Goal: Task Accomplishment & Management: Use online tool/utility

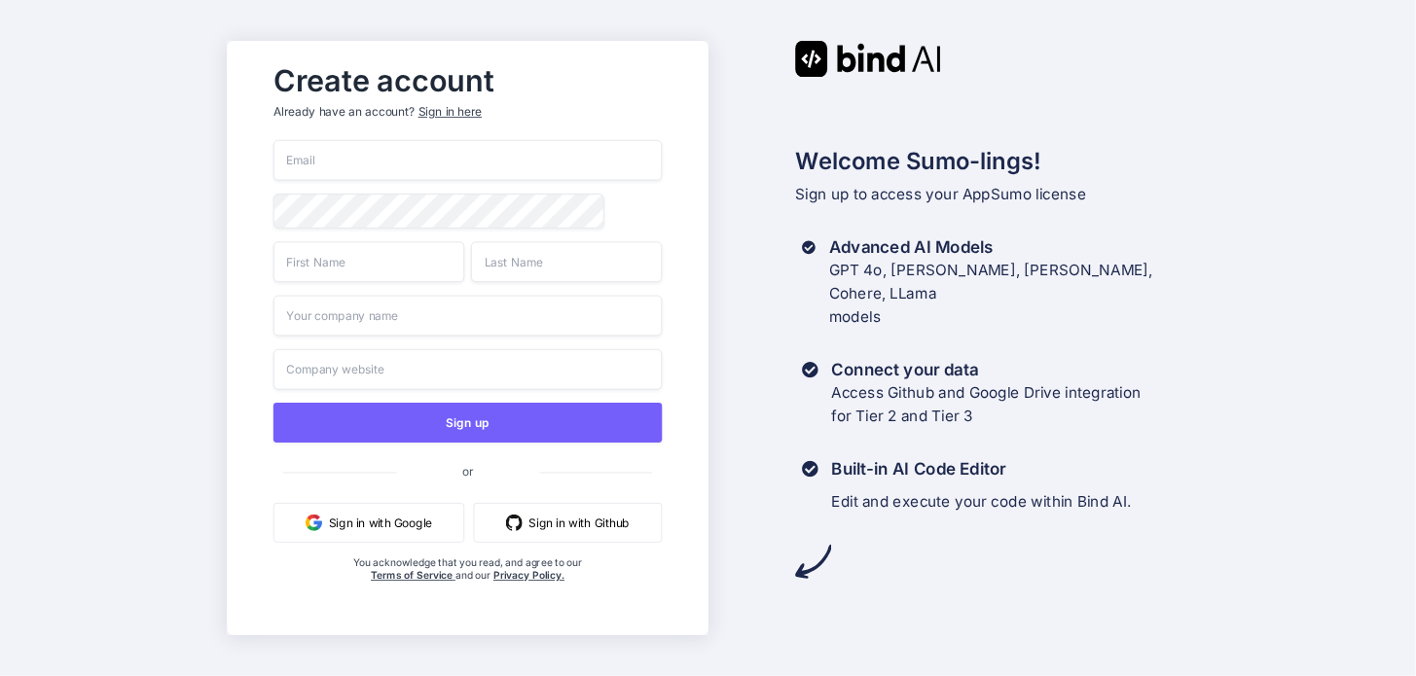
click at [366, 162] on input "email" at bounding box center [466, 160] width 389 height 41
type input "[EMAIL_ADDRESS][DOMAIN_NAME]"
type input "[PERSON_NAME]"
type input "Lead73"
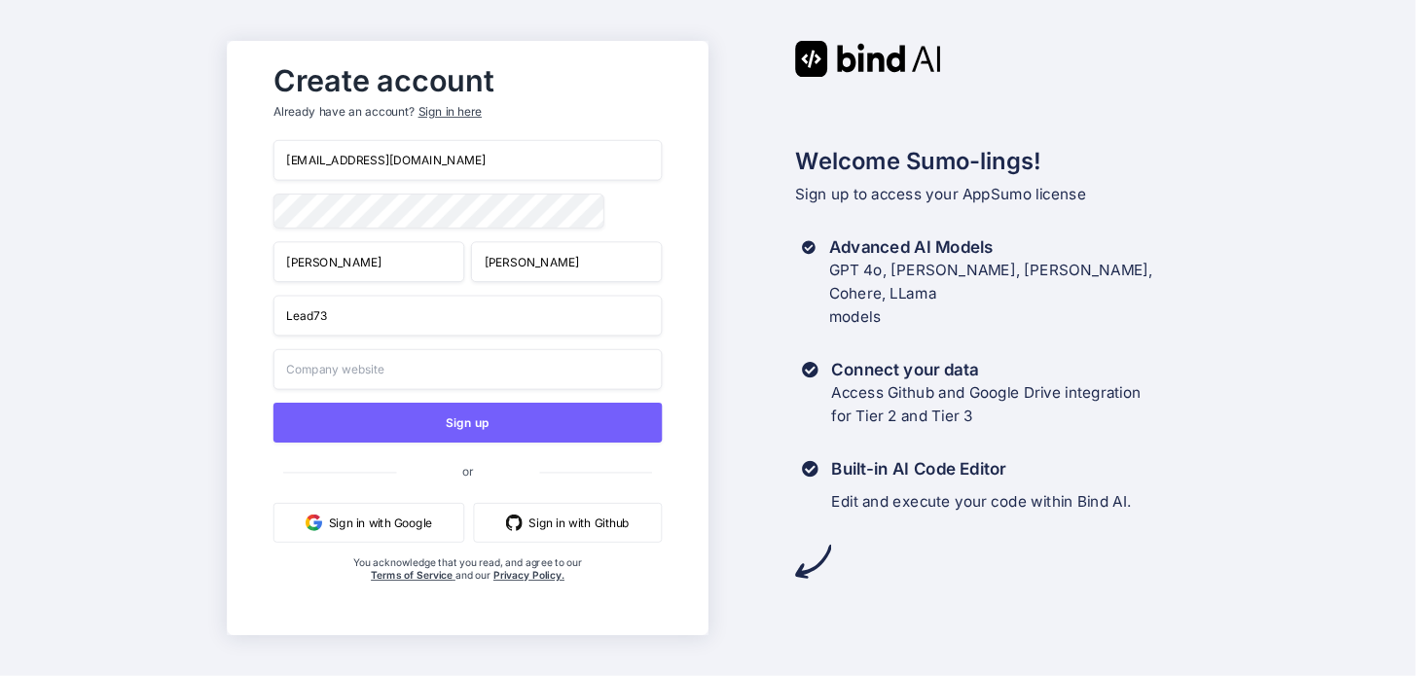
type input "Lead73"
click at [285, 321] on input "Lead73" at bounding box center [466, 316] width 389 height 41
type input "iLead73"
click at [285, 376] on input "Lead73" at bounding box center [466, 369] width 389 height 41
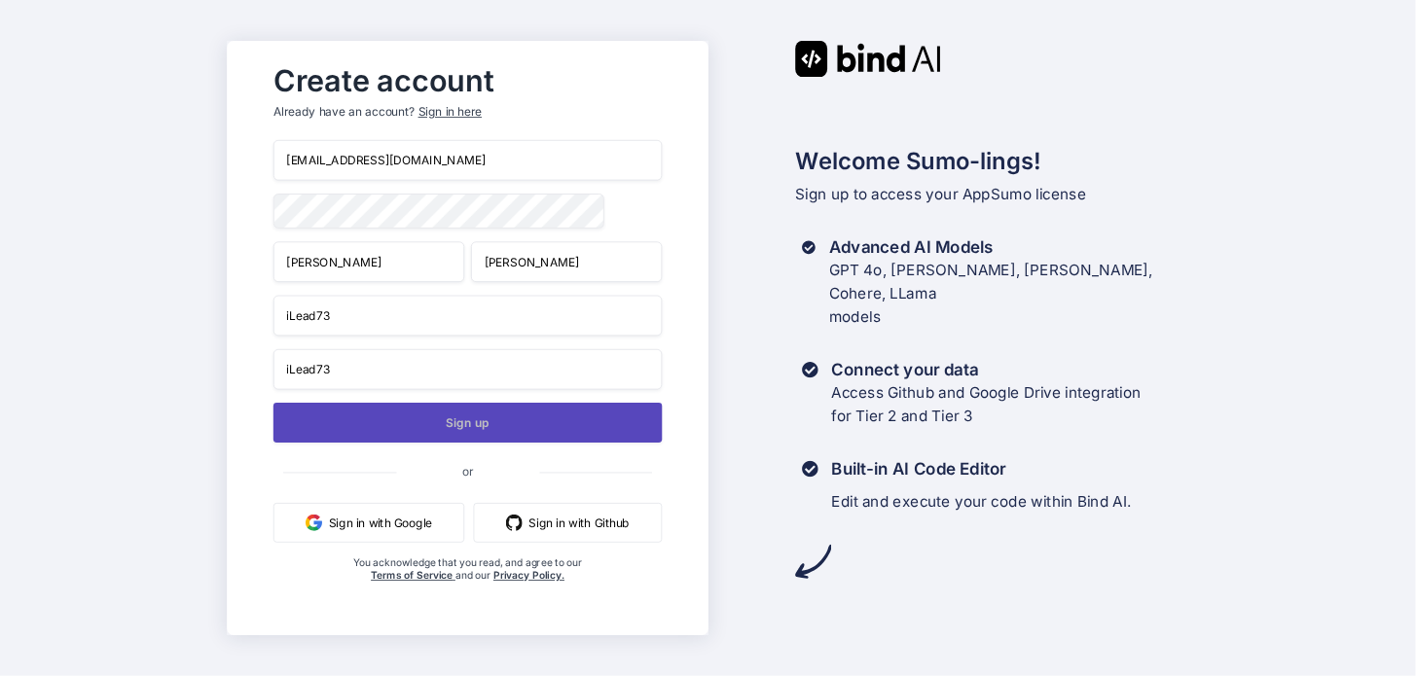
type input "iLead73"
click at [471, 417] on button "Sign up" at bounding box center [466, 423] width 389 height 40
click at [463, 416] on button "Sign up" at bounding box center [466, 423] width 389 height 40
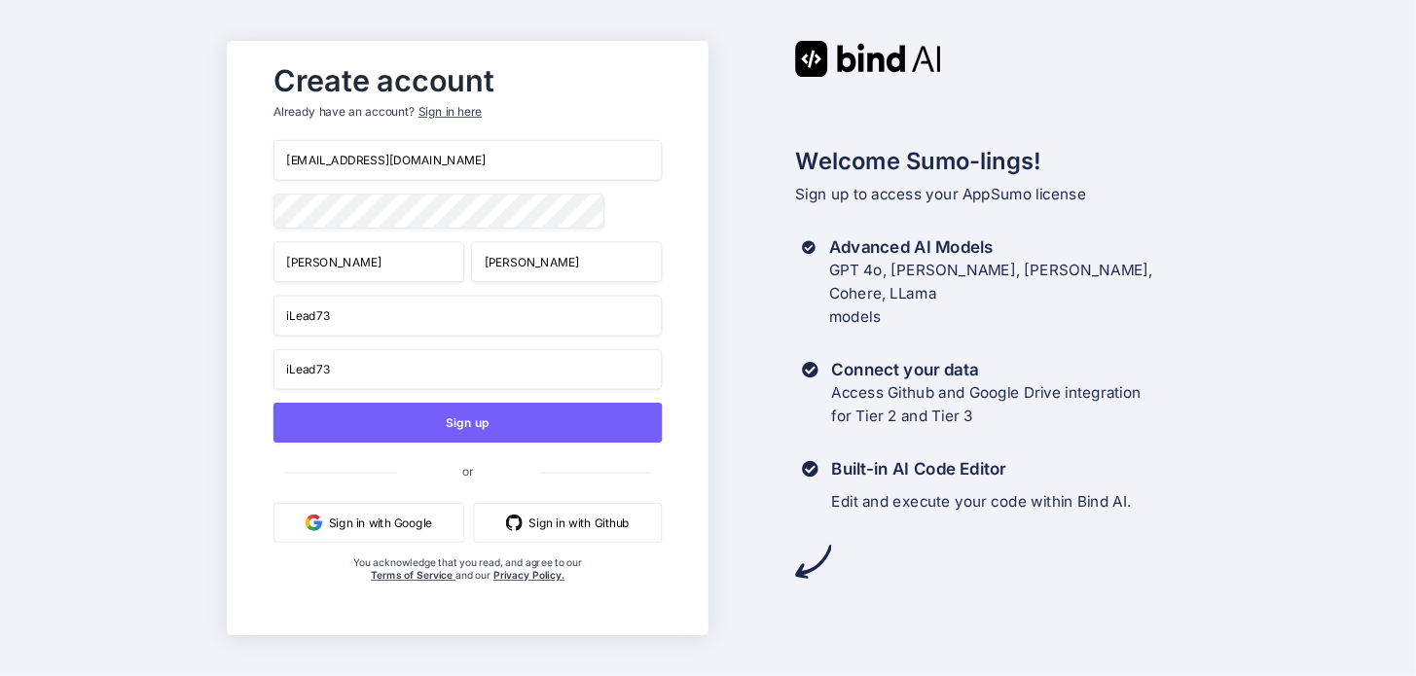
click at [384, 523] on button "Sign in with Google" at bounding box center [367, 523] width 191 height 40
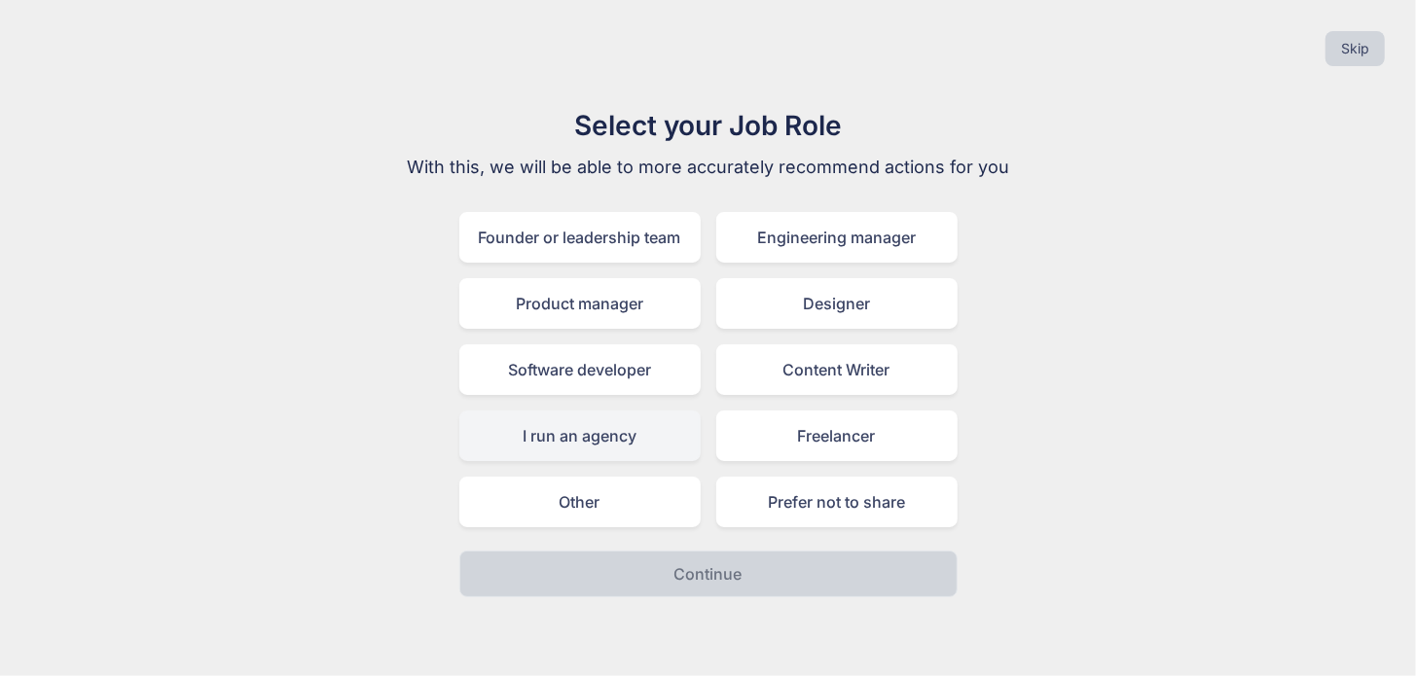
click at [571, 432] on div "I run an agency" at bounding box center [579, 436] width 241 height 51
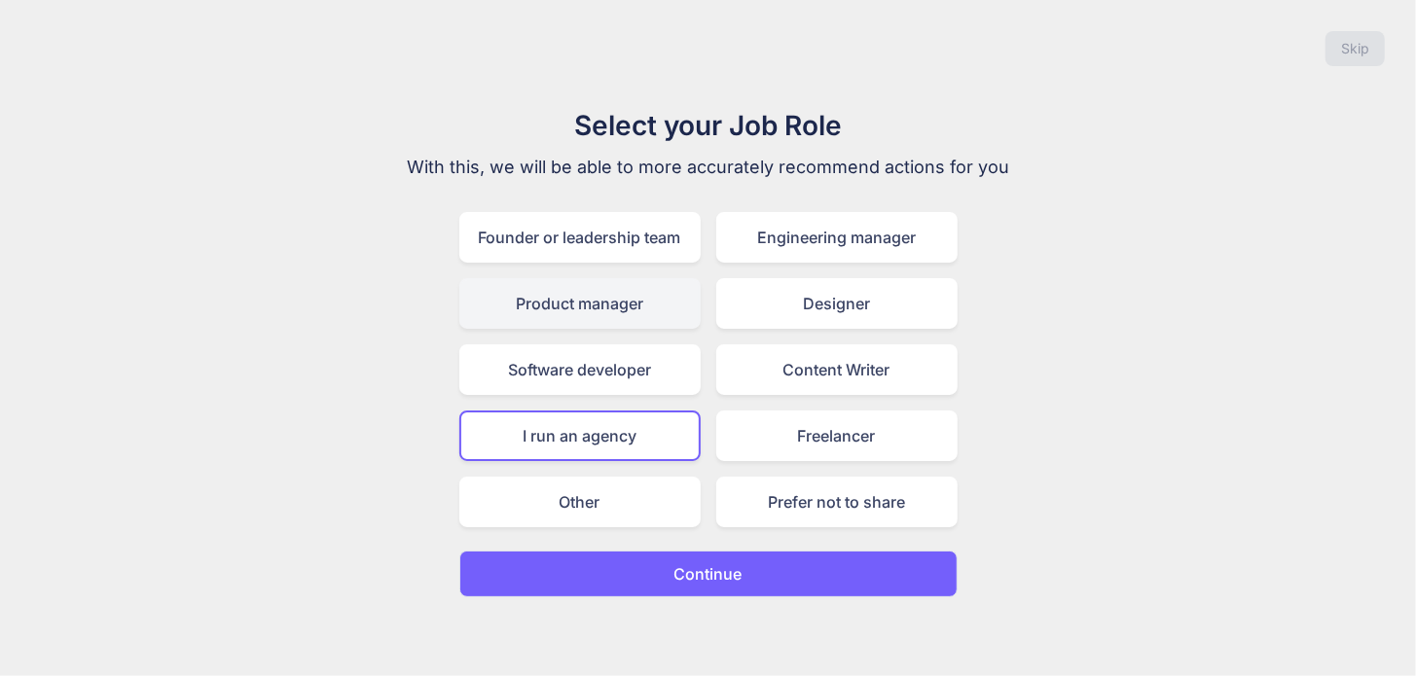
click at [622, 295] on div "Product manager" at bounding box center [579, 303] width 241 height 51
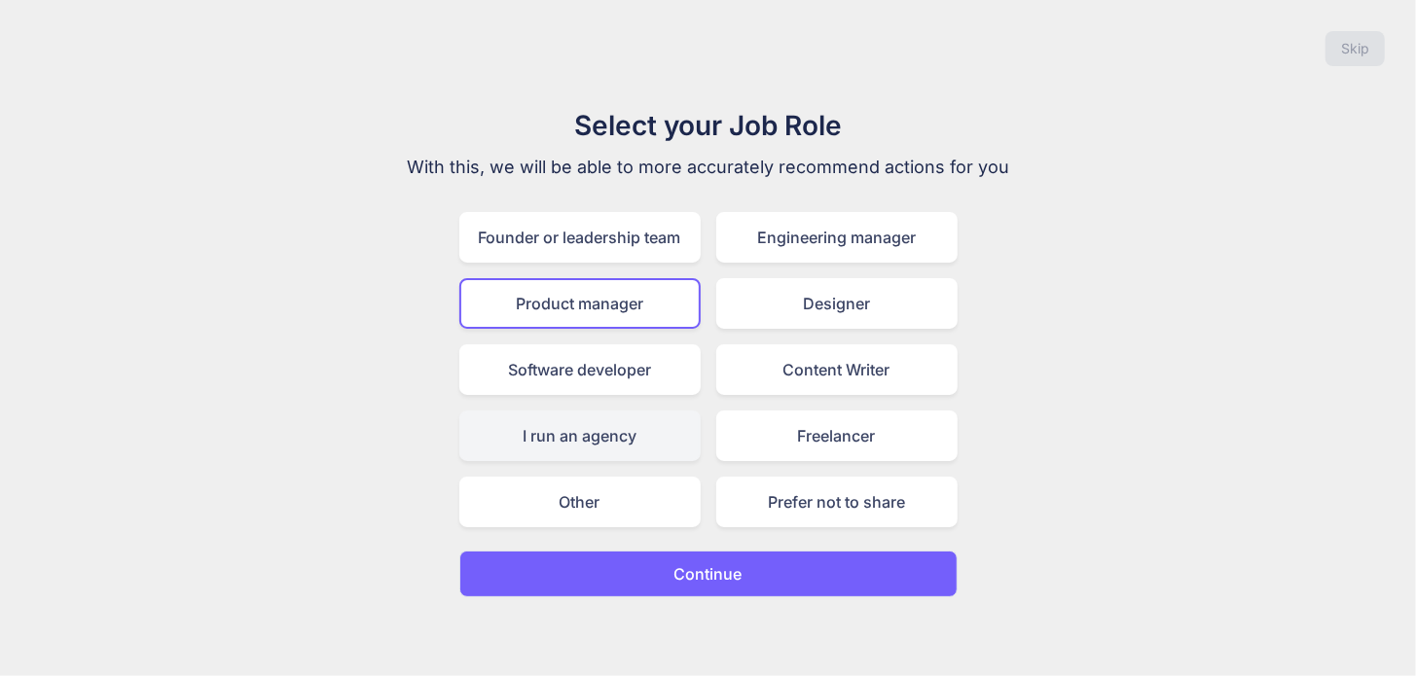
click at [589, 429] on div "I run an agency" at bounding box center [579, 436] width 241 height 51
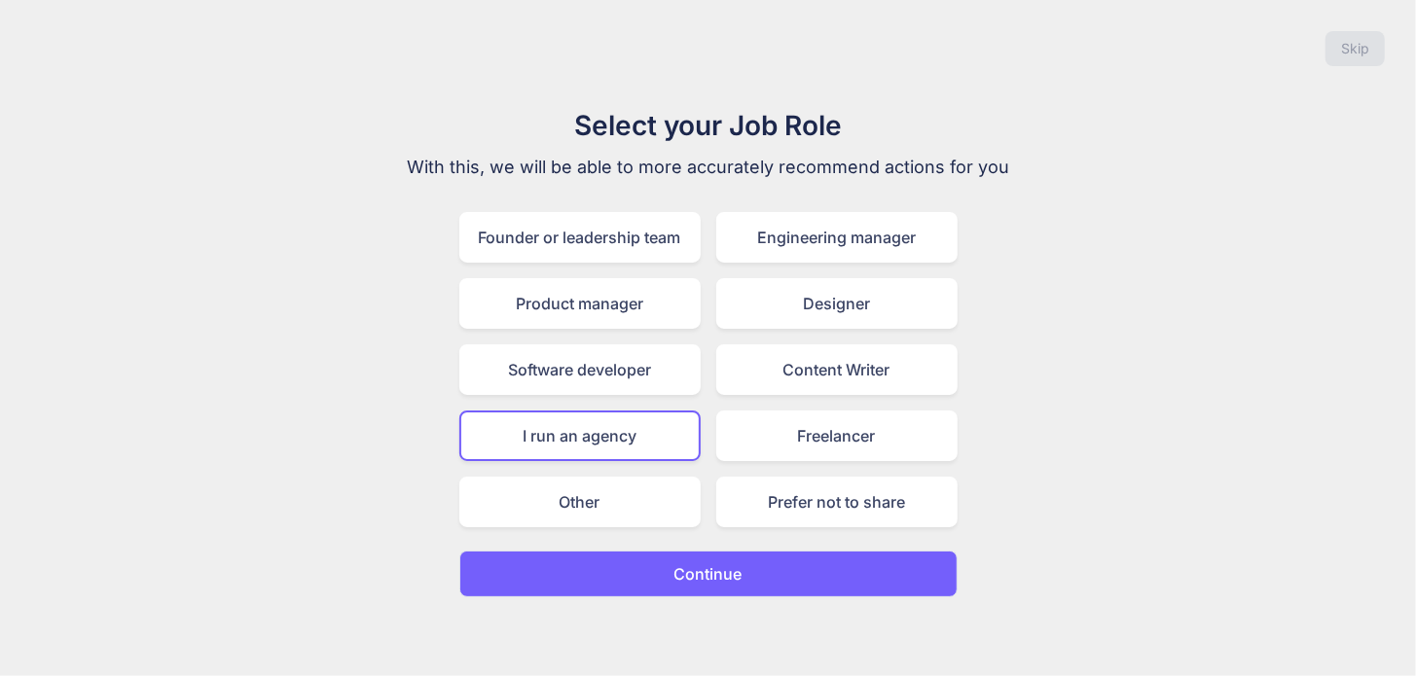
click at [736, 562] on p "Continue" at bounding box center [708, 573] width 68 height 23
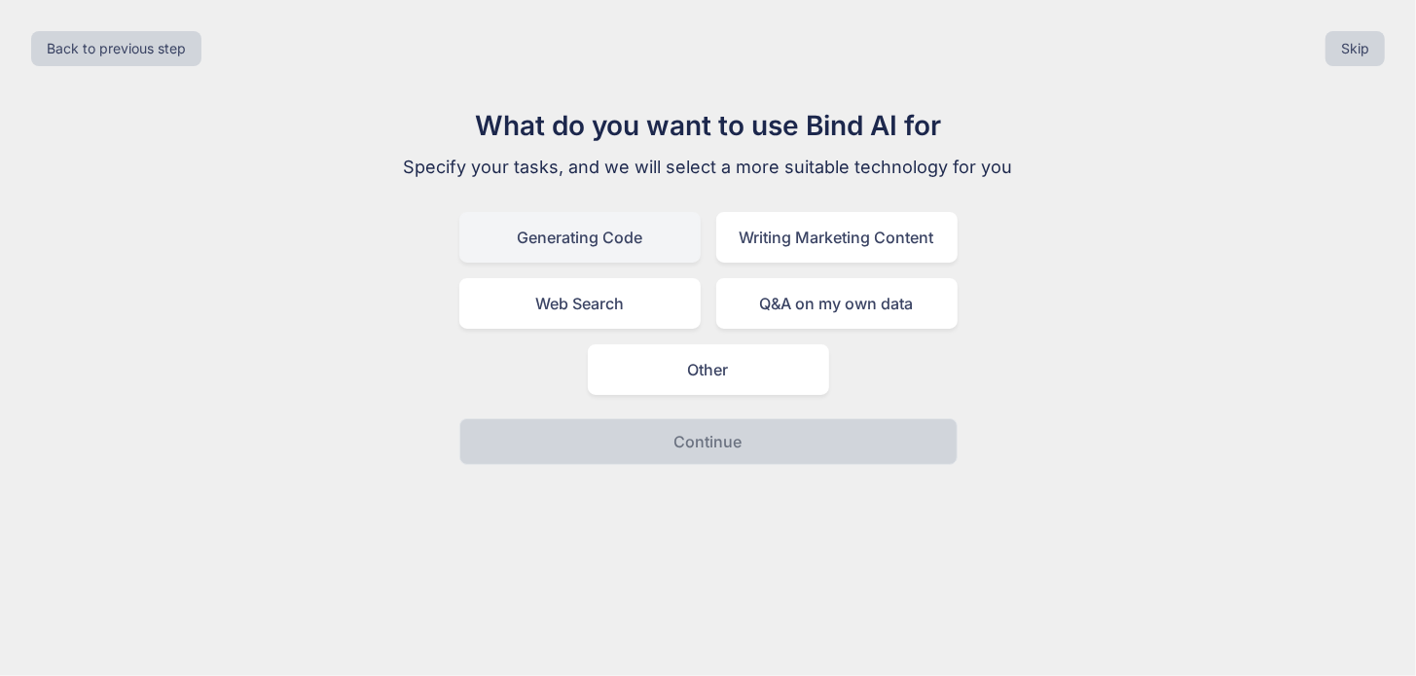
click at [633, 238] on div "Generating Code" at bounding box center [579, 237] width 241 height 51
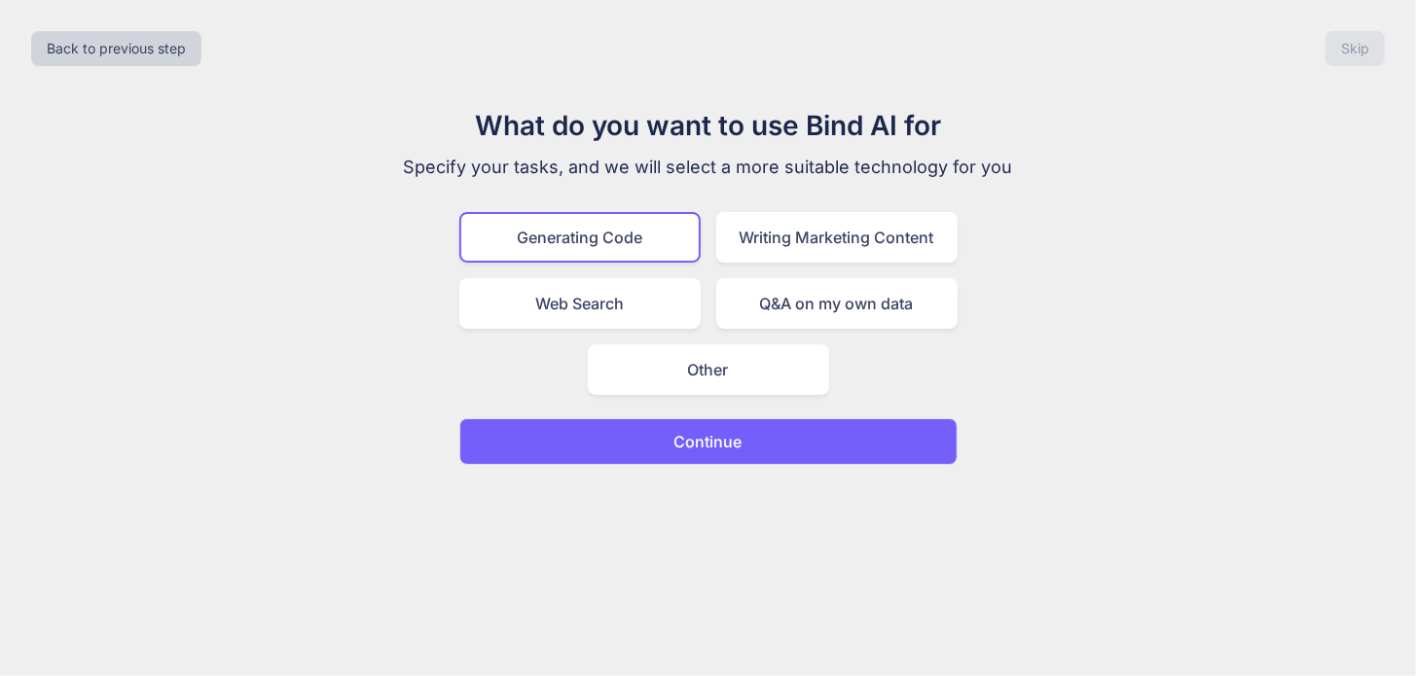
click at [708, 436] on p "Continue" at bounding box center [708, 441] width 68 height 23
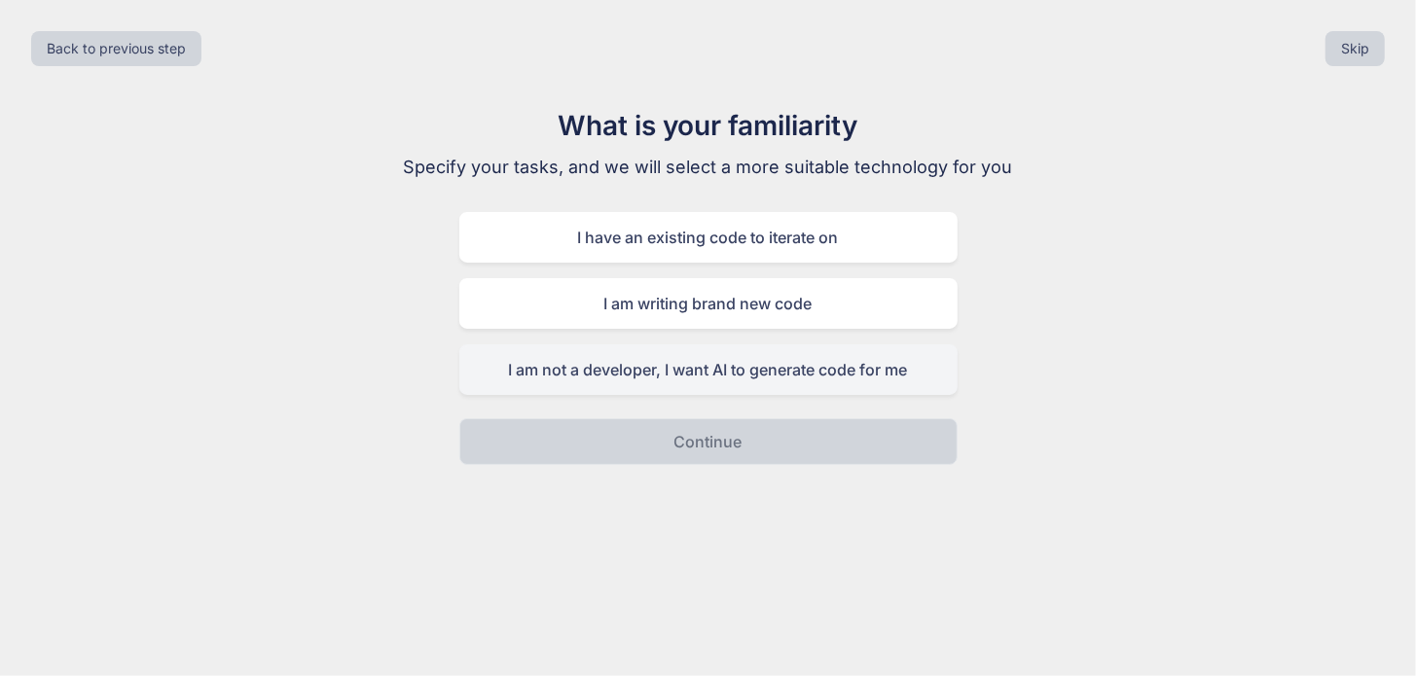
click at [702, 359] on div "I am not a developer, I want AI to generate code for me" at bounding box center [708, 369] width 498 height 51
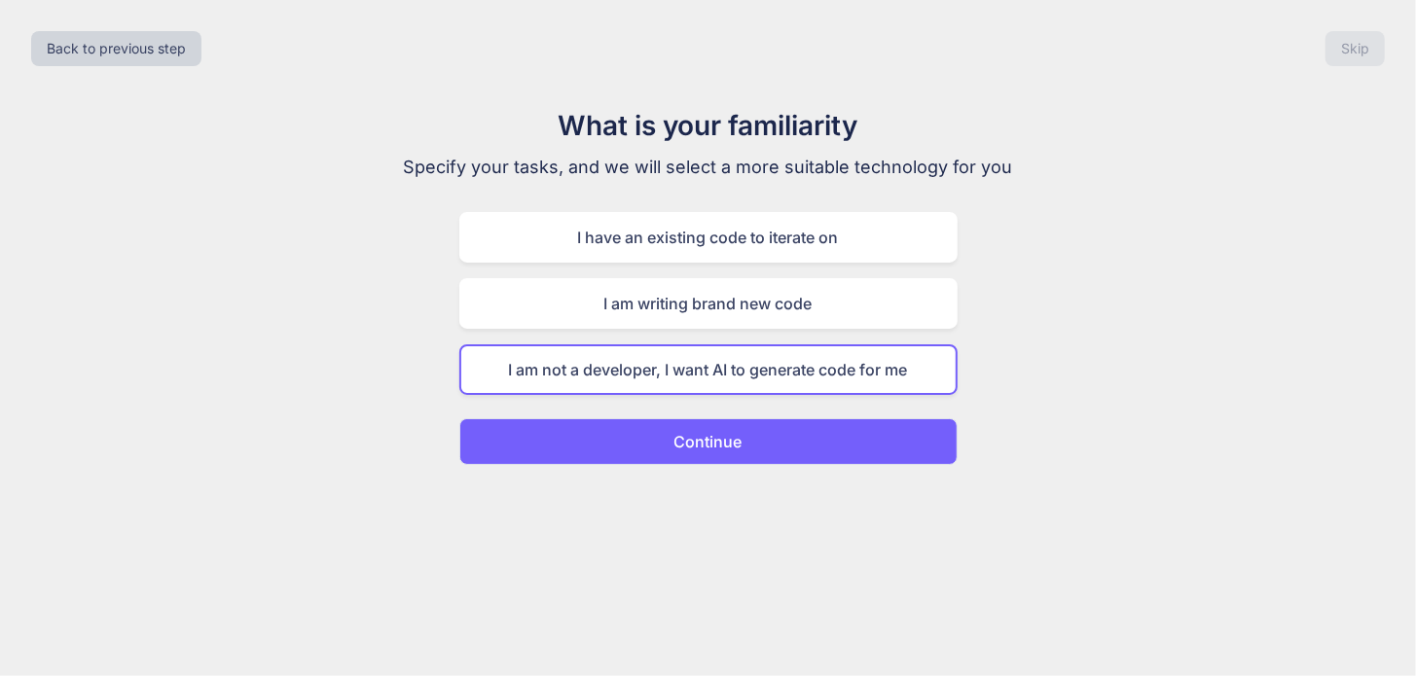
click at [710, 433] on p "Continue" at bounding box center [708, 441] width 68 height 23
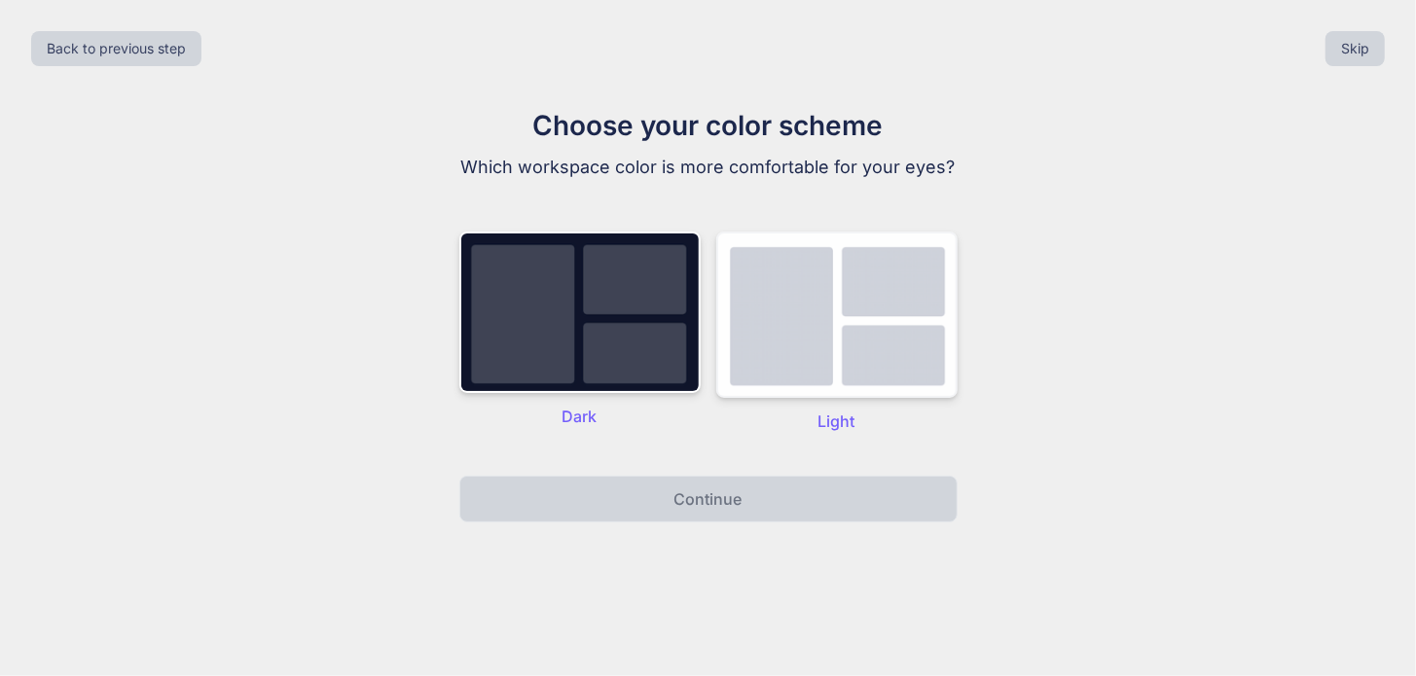
click at [788, 350] on img at bounding box center [836, 315] width 241 height 166
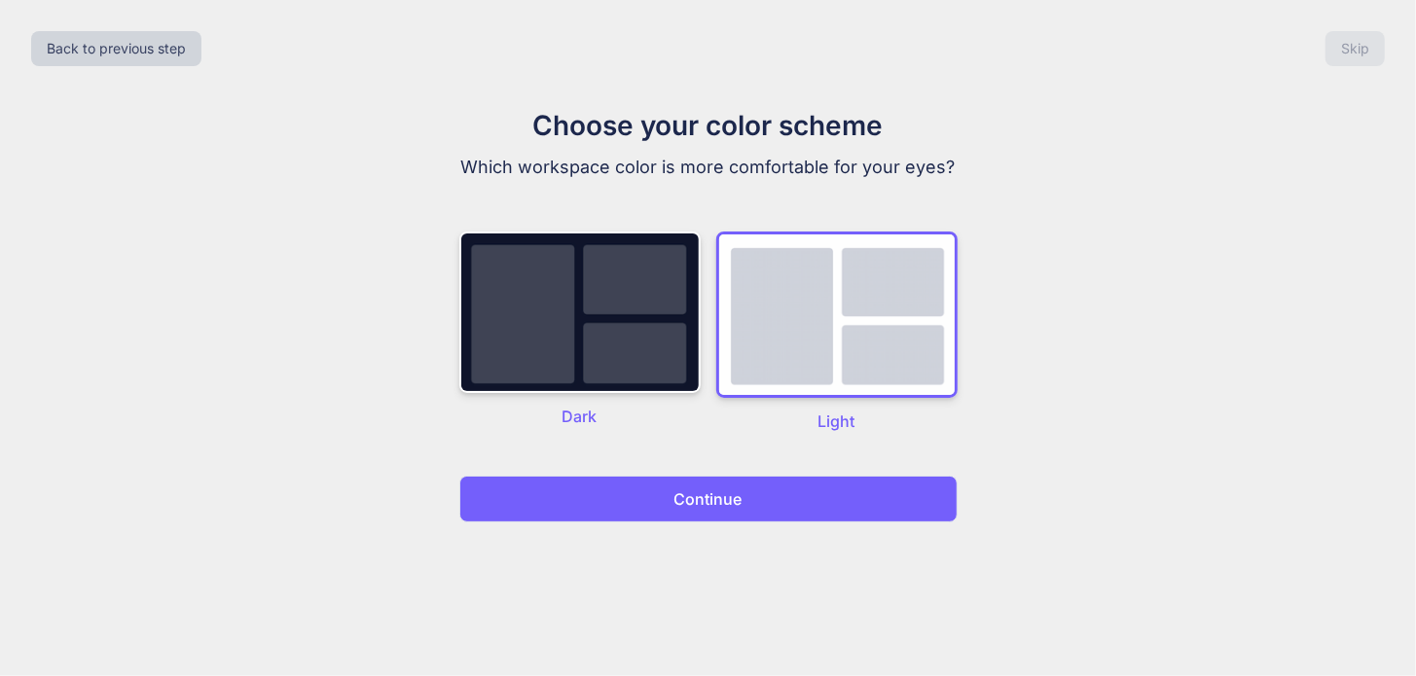
click at [720, 505] on p "Continue" at bounding box center [708, 499] width 68 height 23
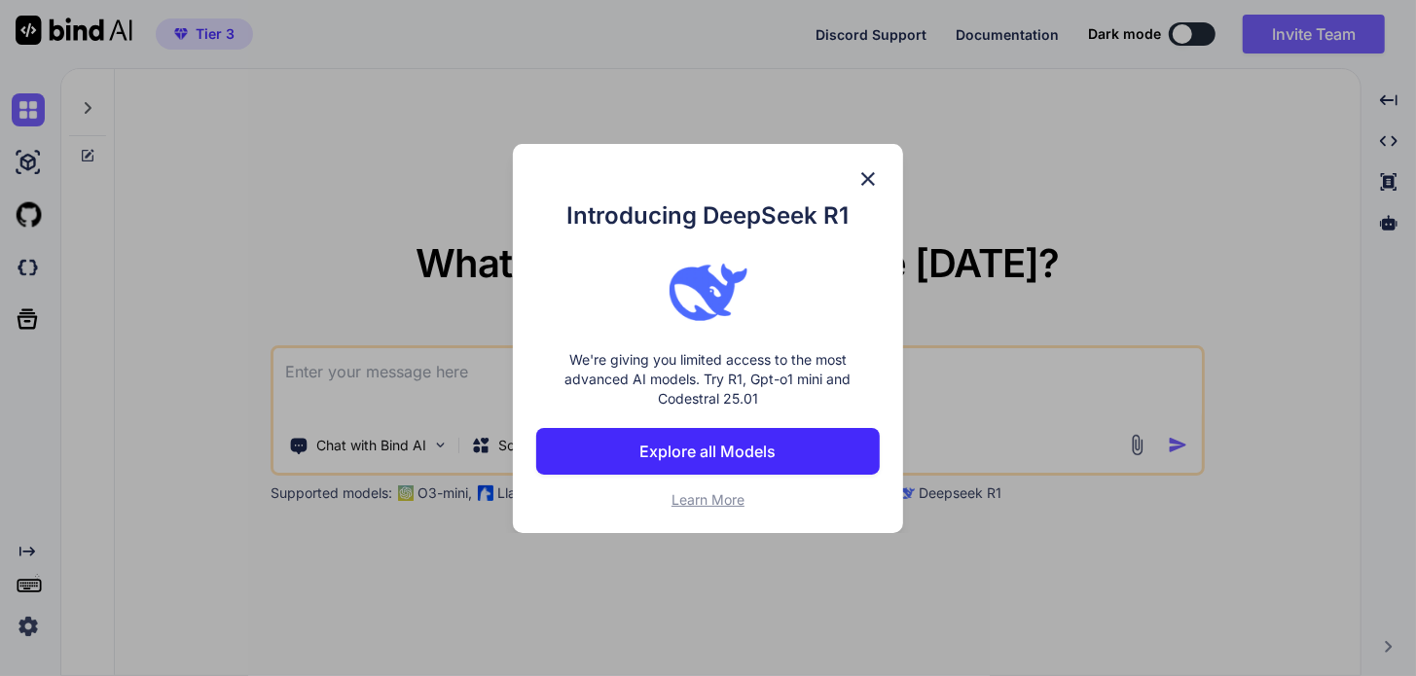
click at [866, 189] on img at bounding box center [867, 178] width 23 height 23
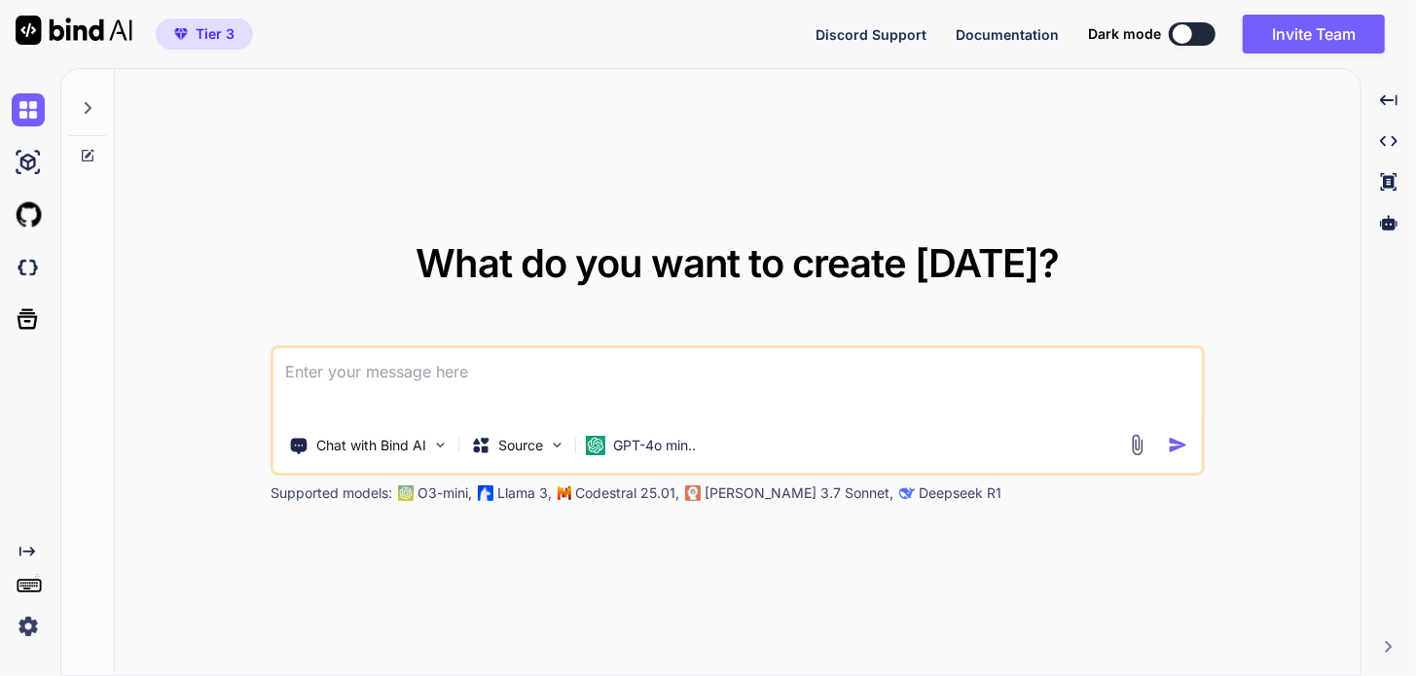
click at [206, 33] on span "Tier 3" at bounding box center [215, 33] width 39 height 19
click at [201, 27] on span "Tier 3" at bounding box center [215, 33] width 39 height 19
click at [31, 159] on img at bounding box center [28, 162] width 33 height 33
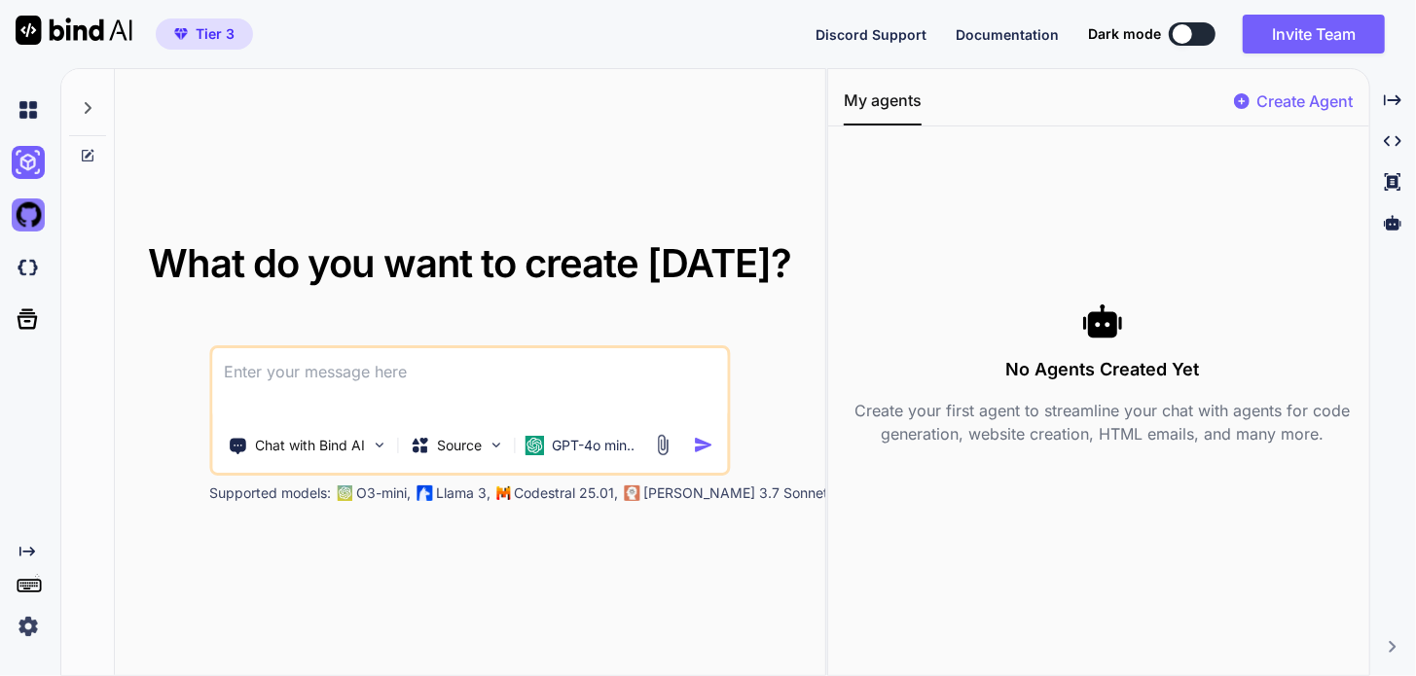
click at [39, 218] on img at bounding box center [28, 215] width 33 height 33
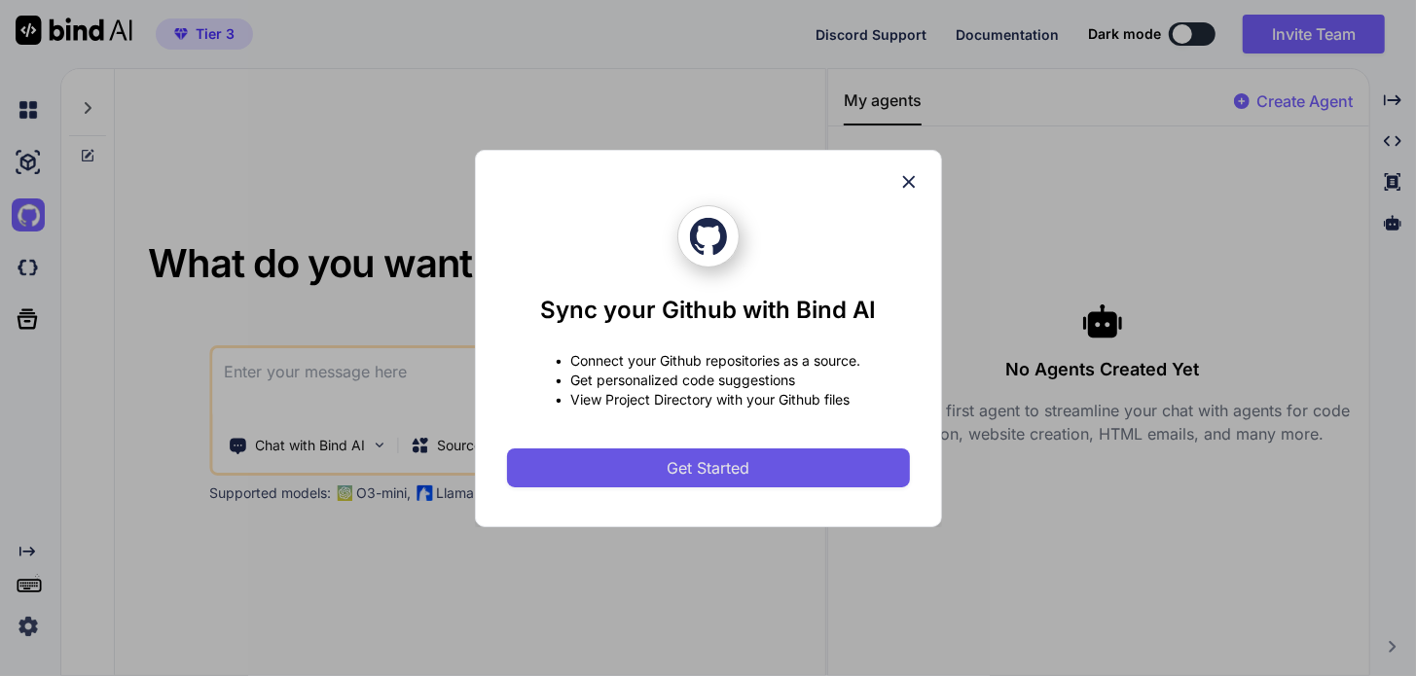
click at [697, 461] on span "Get Started" at bounding box center [708, 467] width 83 height 23
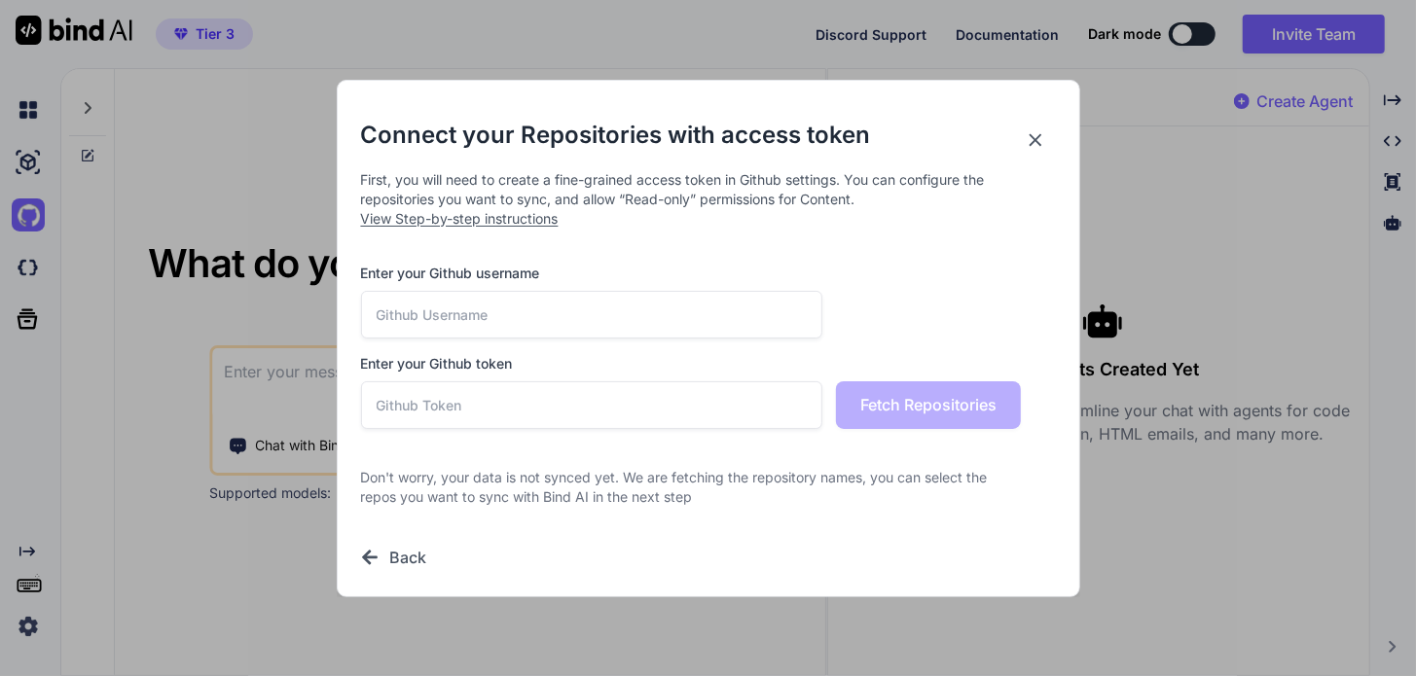
click at [460, 304] on input "text" at bounding box center [592, 315] width 462 height 48
click at [460, 305] on input "text" at bounding box center [592, 315] width 462 height 48
click at [465, 408] on input "text" at bounding box center [592, 405] width 462 height 48
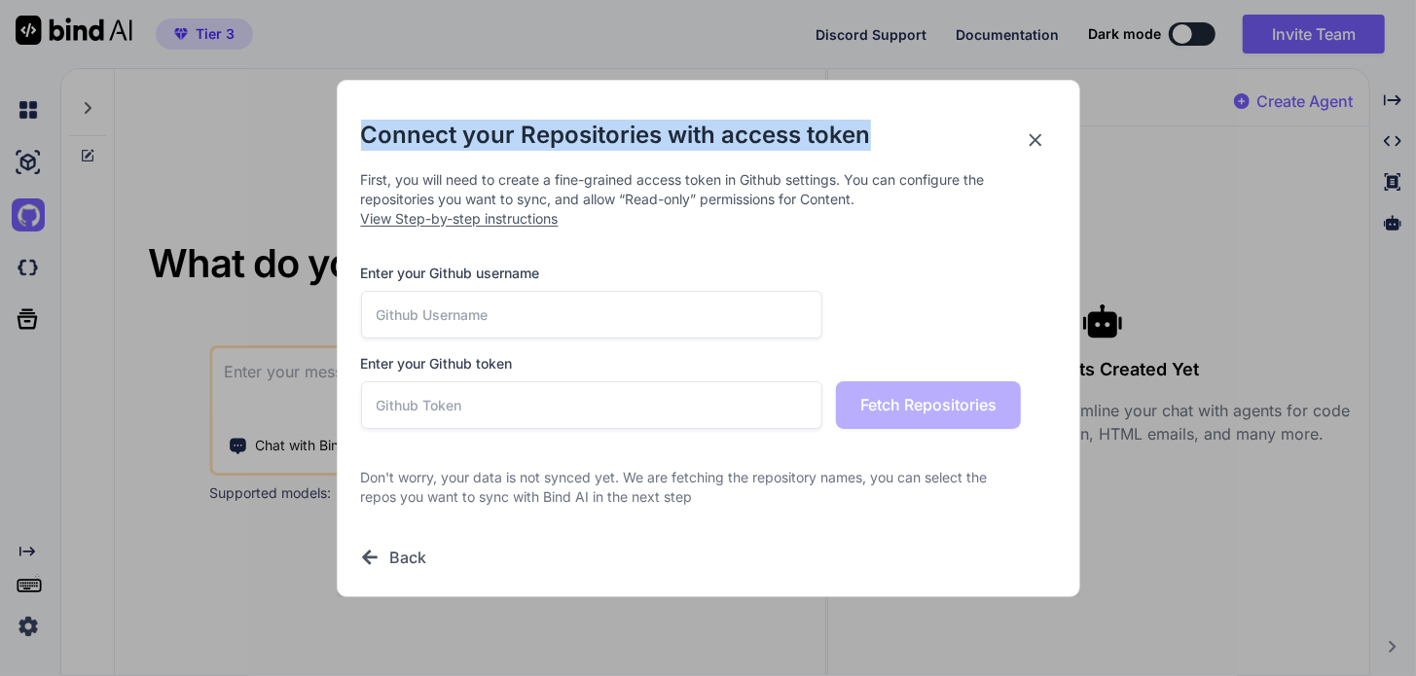
click at [1042, 127] on div "Connect your Repositories with access token First, you will need to create a fi…" at bounding box center [708, 345] width 695 height 450
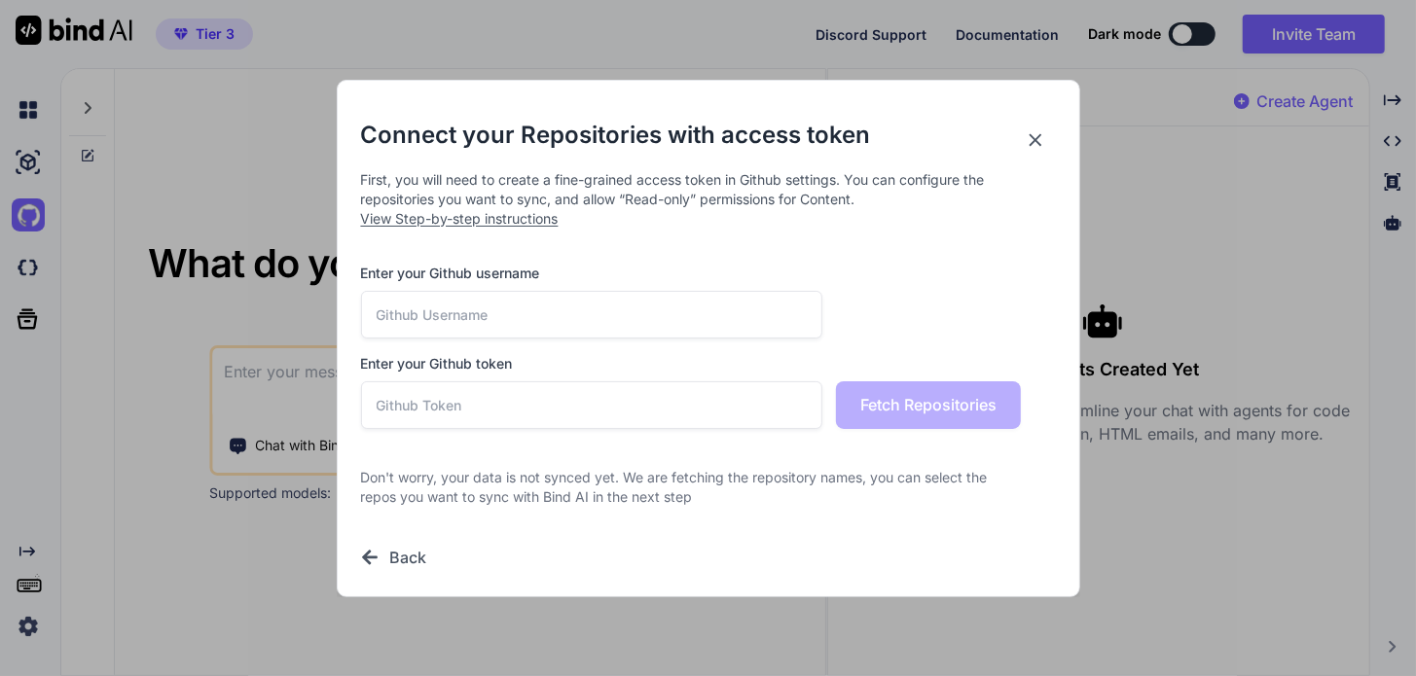
click at [1038, 133] on icon at bounding box center [1035, 139] width 21 height 21
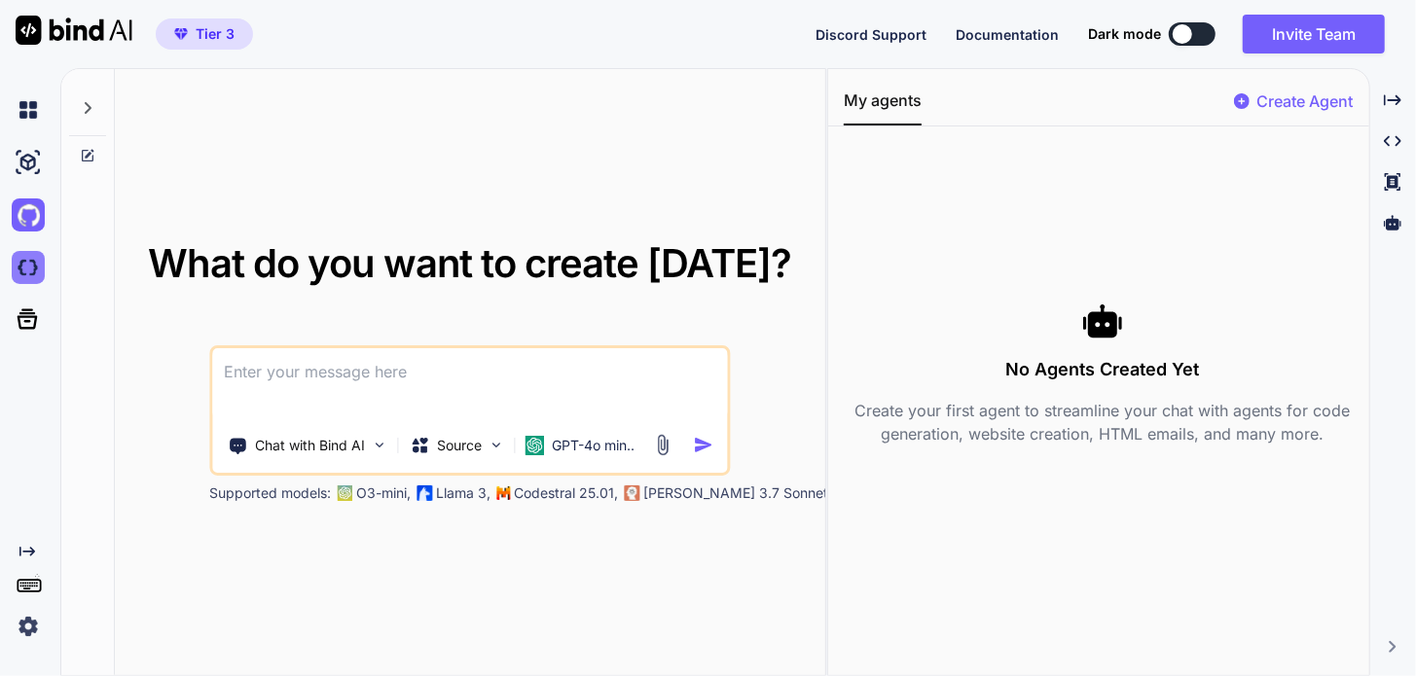
click at [21, 258] on img at bounding box center [28, 267] width 33 height 33
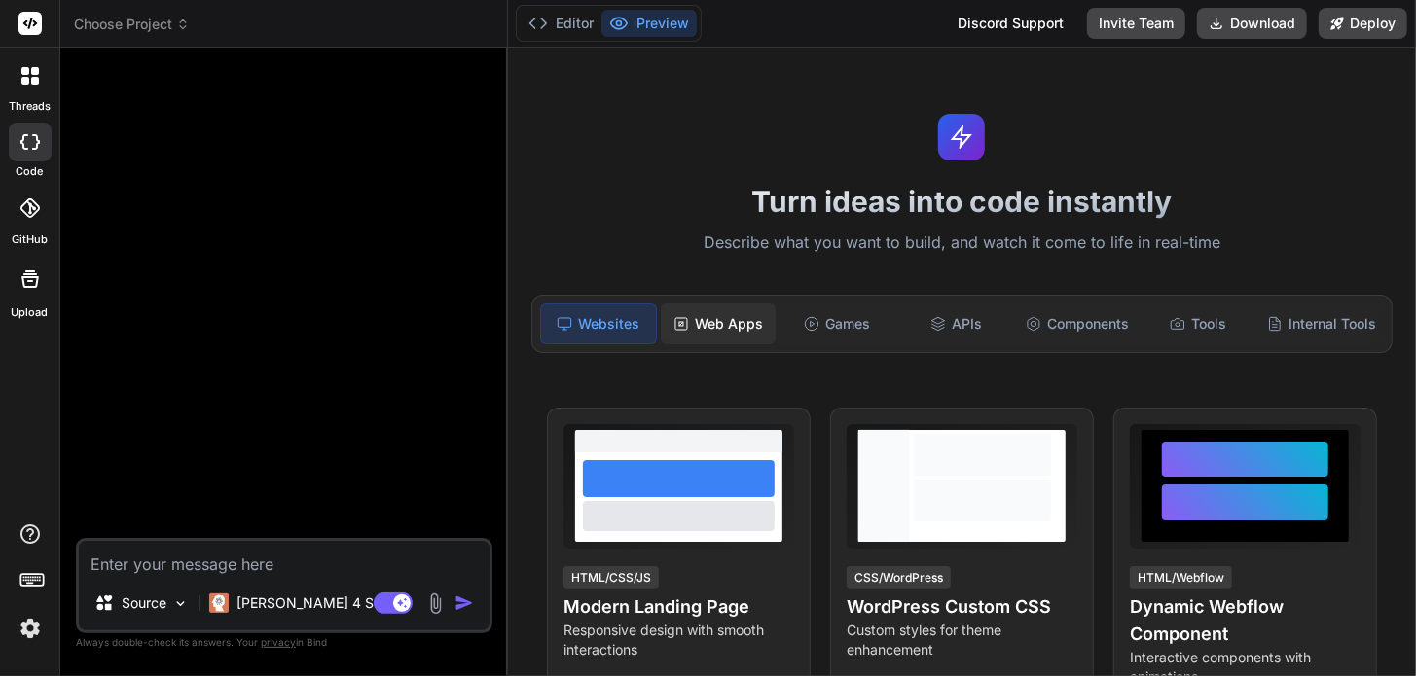
click at [722, 315] on div "Web Apps" at bounding box center [718, 324] width 115 height 41
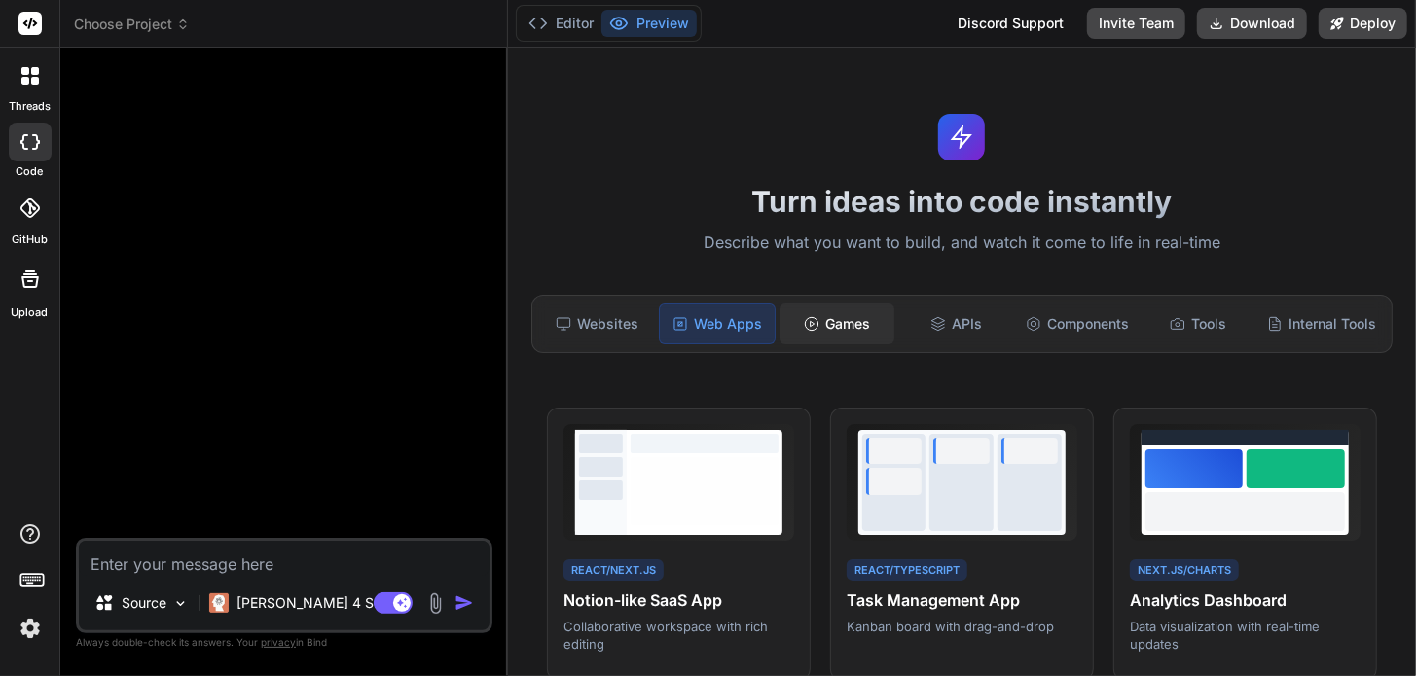
click at [821, 319] on div "Games" at bounding box center [836, 324] width 115 height 41
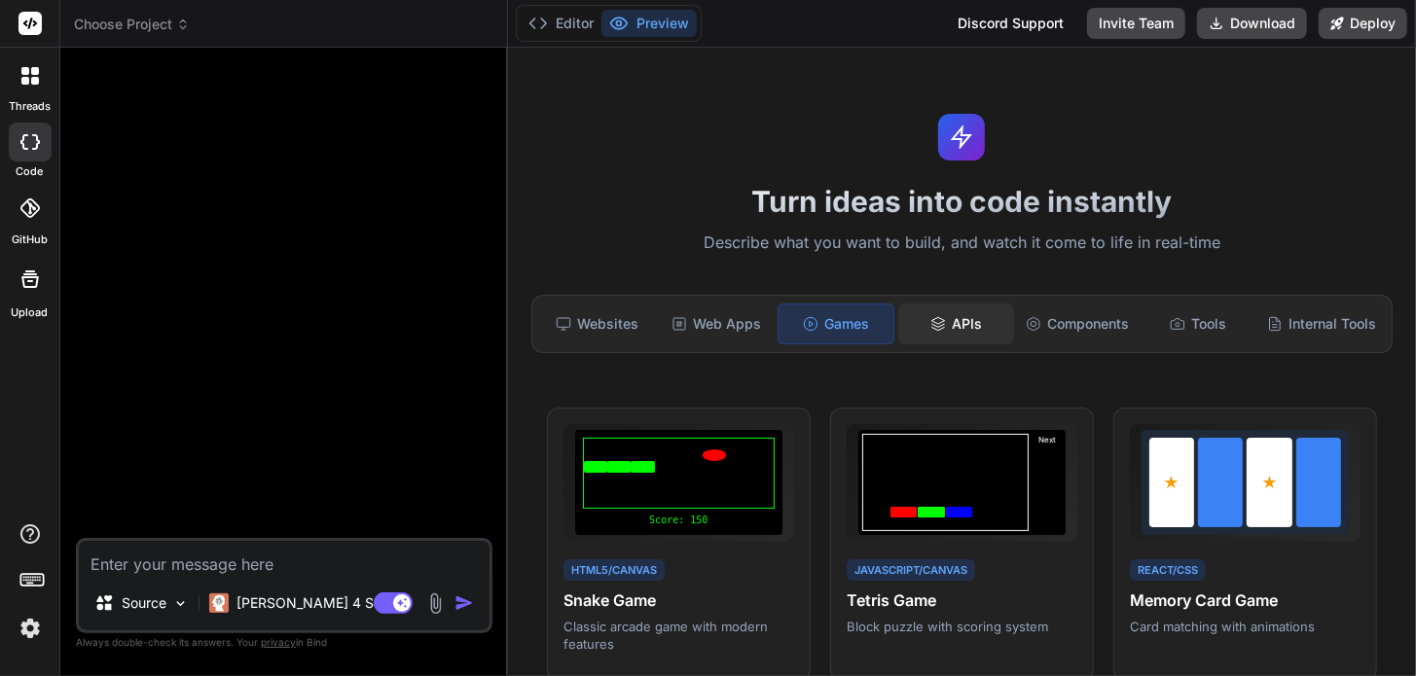
click at [972, 313] on div "APIs" at bounding box center [955, 324] width 115 height 41
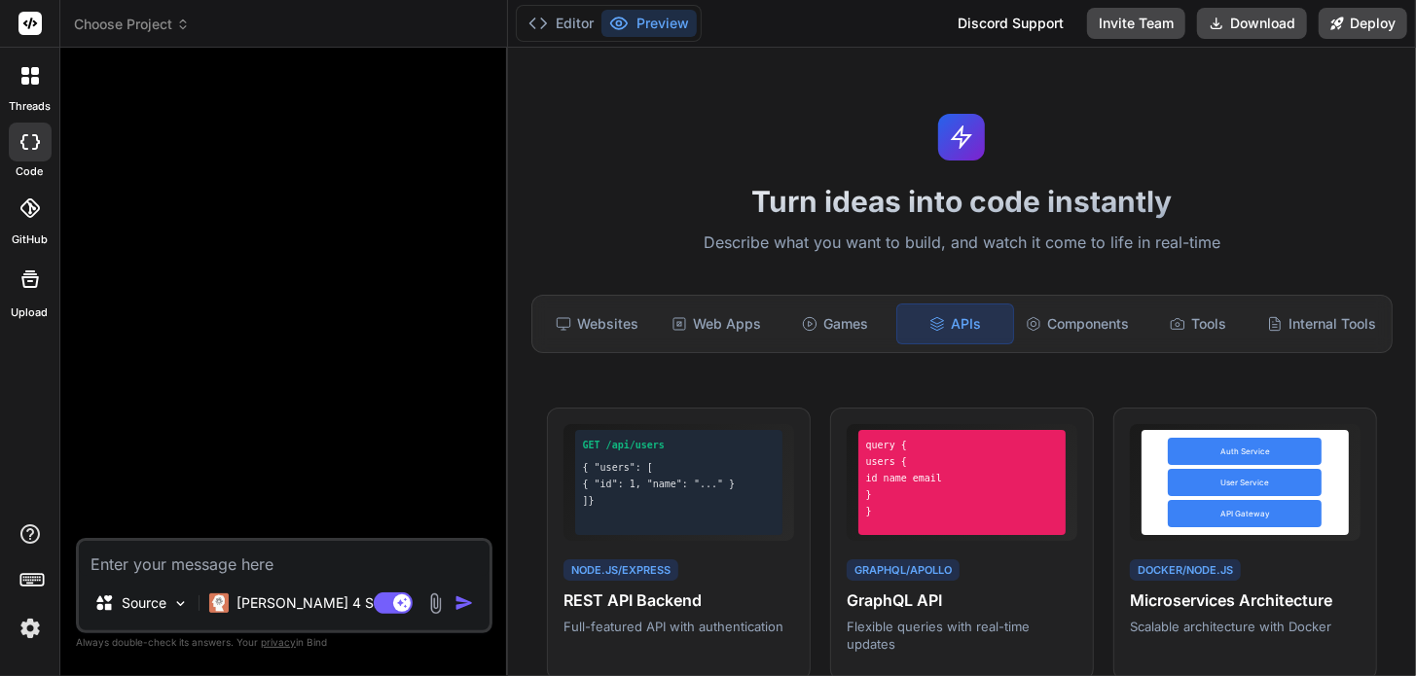
click at [31, 625] on img at bounding box center [30, 628] width 33 height 33
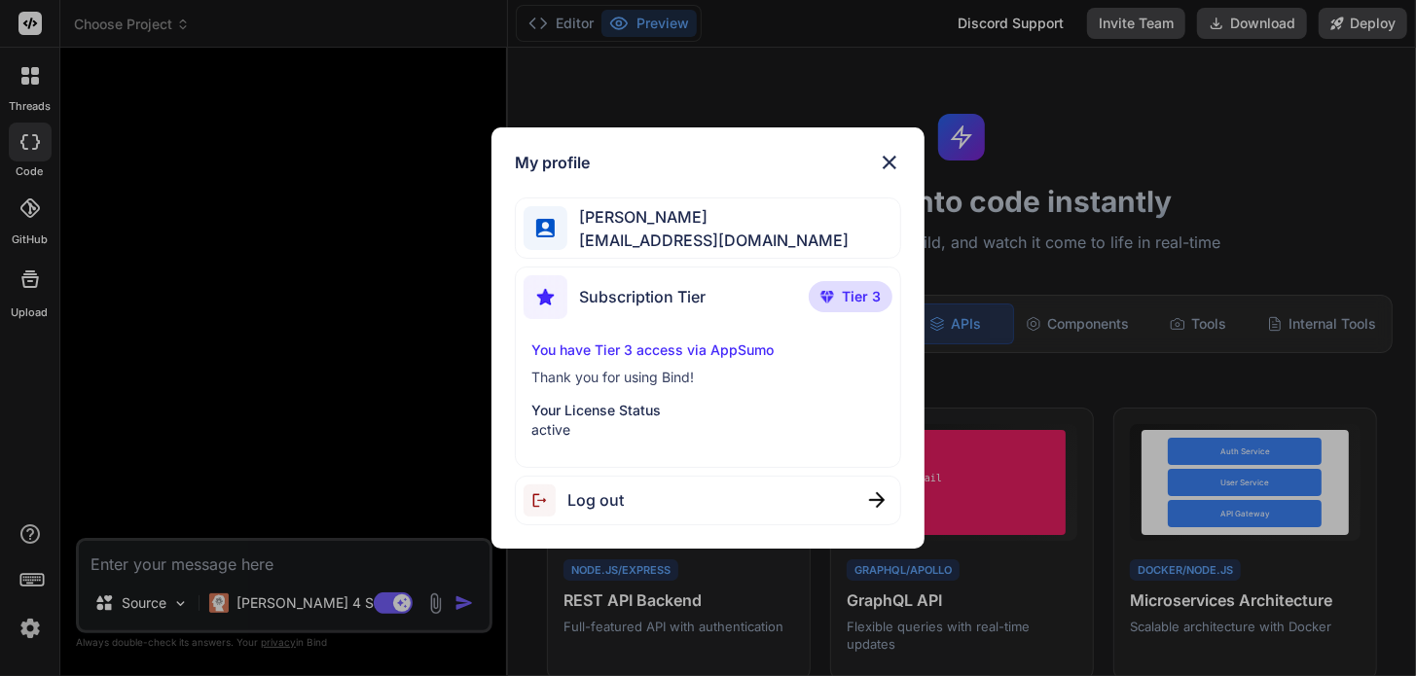
click at [729, 349] on p "You have Tier 3 access via AppSumo" at bounding box center [707, 350] width 353 height 19
click at [680, 346] on p "You have Tier 3 access via AppSumo" at bounding box center [707, 350] width 353 height 19
click at [886, 158] on img at bounding box center [889, 162] width 23 height 23
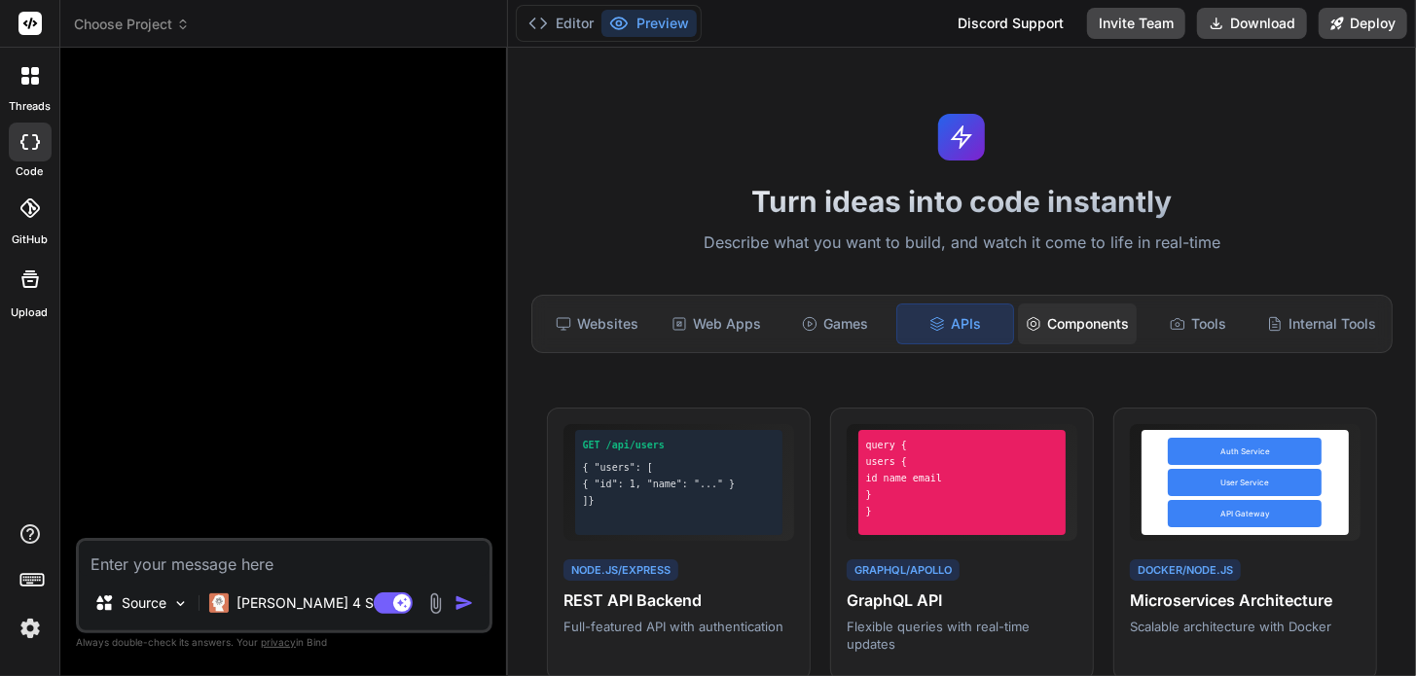
click at [1063, 305] on div "Components" at bounding box center [1077, 324] width 119 height 41
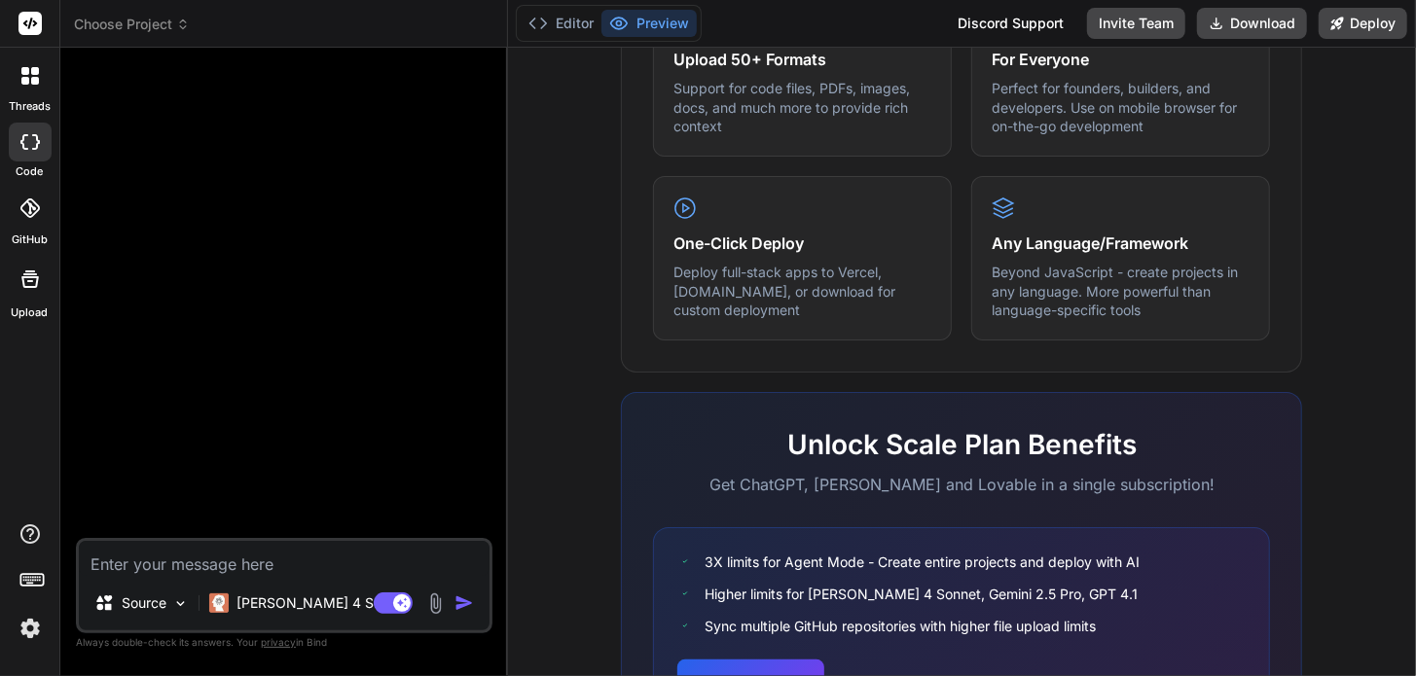
scroll to position [1199, 0]
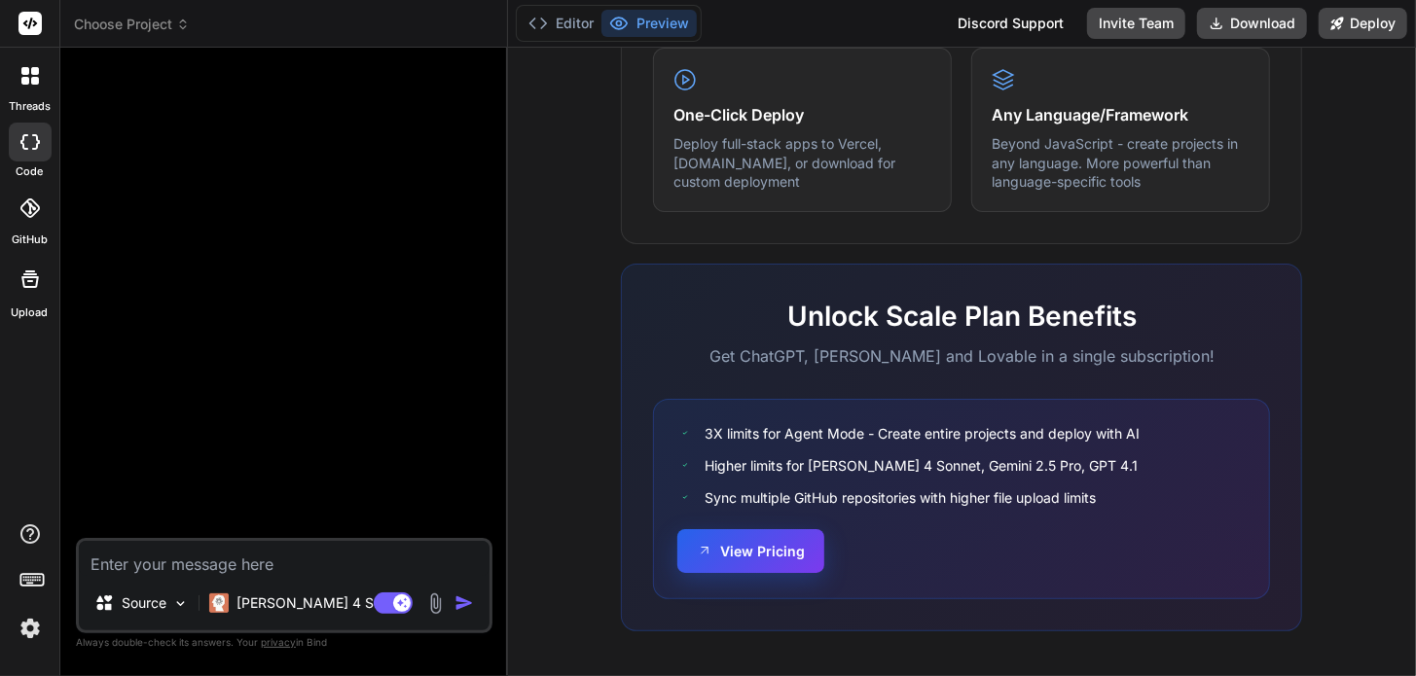
click at [736, 545] on button "View Pricing" at bounding box center [750, 551] width 147 height 44
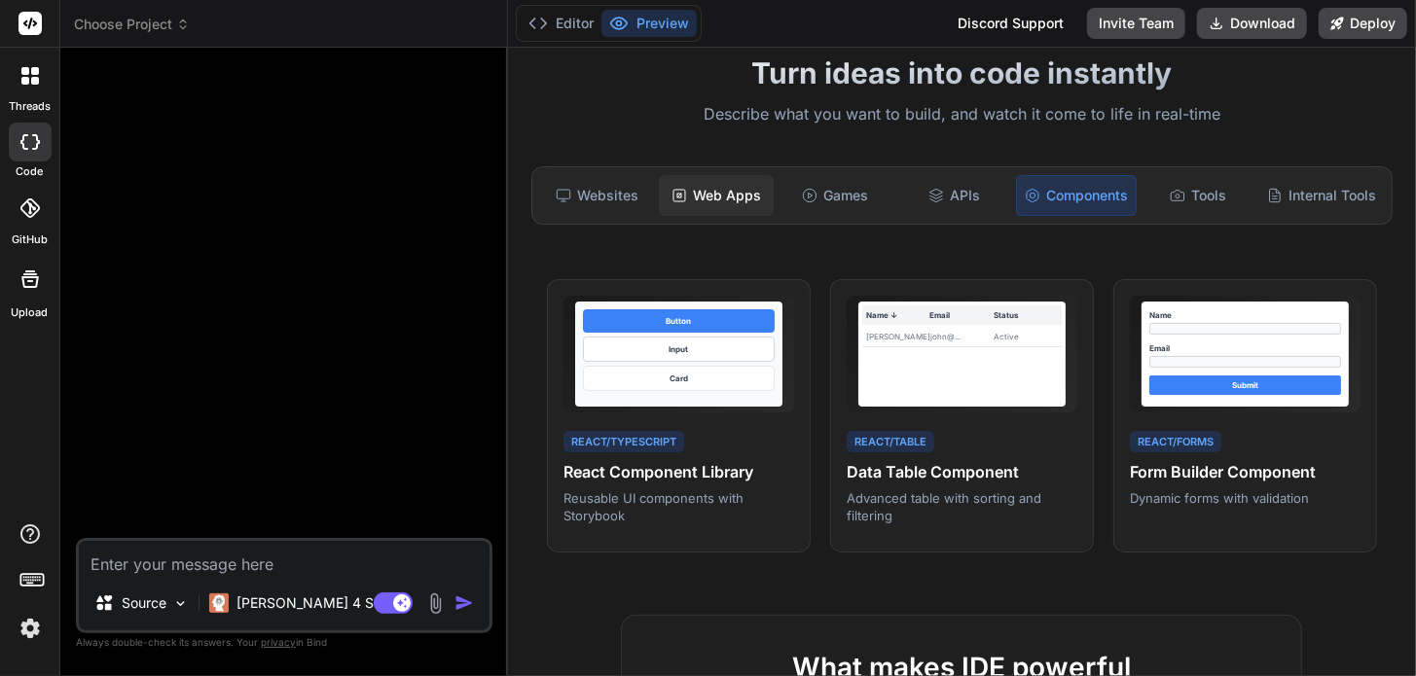
scroll to position [0, 0]
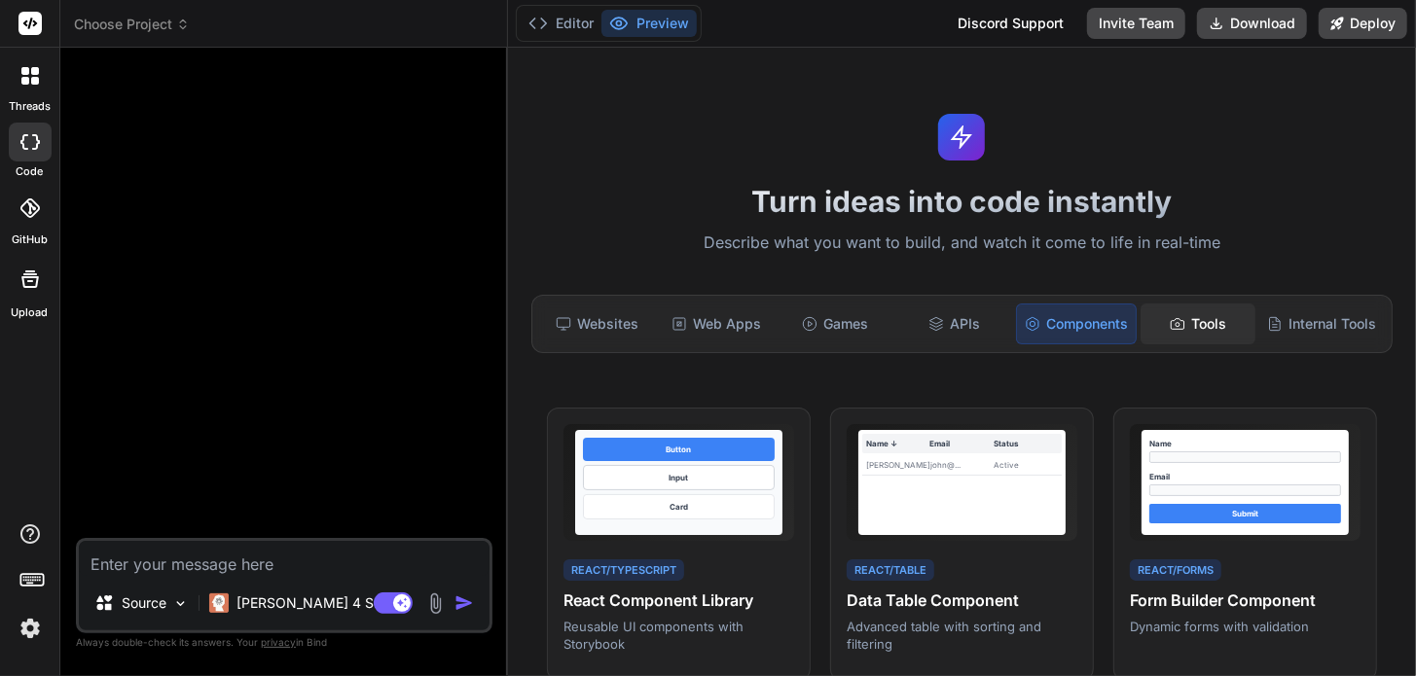
click at [1188, 326] on div "Tools" at bounding box center [1198, 324] width 115 height 41
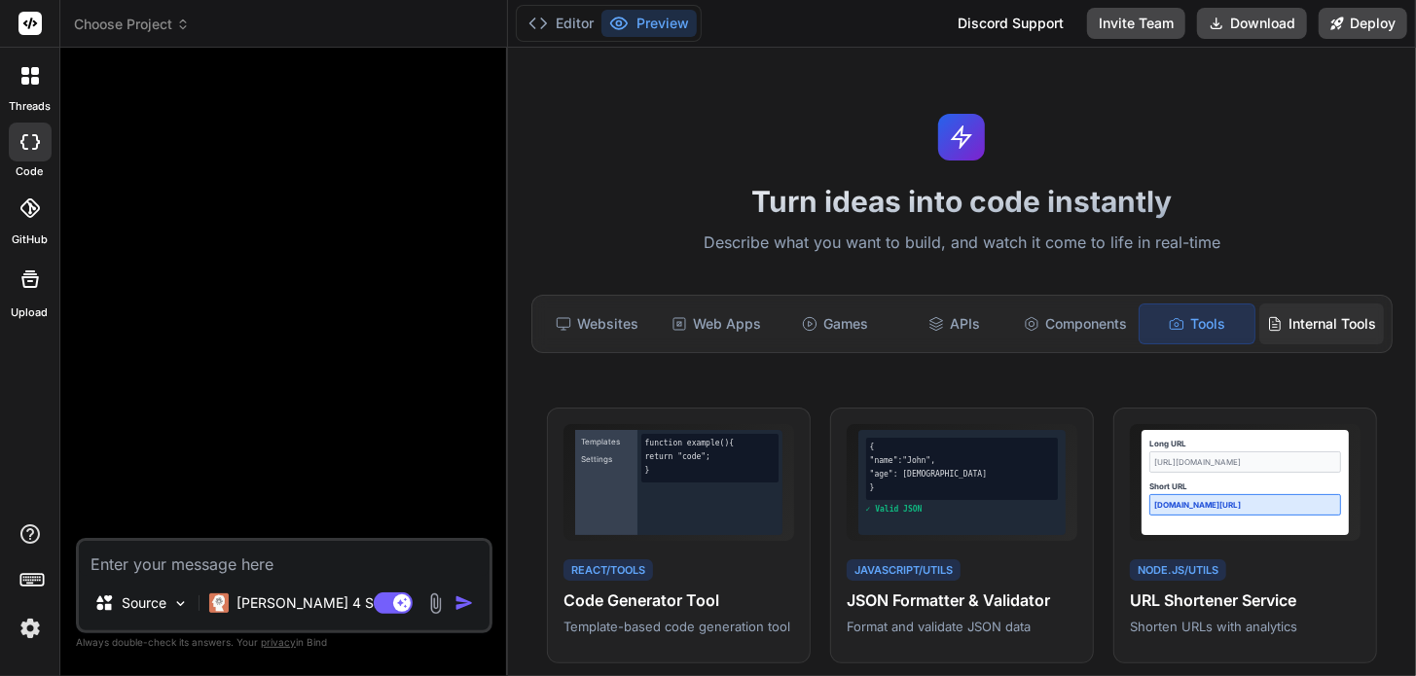
click at [1311, 307] on div "Internal Tools" at bounding box center [1321, 324] width 125 height 41
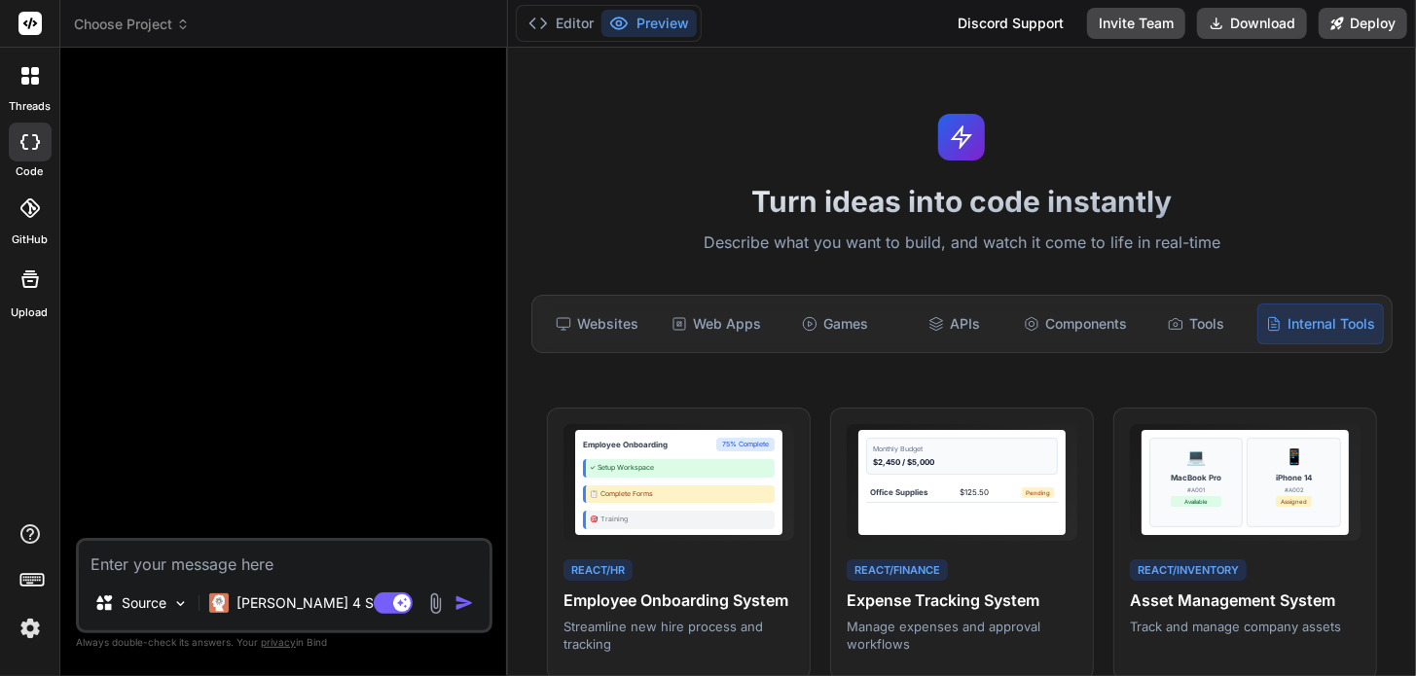
click at [39, 577] on rect at bounding box center [40, 578] width 2 height 2
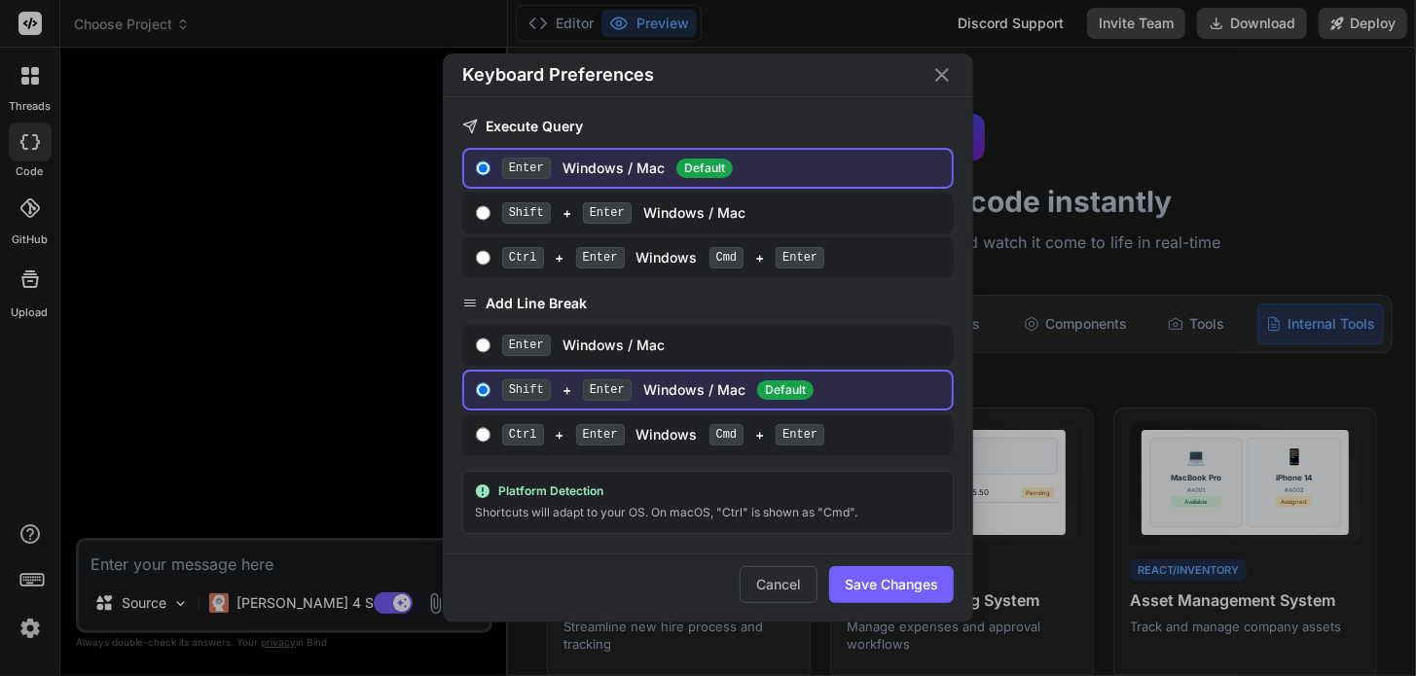
click at [947, 71] on icon "Close" at bounding box center [941, 74] width 23 height 23
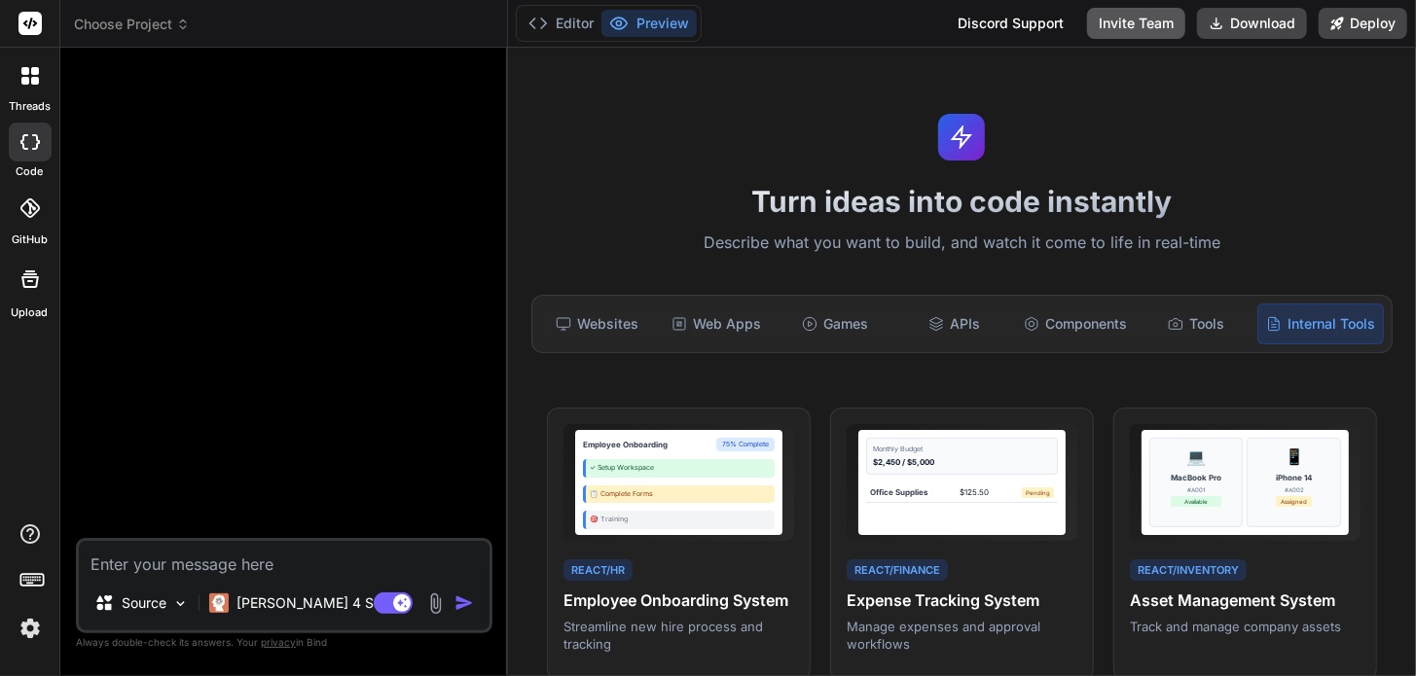
click at [1148, 24] on button "Invite Team" at bounding box center [1136, 23] width 98 height 31
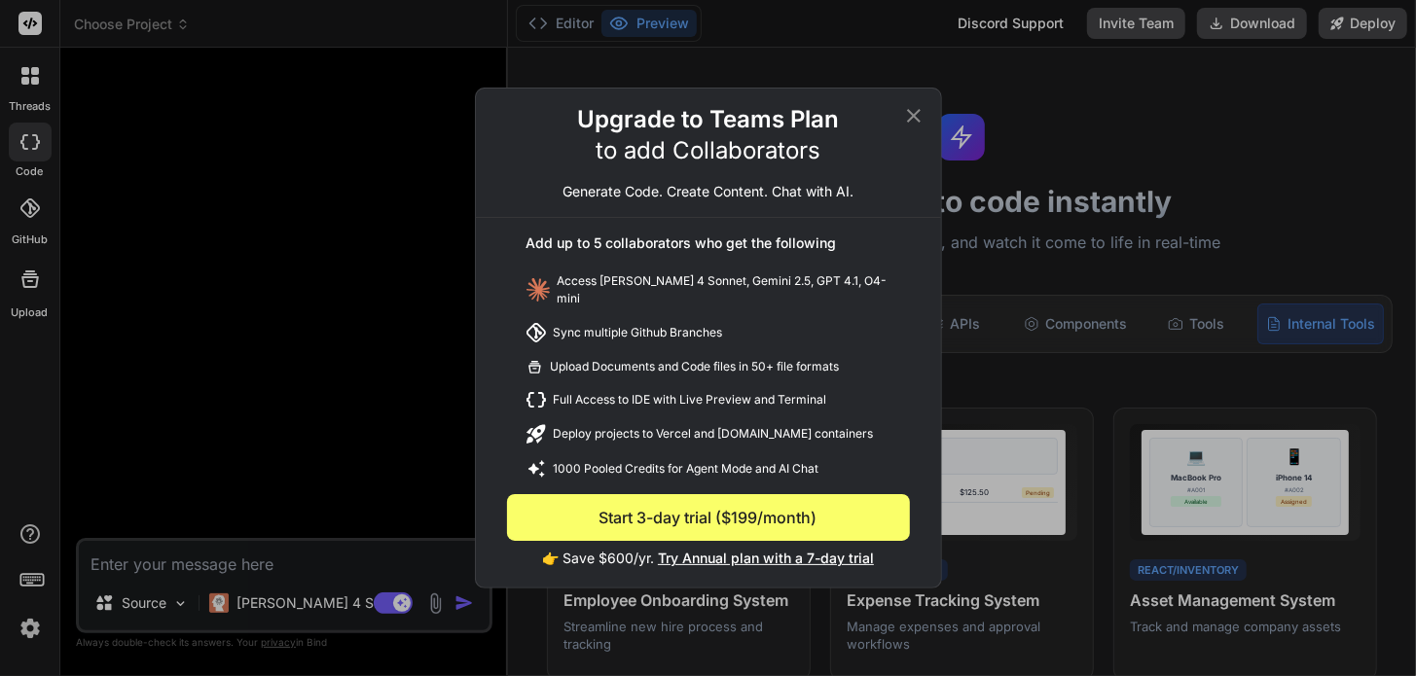
click at [909, 118] on icon at bounding box center [913, 115] width 23 height 23
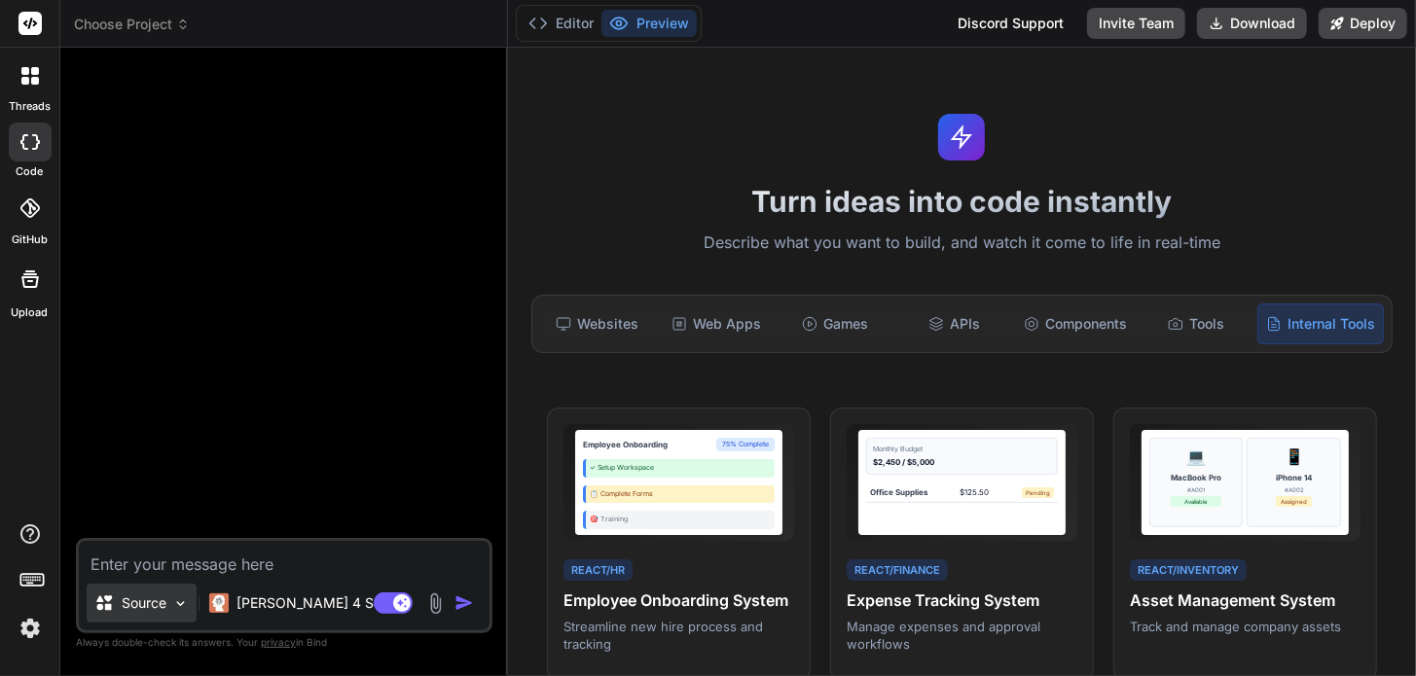
click at [173, 595] on div "Source" at bounding box center [142, 603] width 110 height 39
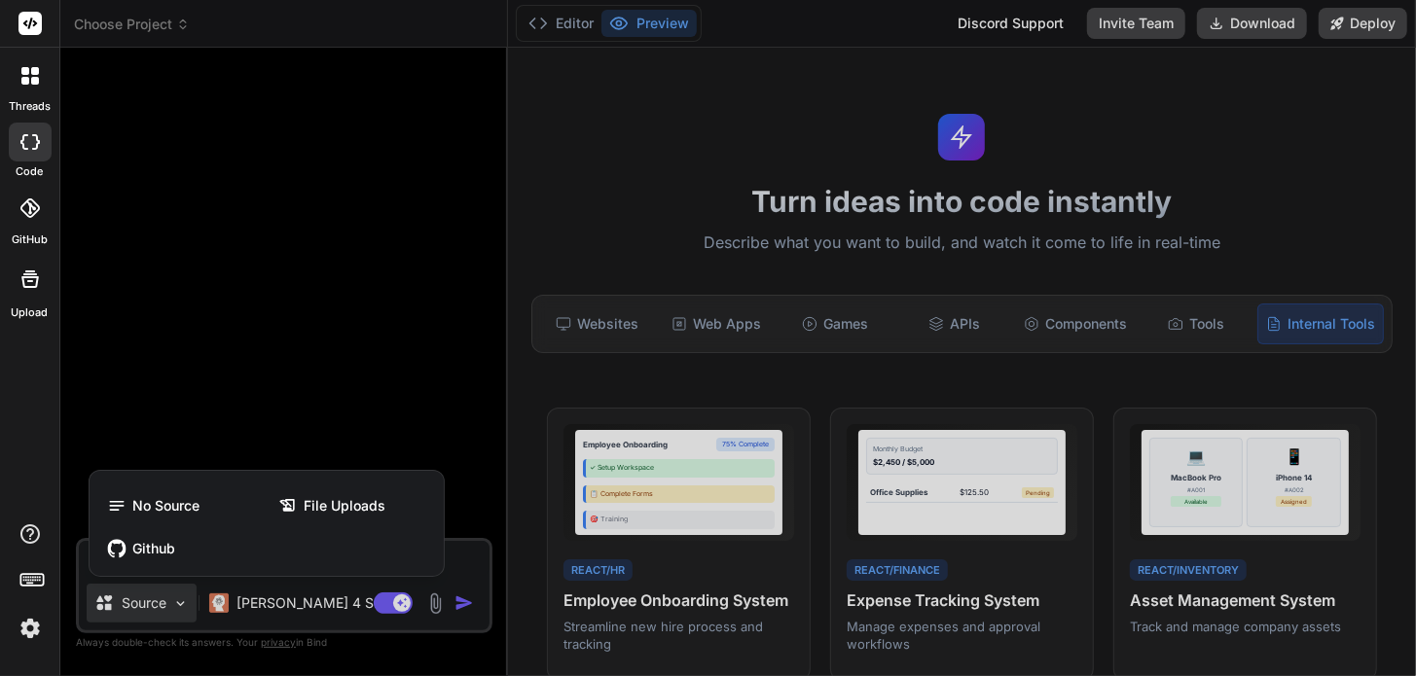
click at [32, 630] on img at bounding box center [30, 628] width 33 height 33
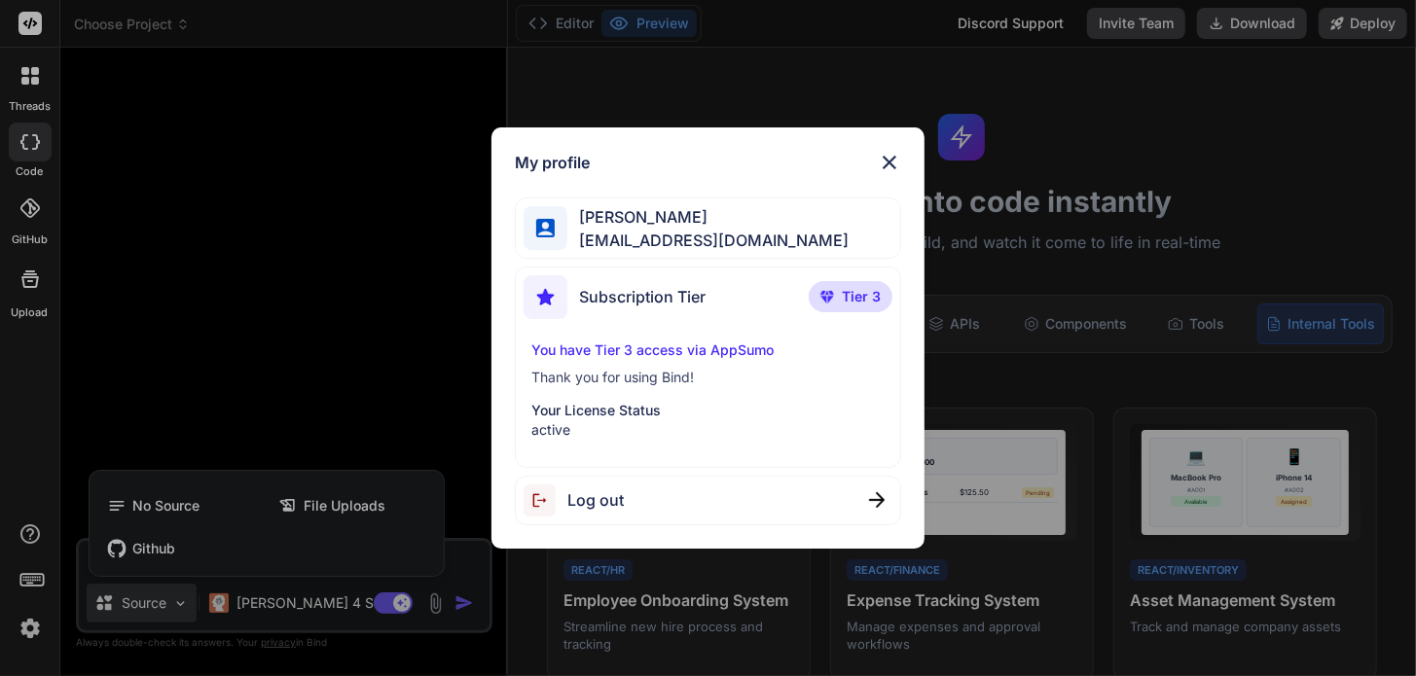
click at [602, 366] on div "You have Tier 3 access via AppSumo Thank you for using Bind! Your License Statu…" at bounding box center [708, 390] width 369 height 99
click at [611, 348] on p "You have Tier 3 access via AppSumo" at bounding box center [707, 350] width 353 height 19
click at [886, 155] on img at bounding box center [889, 162] width 23 height 23
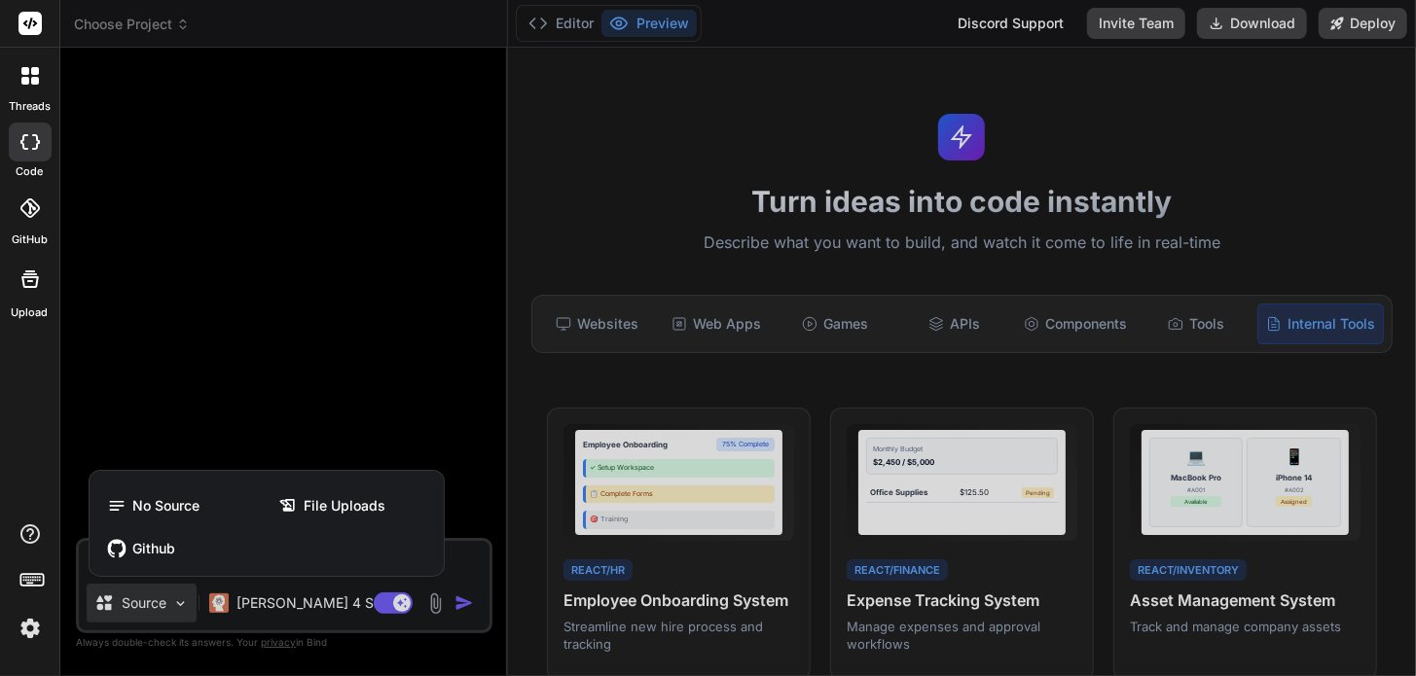
click at [18, 293] on div at bounding box center [30, 279] width 47 height 47
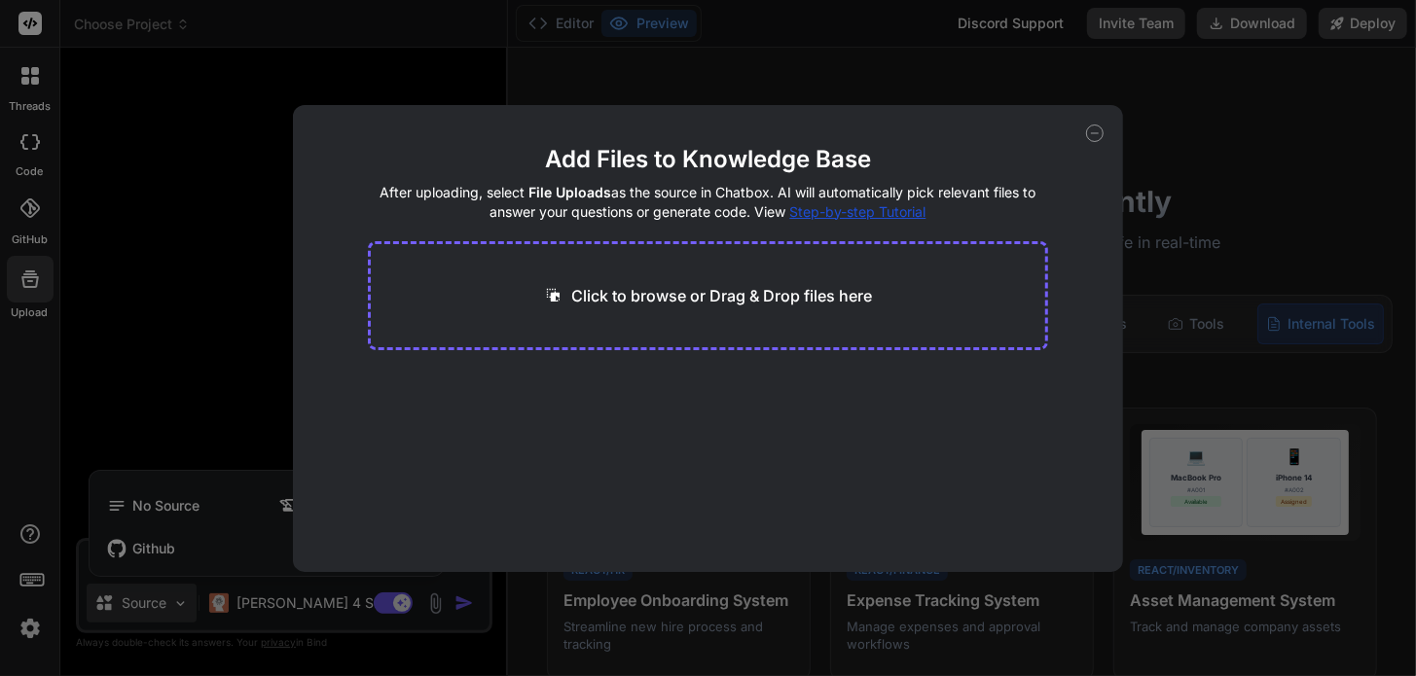
drag, startPoint x: 1088, startPoint y: 130, endPoint x: 1073, endPoint y: 134, distance: 15.1
click at [1088, 130] on icon at bounding box center [1095, 134] width 18 height 18
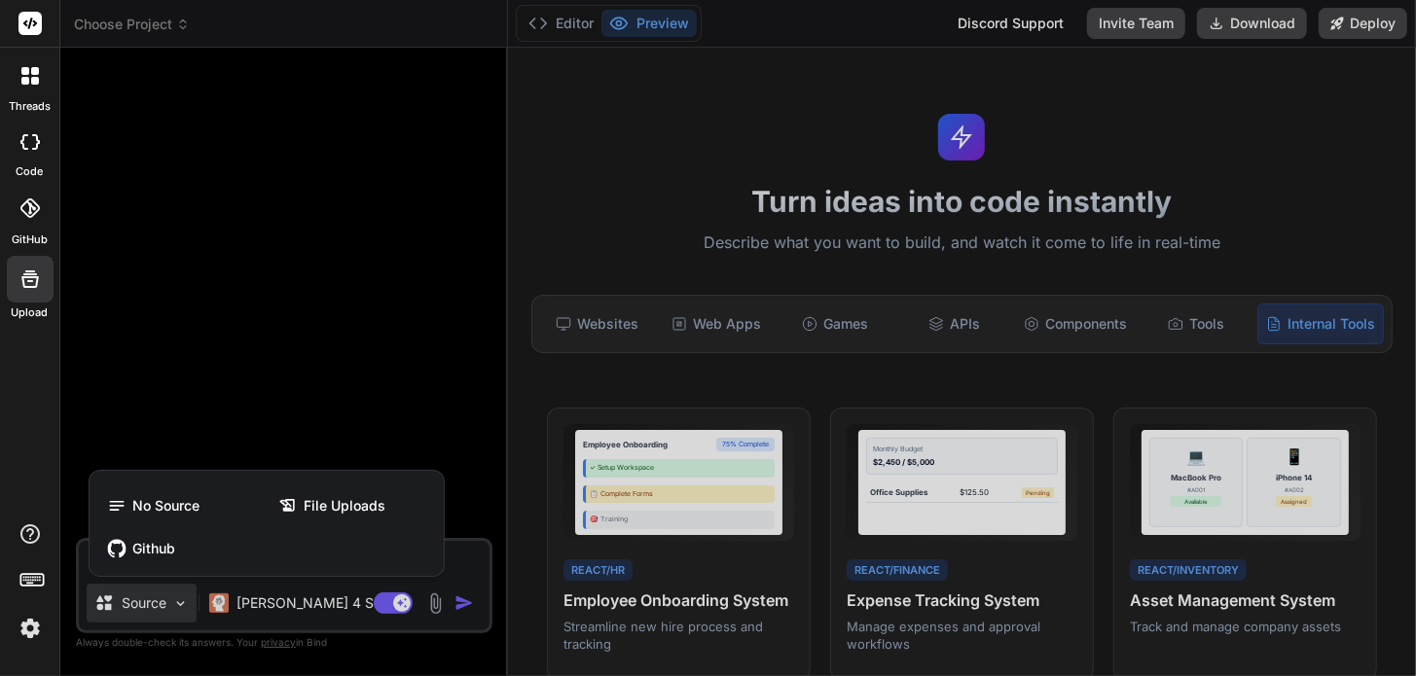
click at [33, 81] on icon at bounding box center [35, 81] width 8 height 8
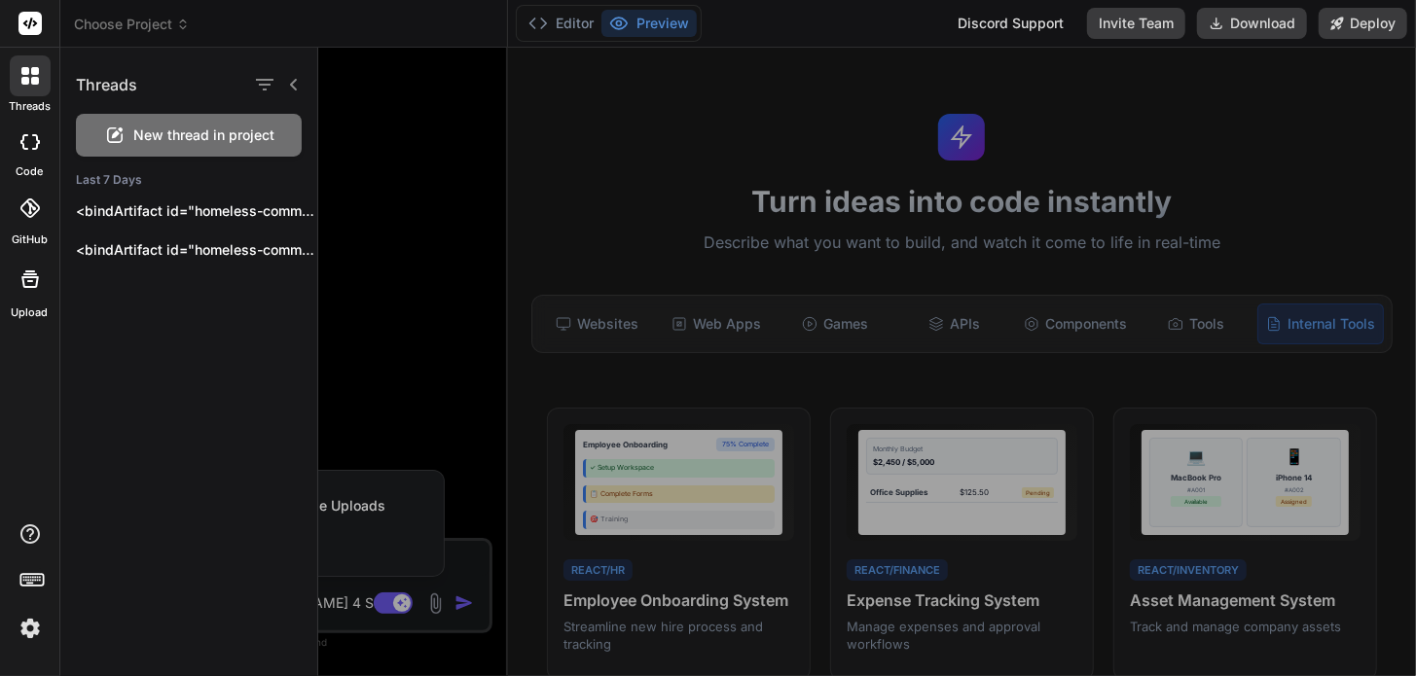
click at [382, 190] on div at bounding box center [867, 362] width 1098 height 629
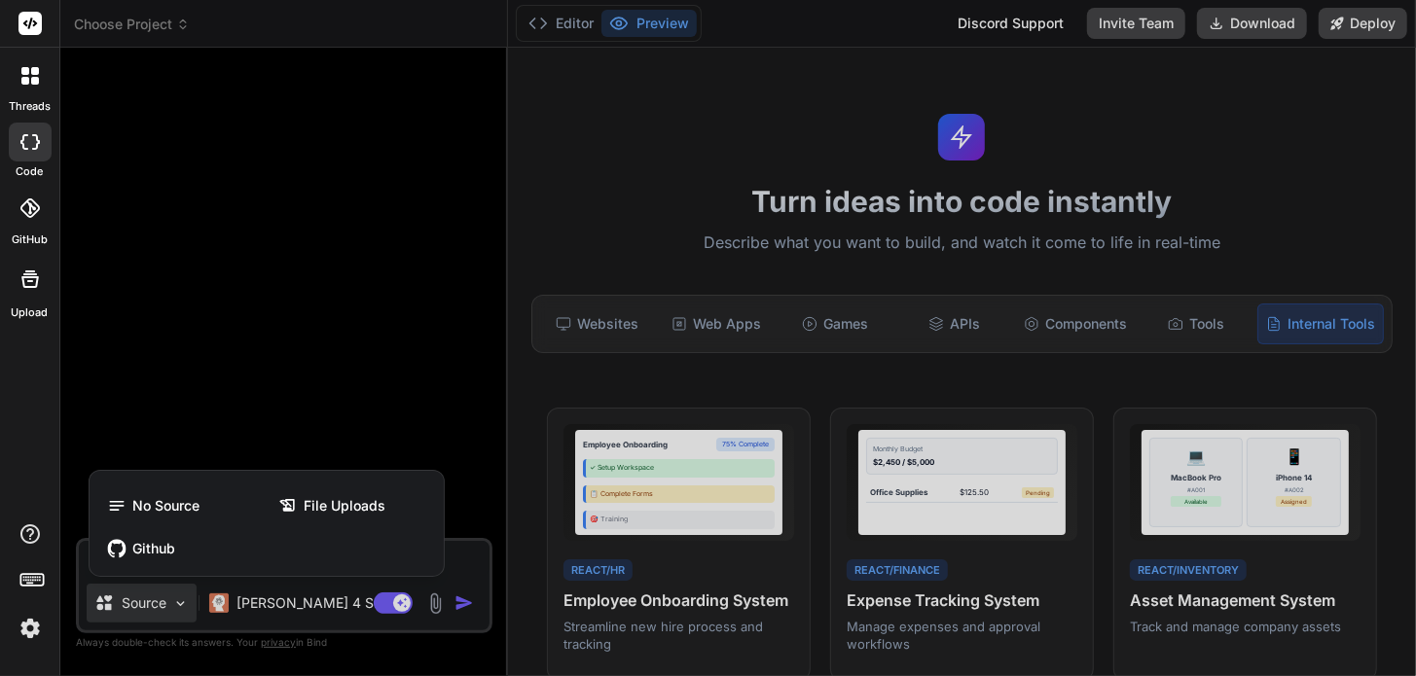
click at [36, 21] on icon at bounding box center [30, 24] width 15 height 12
click at [571, 27] on div at bounding box center [708, 338] width 1416 height 676
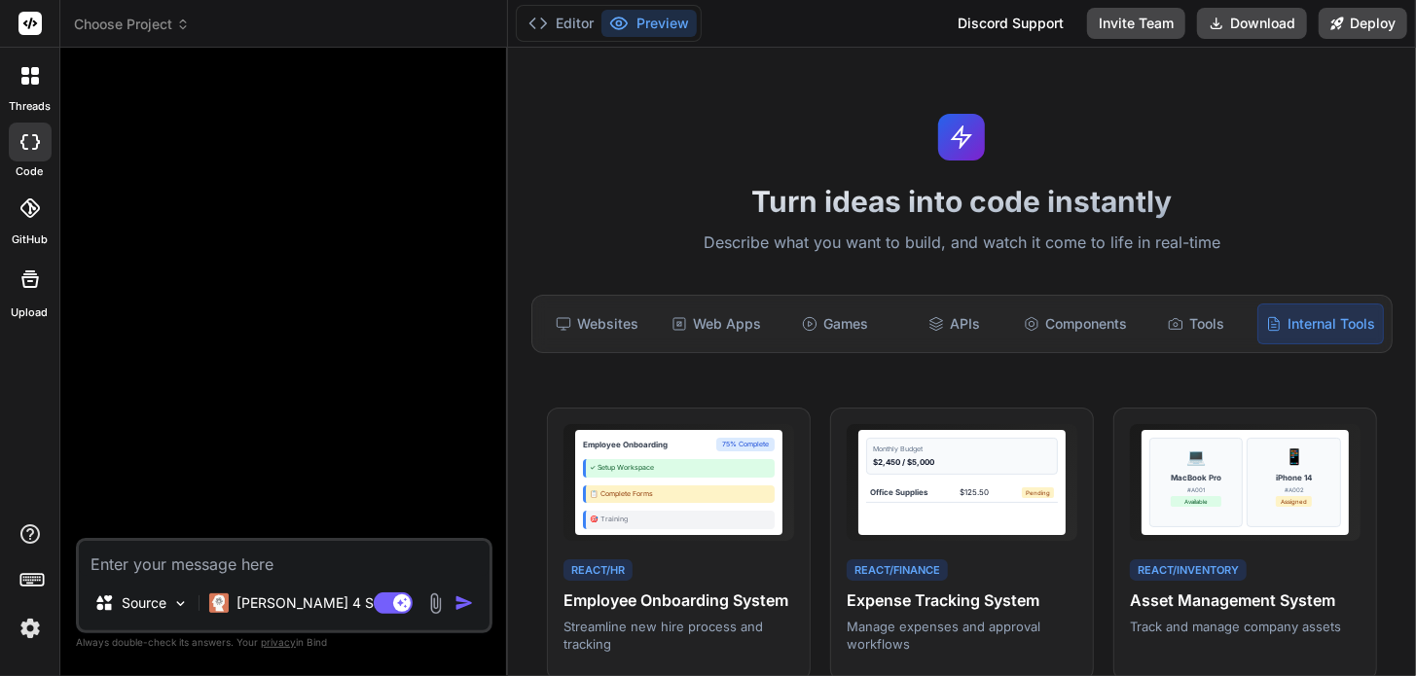
click at [636, 18] on button "Preview" at bounding box center [648, 23] width 95 height 27
click at [29, 207] on icon at bounding box center [29, 208] width 19 height 19
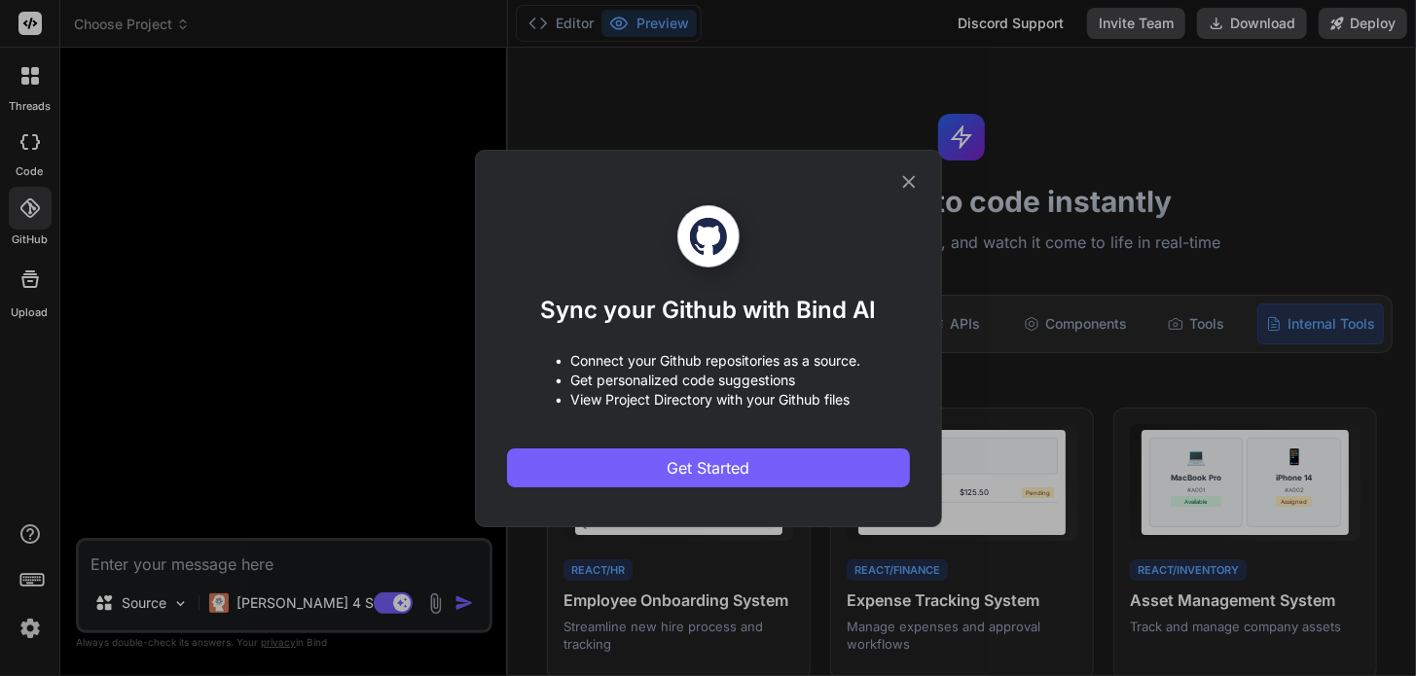
click at [904, 184] on icon at bounding box center [908, 181] width 21 height 21
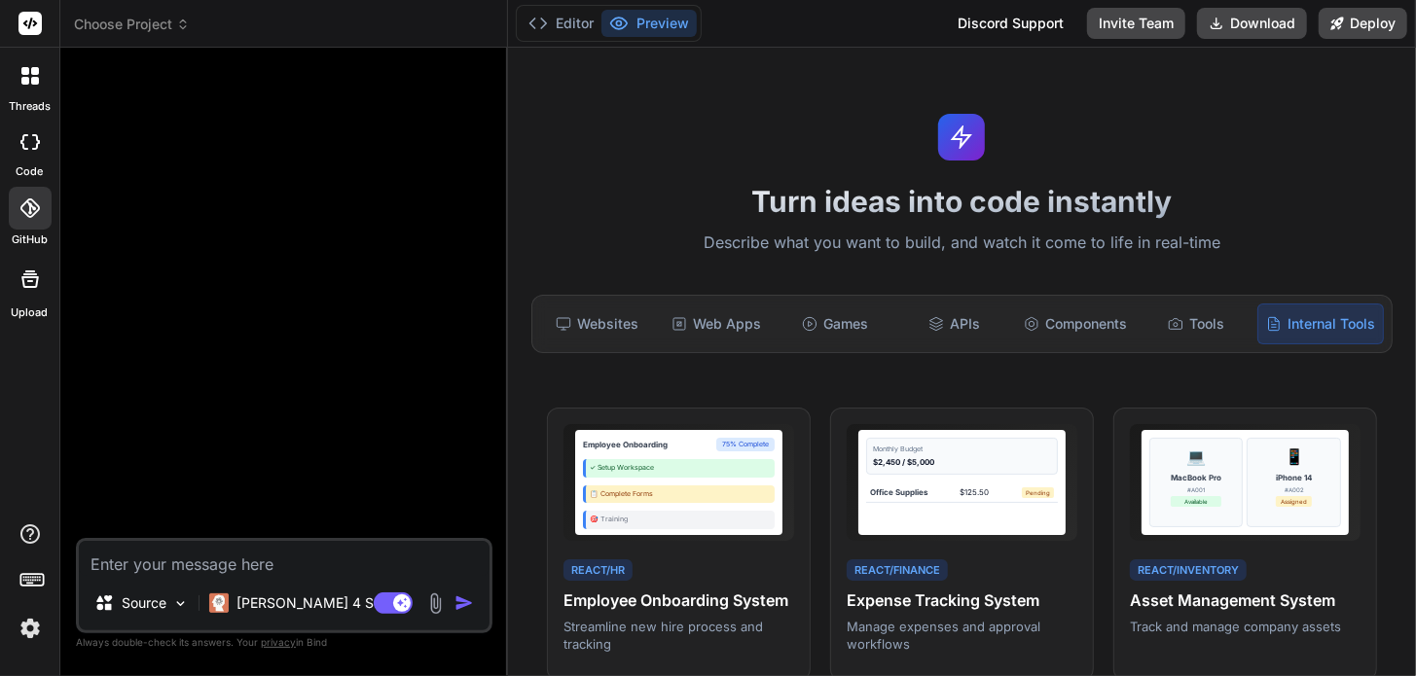
click at [30, 67] on icon at bounding box center [30, 76] width 18 height 18
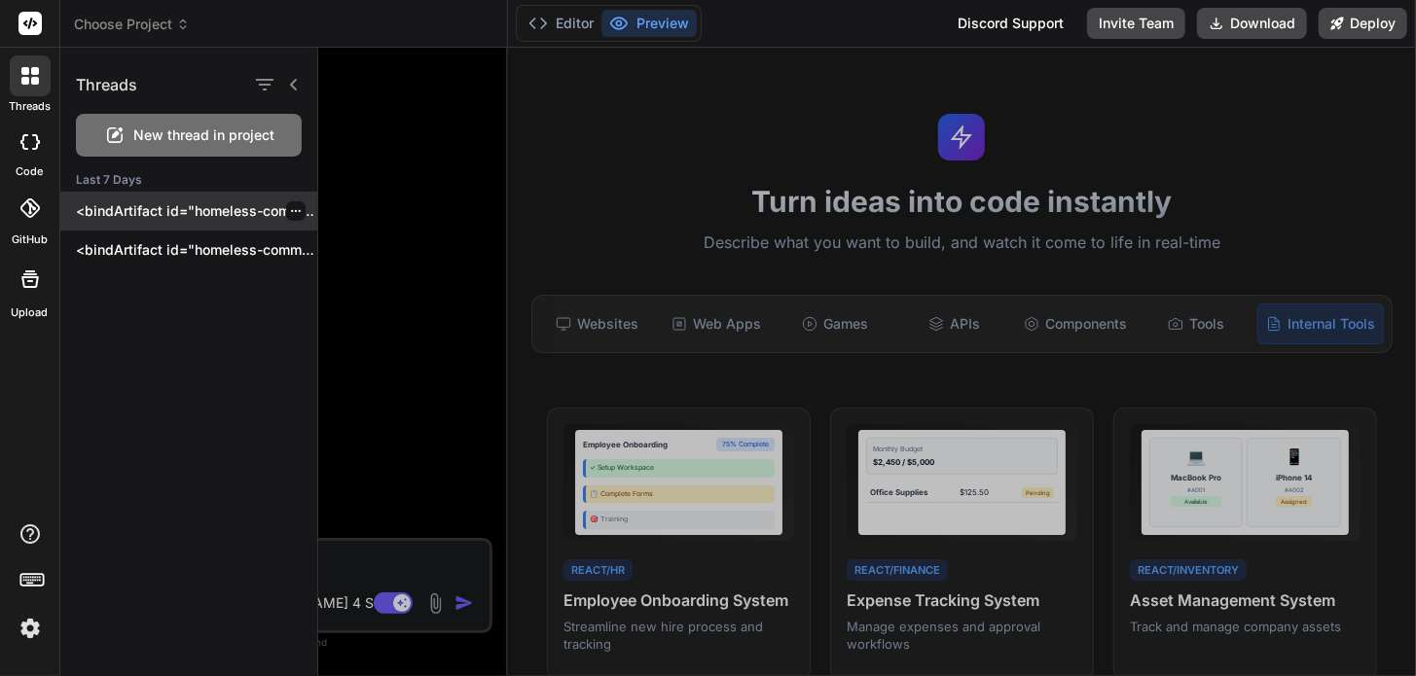
click at [151, 208] on p "<bindArtifact id="homeless-community-resource-hub" title="Homeless Community Re…" at bounding box center [196, 210] width 241 height 19
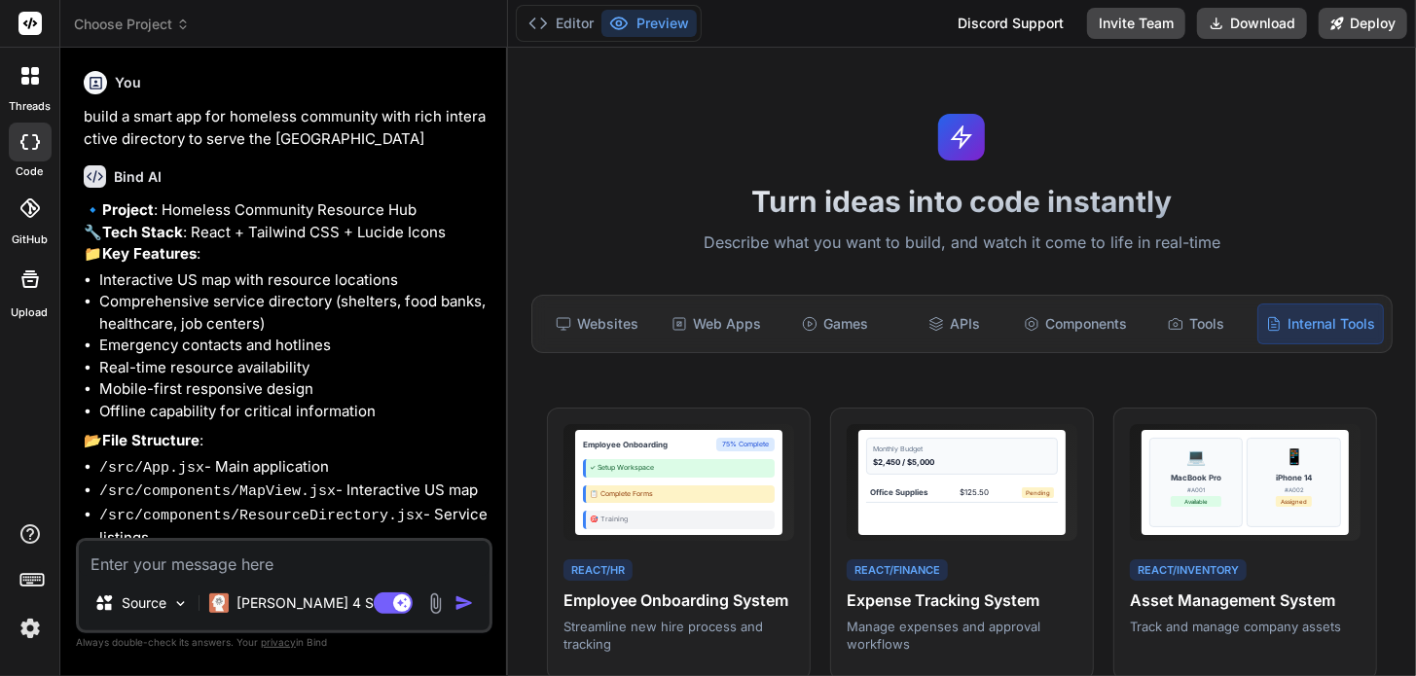
scroll to position [783, 0]
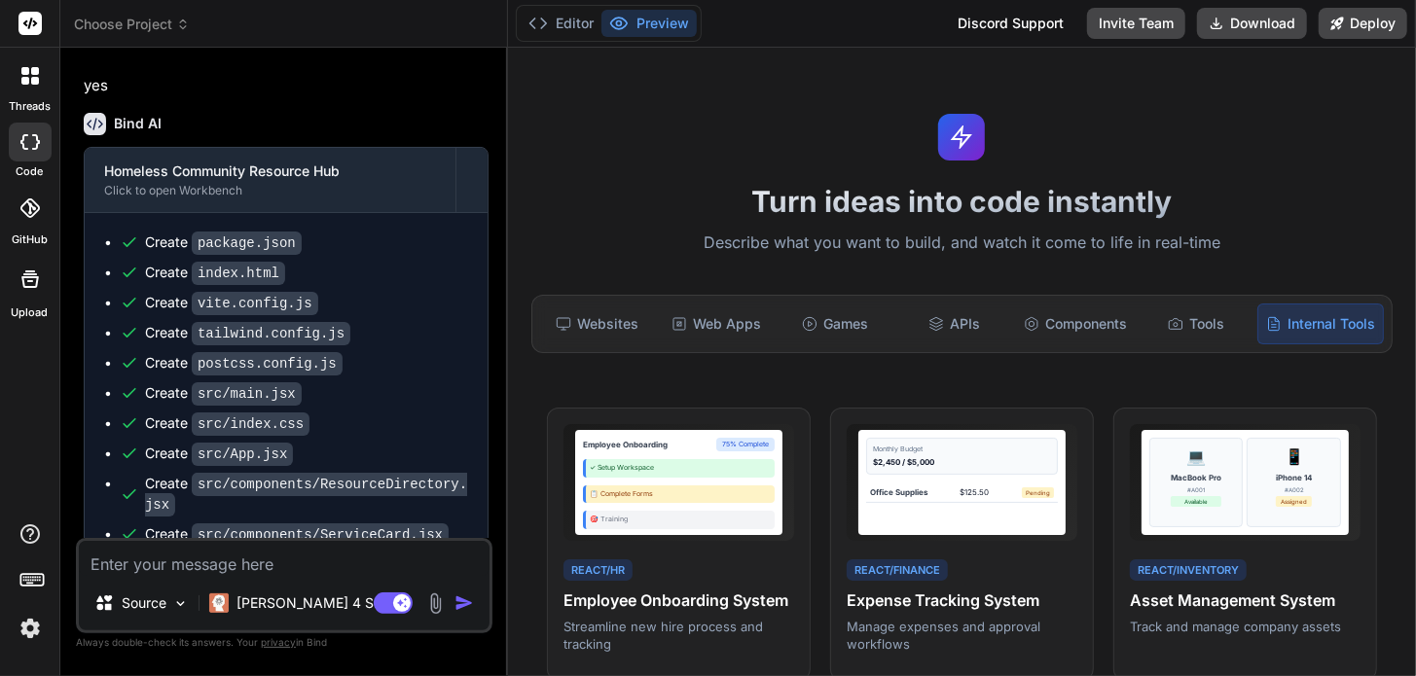
type textarea "x"
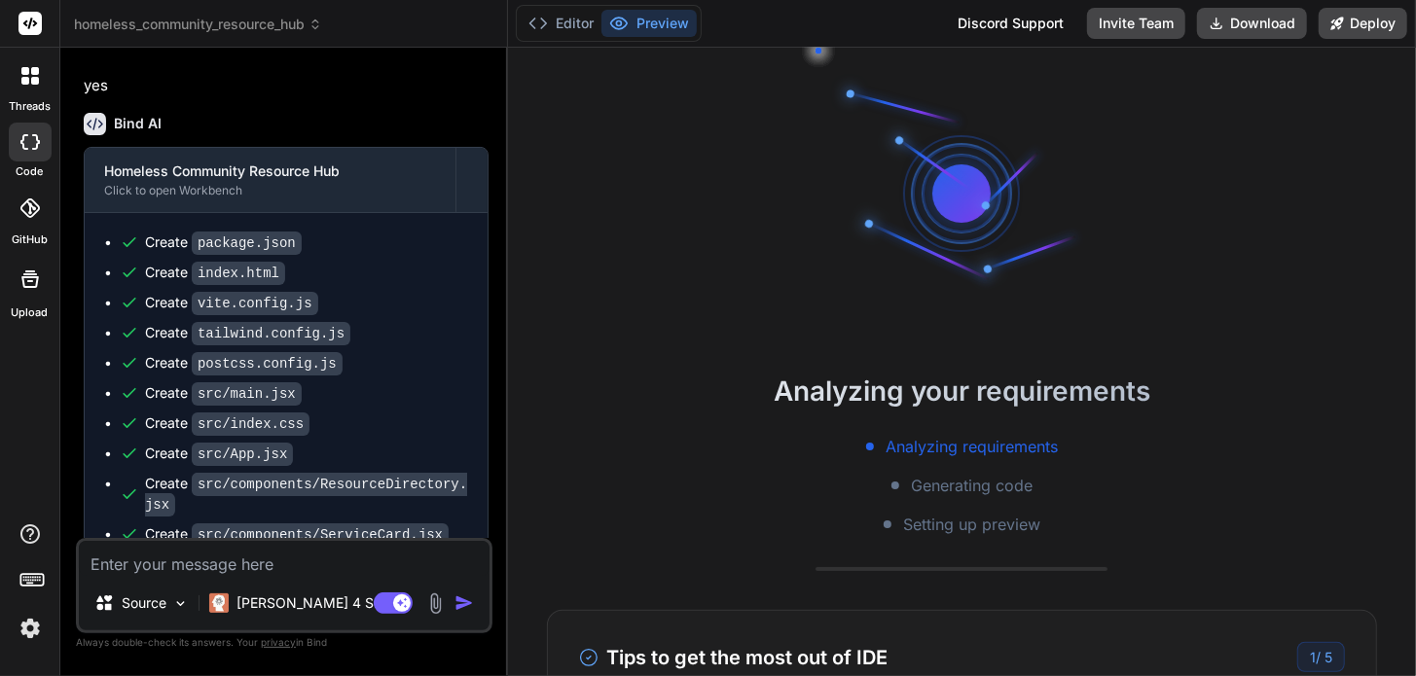
scroll to position [356, 0]
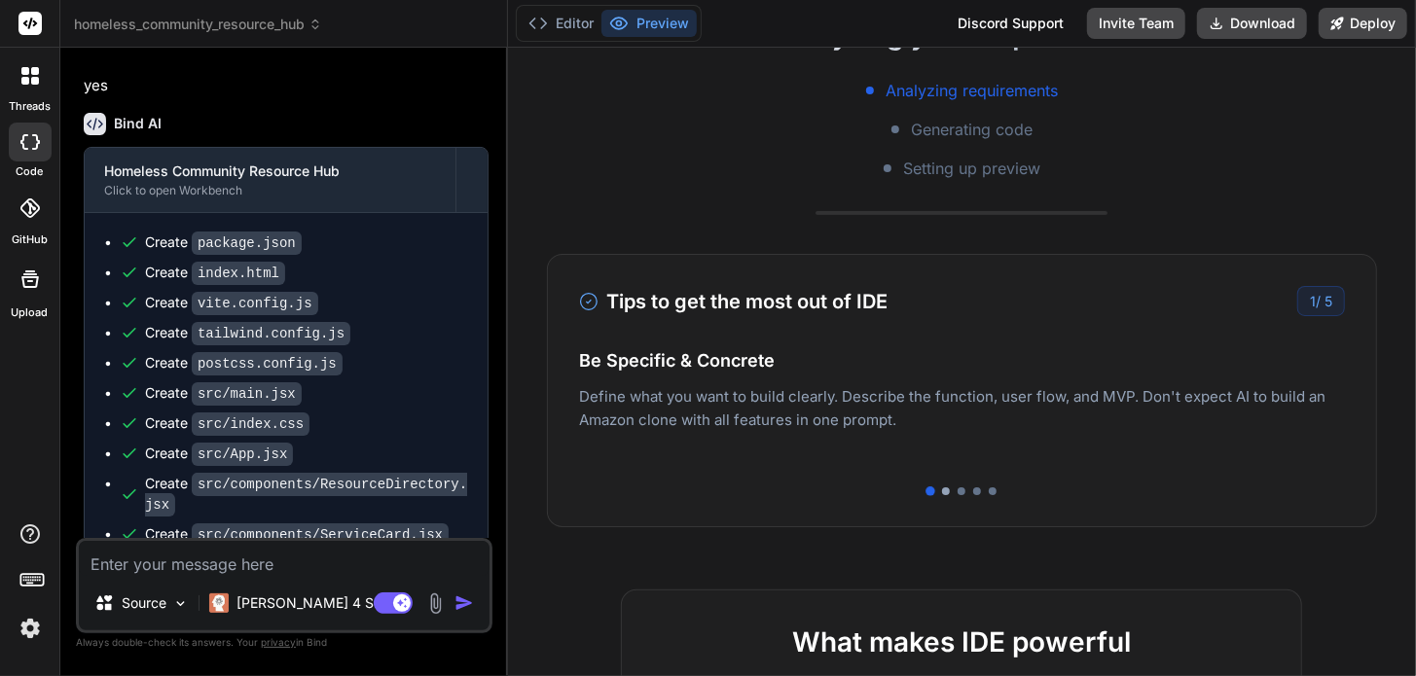
click at [942, 488] on div at bounding box center [946, 492] width 8 height 8
click at [958, 485] on div "Tips to get the most out of IDE 2 / 5 Be Specific & Concrete Define what you wa…" at bounding box center [962, 390] width 830 height 273
click at [958, 488] on div at bounding box center [962, 492] width 8 height 8
click at [973, 488] on div at bounding box center [962, 492] width 766 height 8
click at [973, 488] on div at bounding box center [977, 492] width 8 height 8
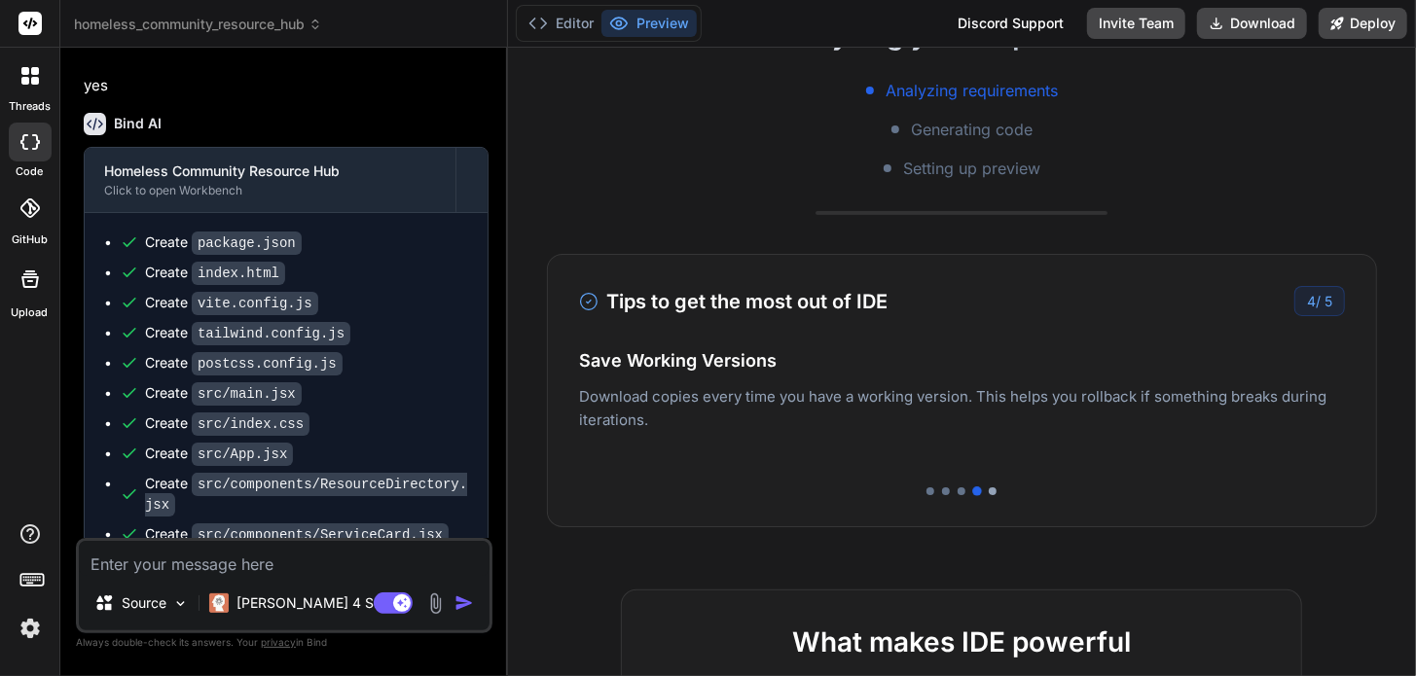
click at [989, 490] on div at bounding box center [993, 492] width 8 height 8
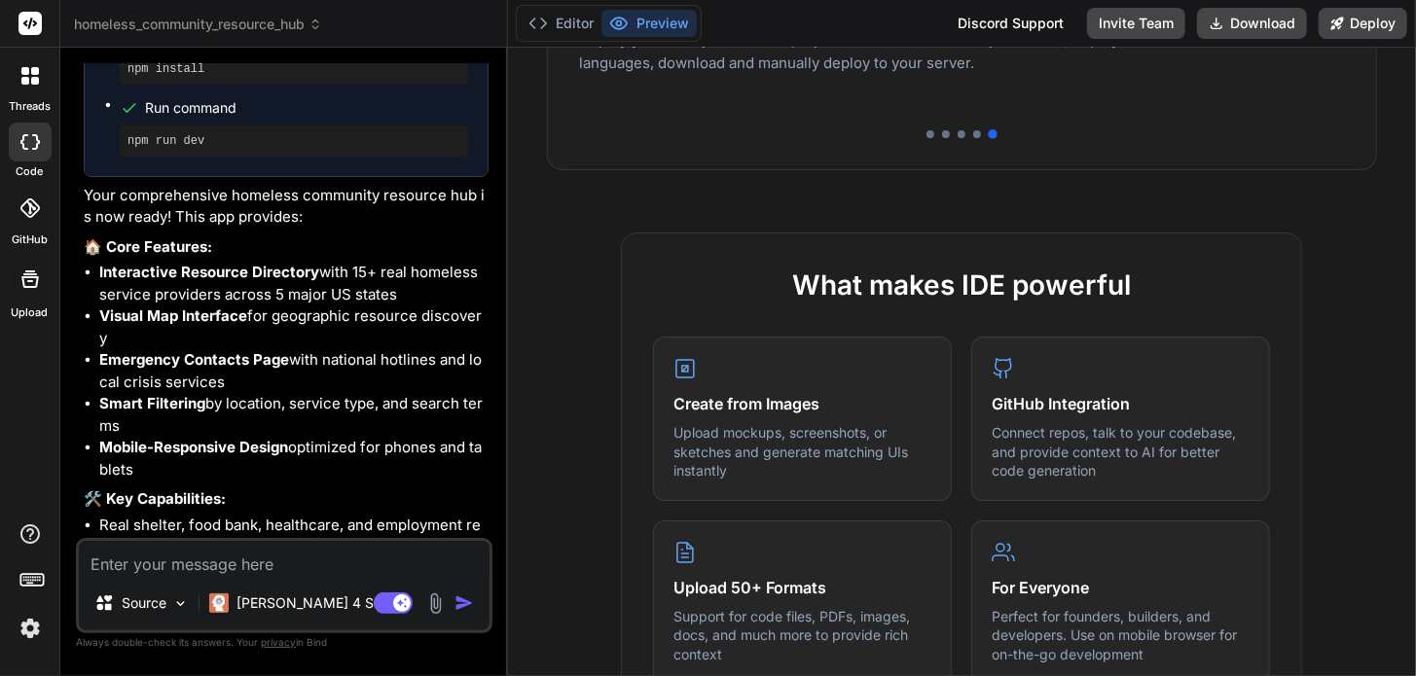
scroll to position [1614, 0]
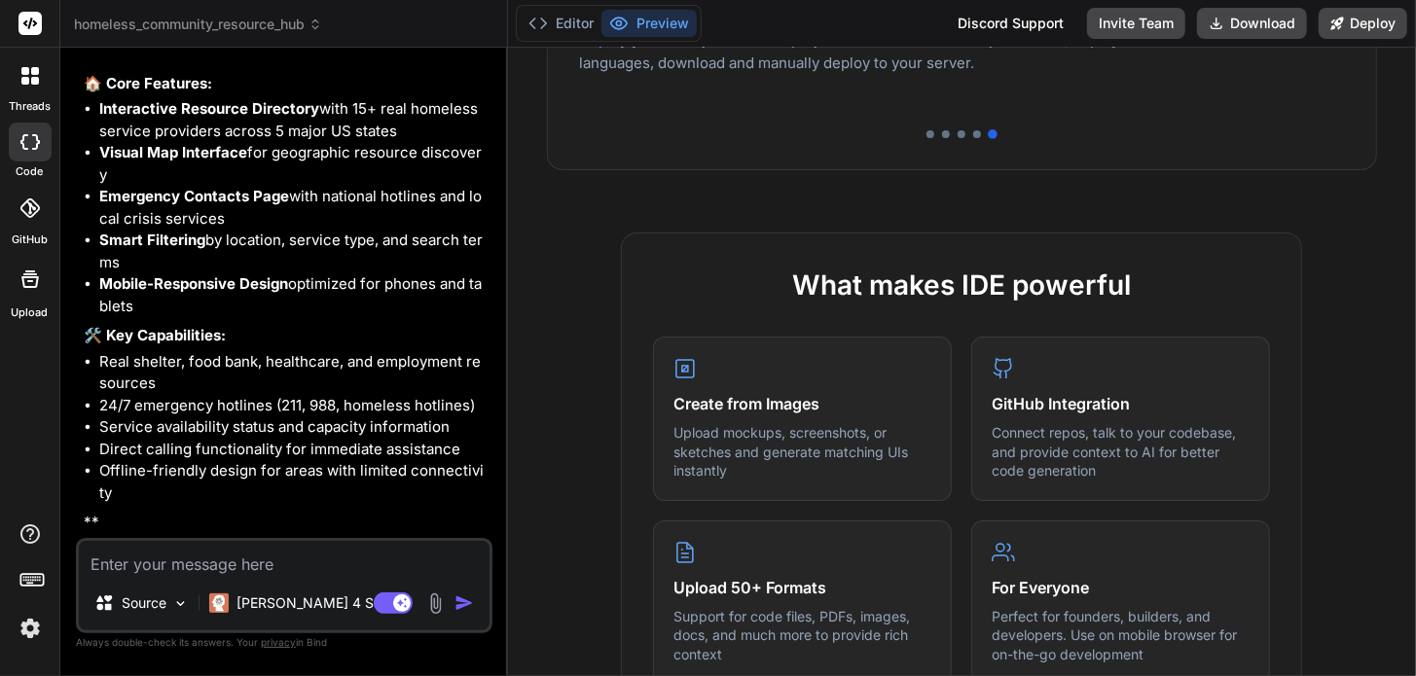
click at [235, 564] on textarea at bounding box center [284, 558] width 411 height 35
type textarea "t"
type textarea "x"
type textarea "th"
type textarea "x"
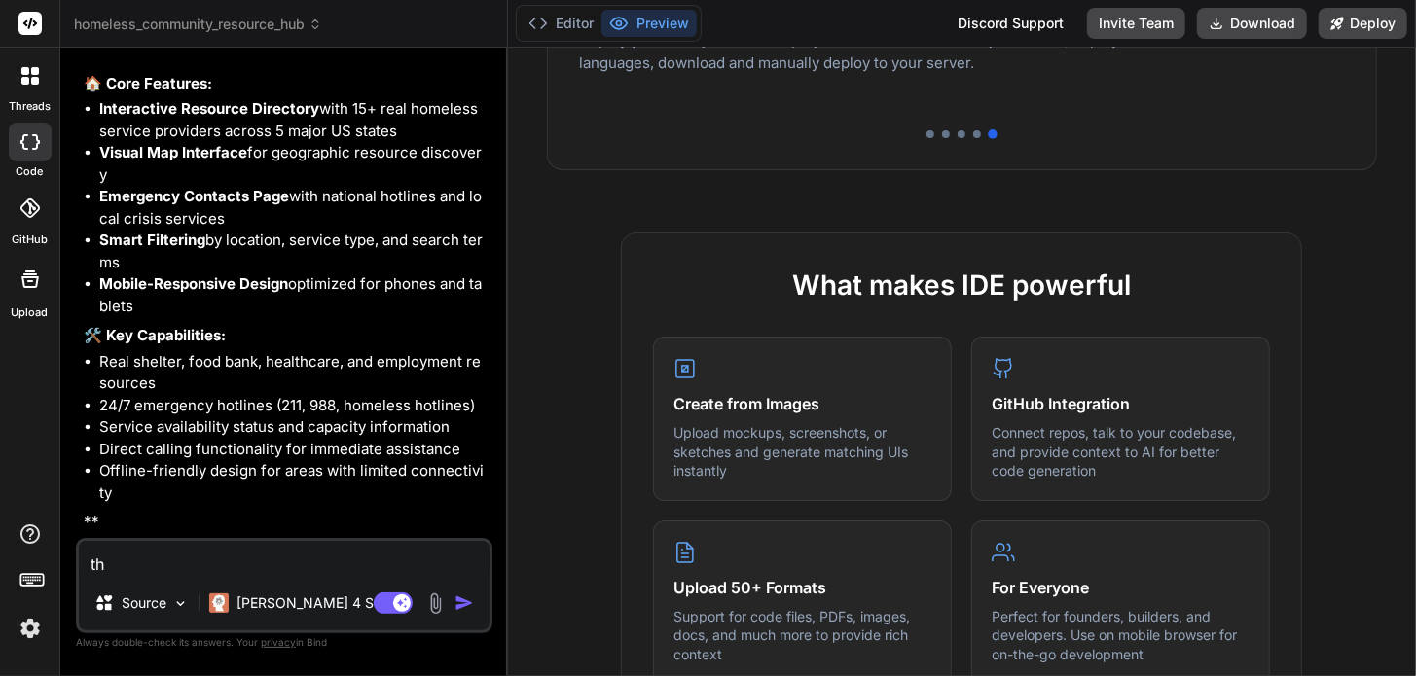
type textarea "the"
type textarea "x"
type textarea "the"
type textarea "x"
type textarea "the a"
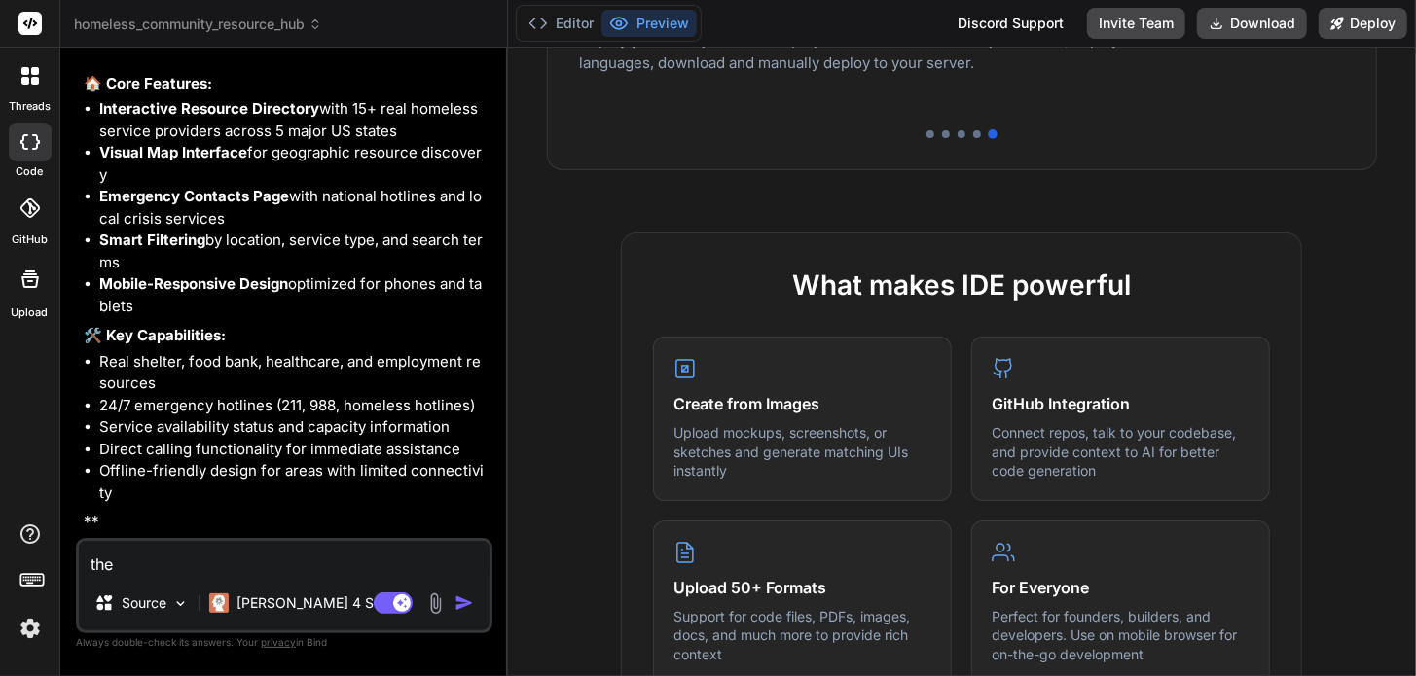
type textarea "x"
type textarea "the ap"
type textarea "x"
type textarea "the app"
type textarea "x"
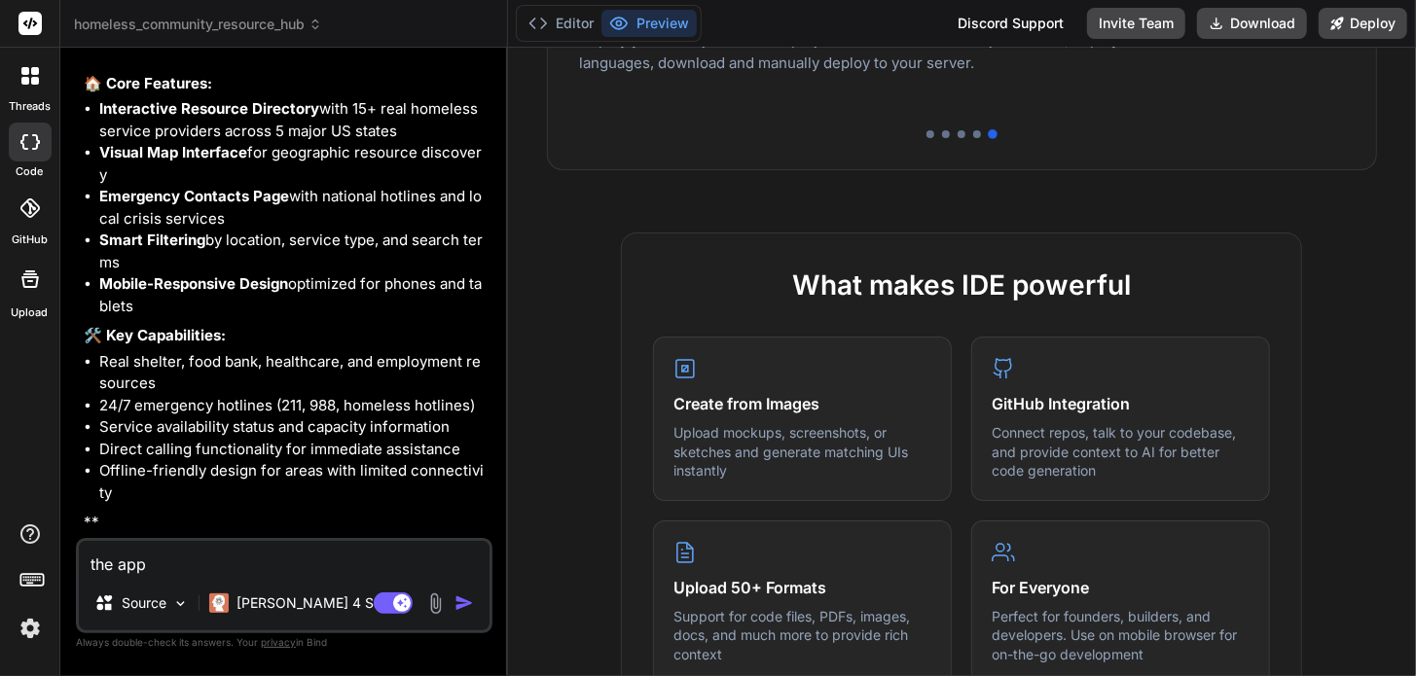
type textarea "the app"
type textarea "x"
type textarea "the app i"
type textarea "x"
type textarea "the app is"
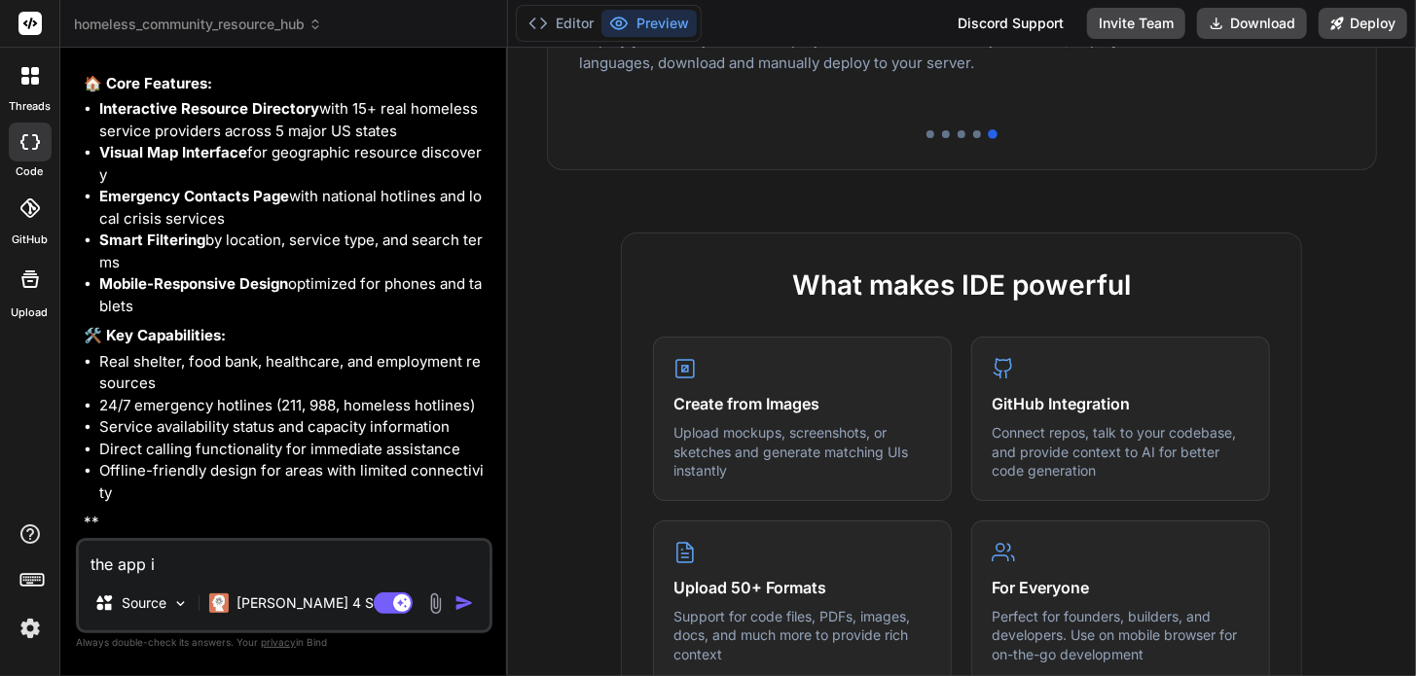
type textarea "x"
type textarea "the app is"
type textarea "x"
type textarea "the app is c"
type textarea "x"
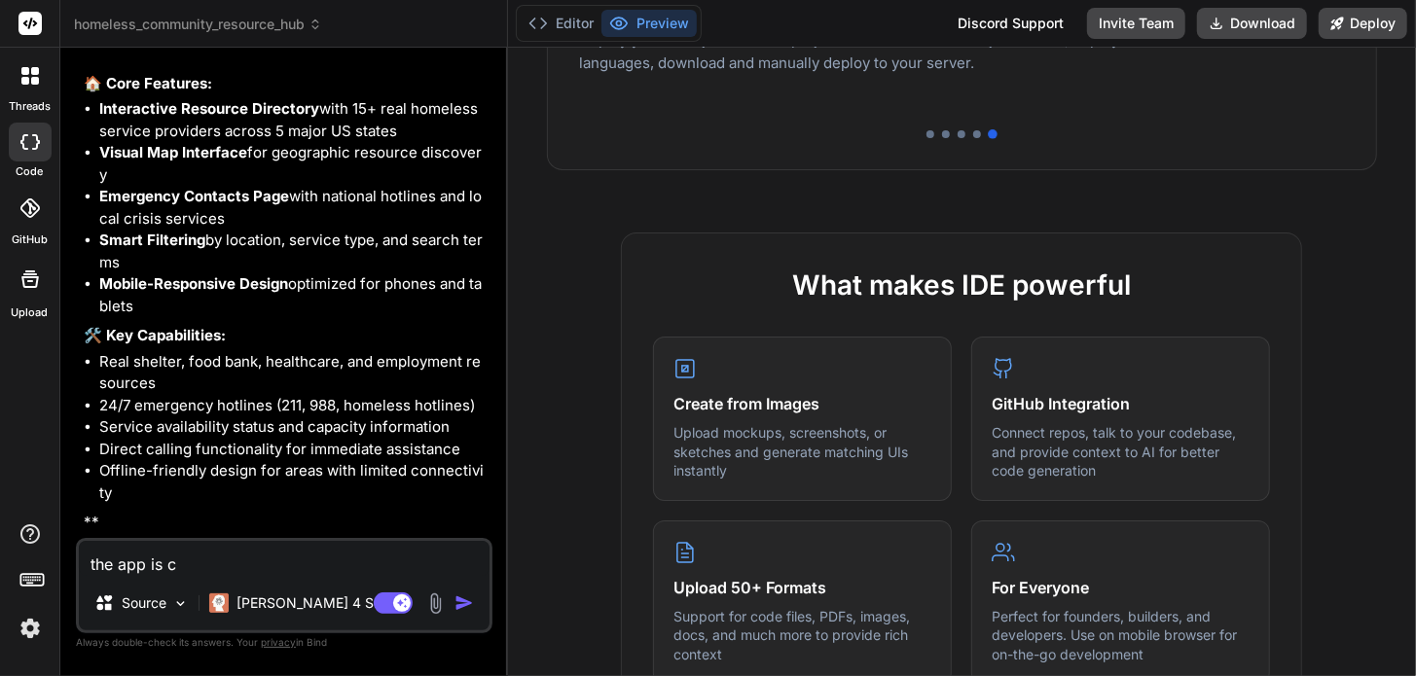
type textarea "the app is ca"
type textarea "x"
type textarea "the app is cal"
type textarea "x"
type textarea "the app is call"
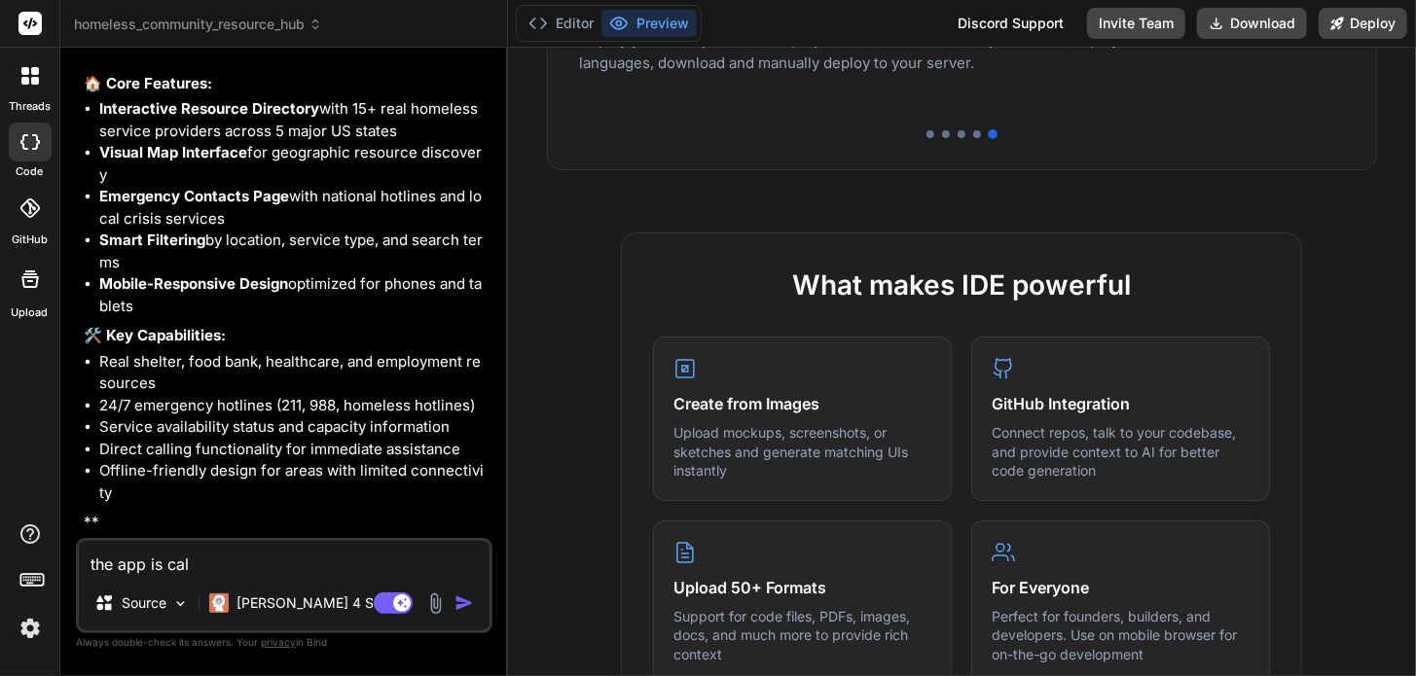
type textarea "x"
type textarea "the app is calle"
type textarea "x"
type textarea "the app is called"
type textarea "x"
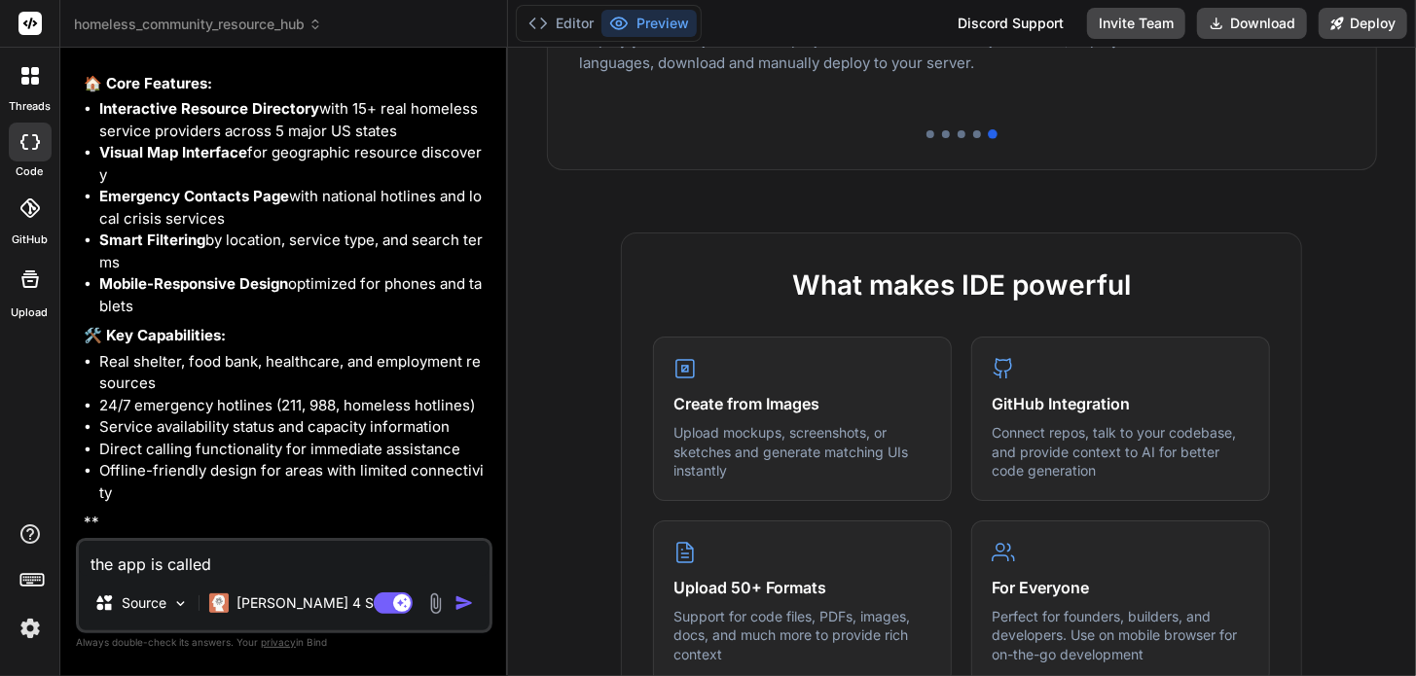
type textarea "the app is called"
type textarea "x"
type textarea "the app is called C"
type textarea "x"
type textarea "the app is called Ca"
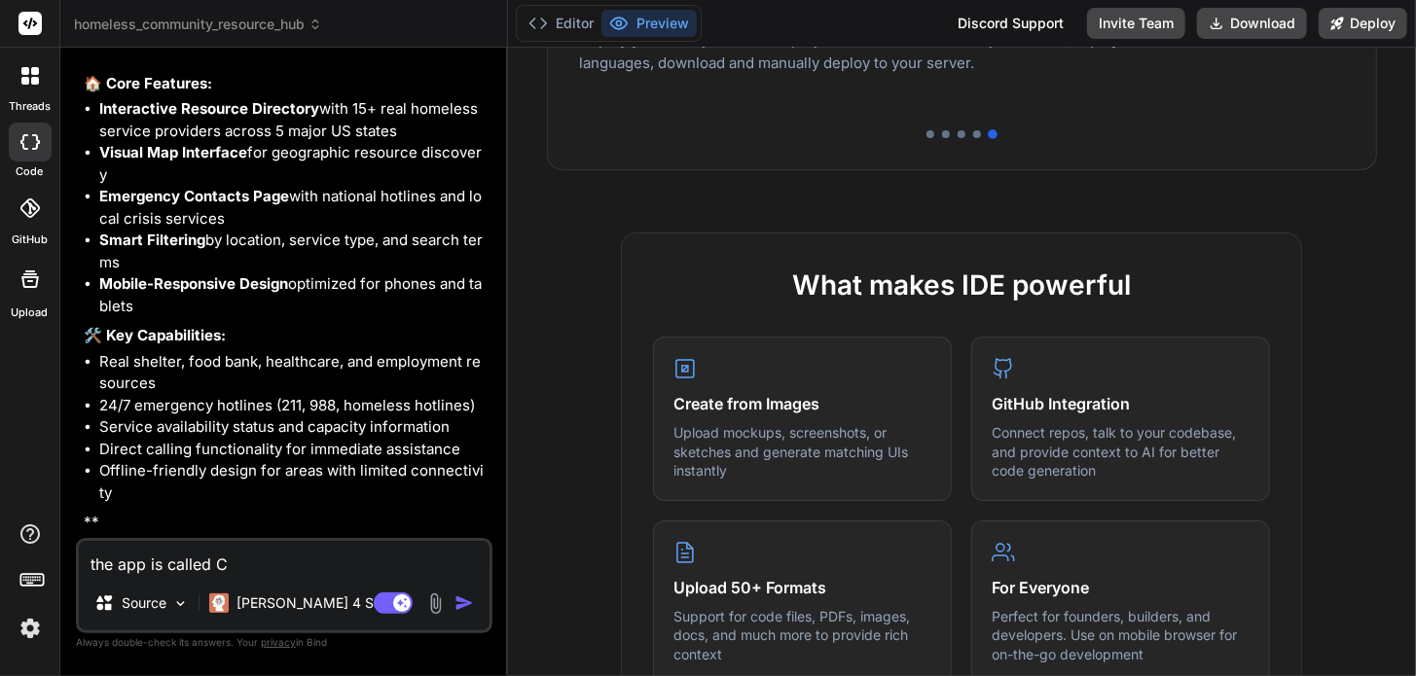
type textarea "x"
type textarea "the app is called Can"
type textarea "x"
type textarea "the app is called Cann"
type textarea "x"
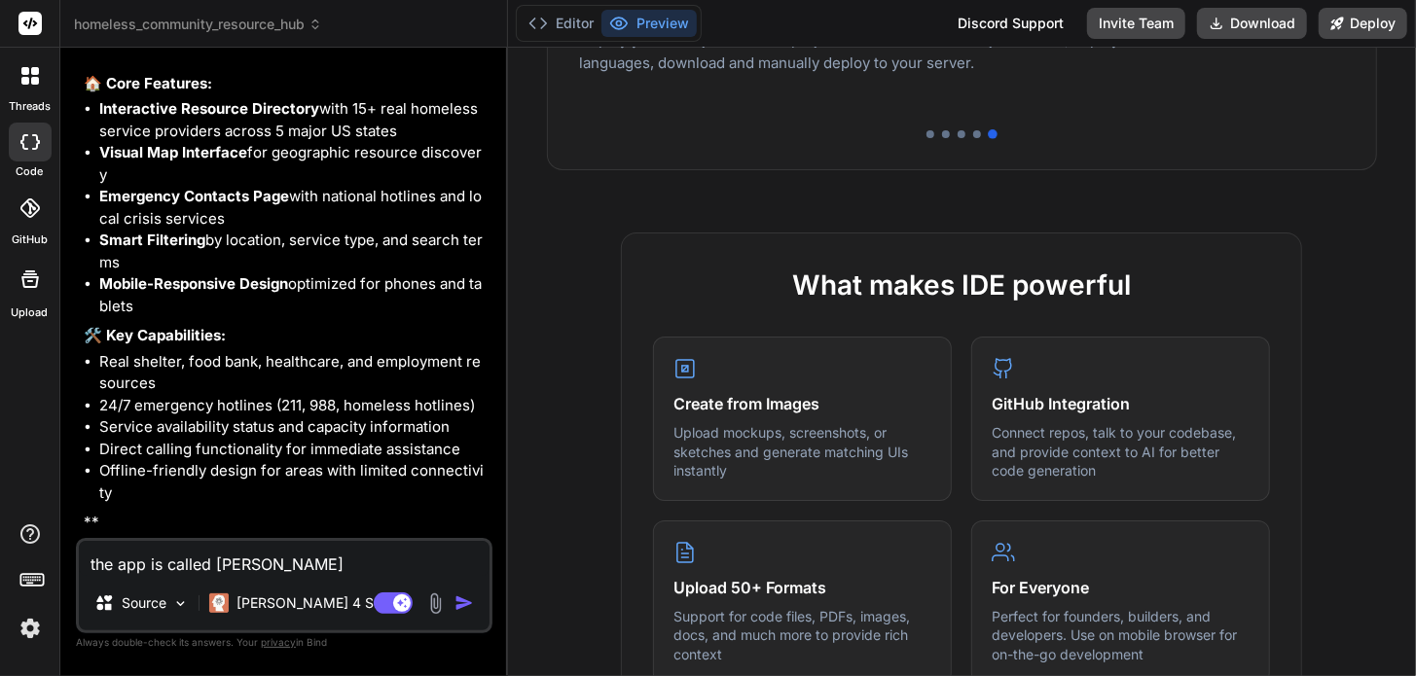
type textarea "the app is called Canno"
type textarea "x"
type textarea "the app is called Cannon"
type textarea "x"
type textarea "the app is called Cannon"
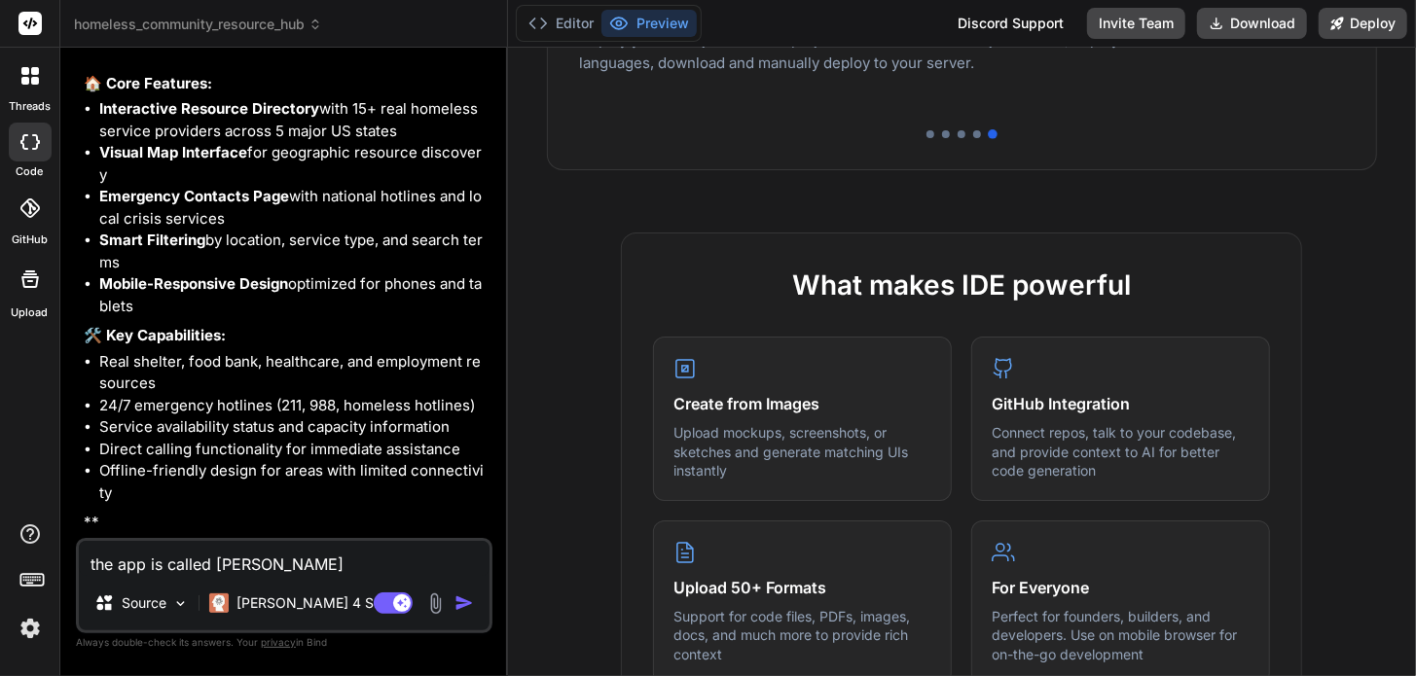
type textarea "x"
type textarea "the app is called Cannon l"
type textarea "x"
type textarea "the app is called Cannon la"
type textarea "x"
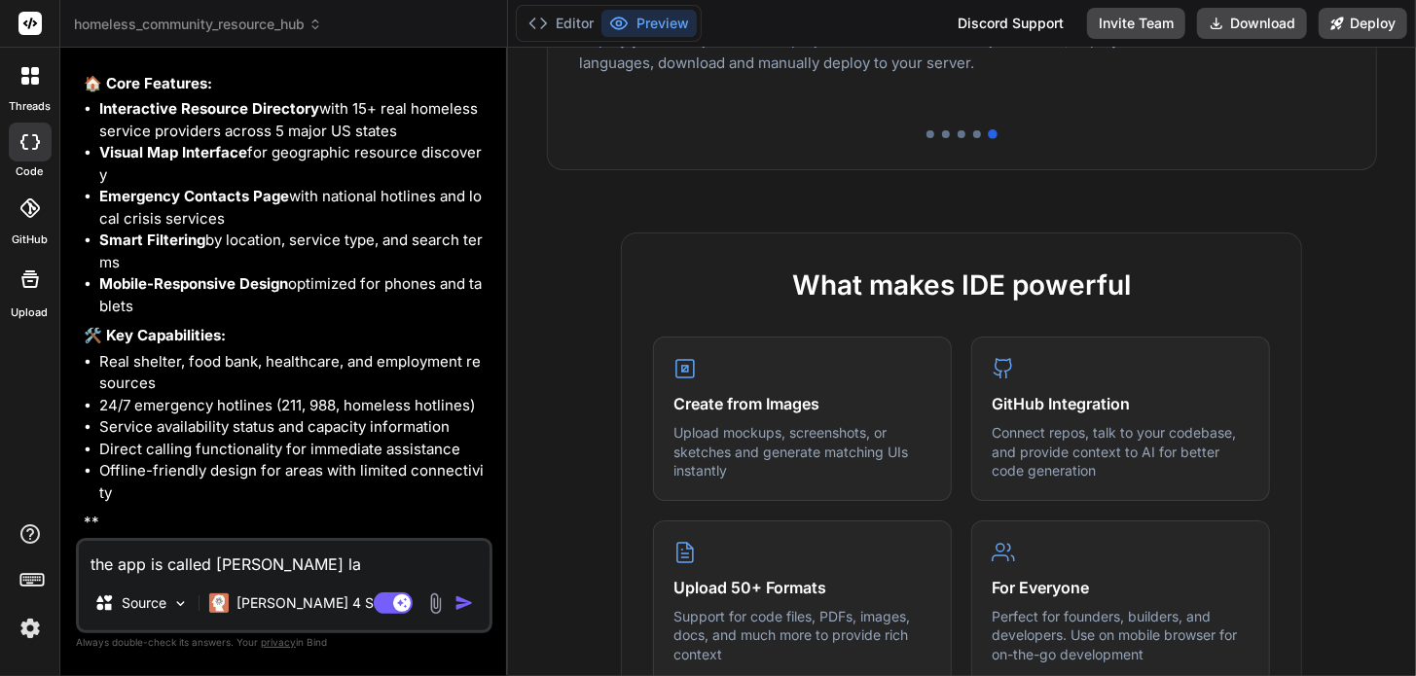
type textarea "the app is called Cannon lad"
type textarea "x"
type textarea "the app is called Cannon ladd"
type textarea "x"
type textarea "the app is called Cannon ladde"
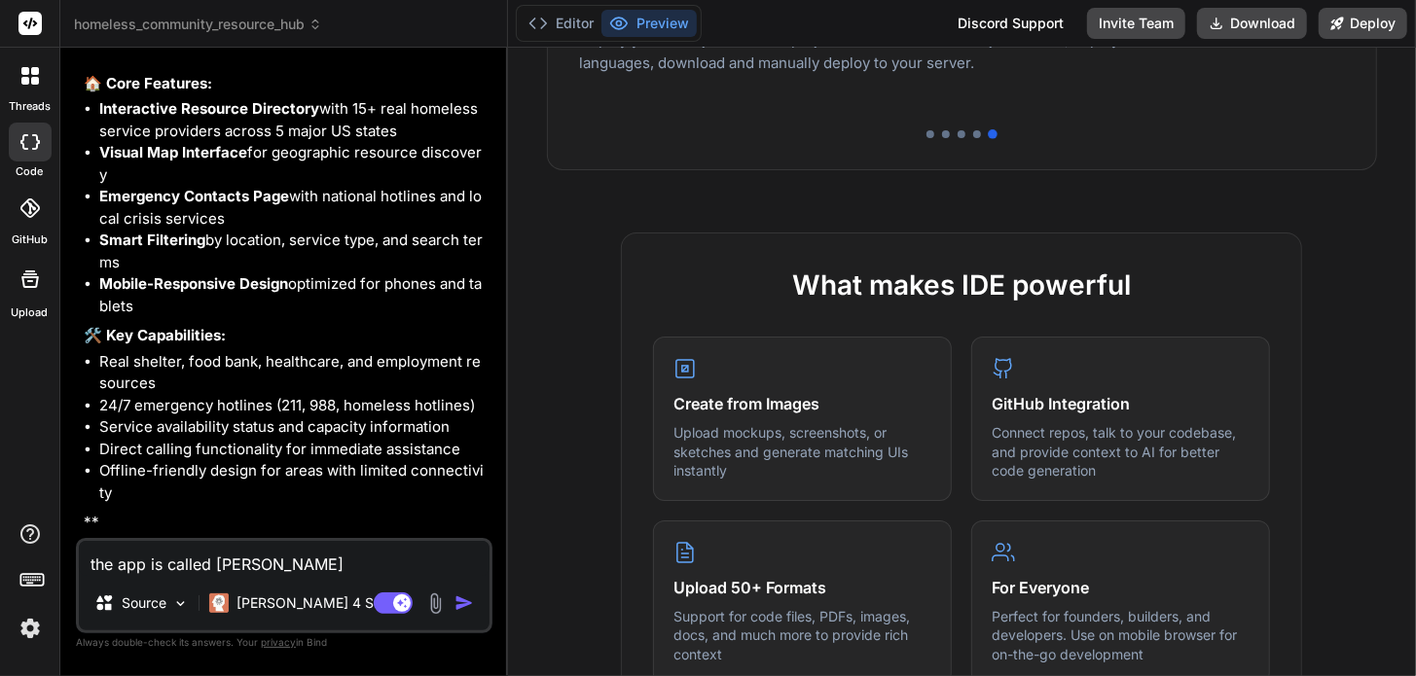
type textarea "x"
type textarea "the app is called Cannon ladder"
type textarea "x"
type textarea "the app is called Cannon ladders"
type textarea "x"
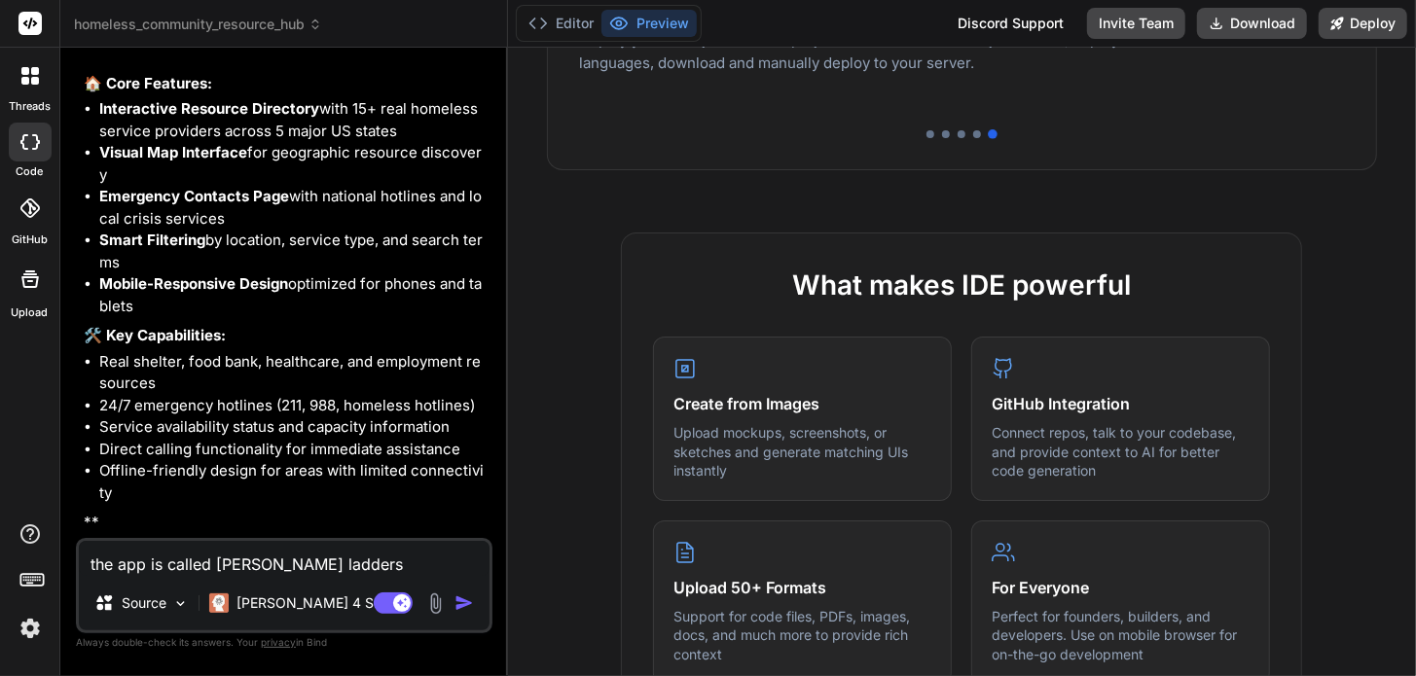
type textarea "the app is called Cannon ladders"
click at [463, 609] on img "button" at bounding box center [463, 603] width 19 height 19
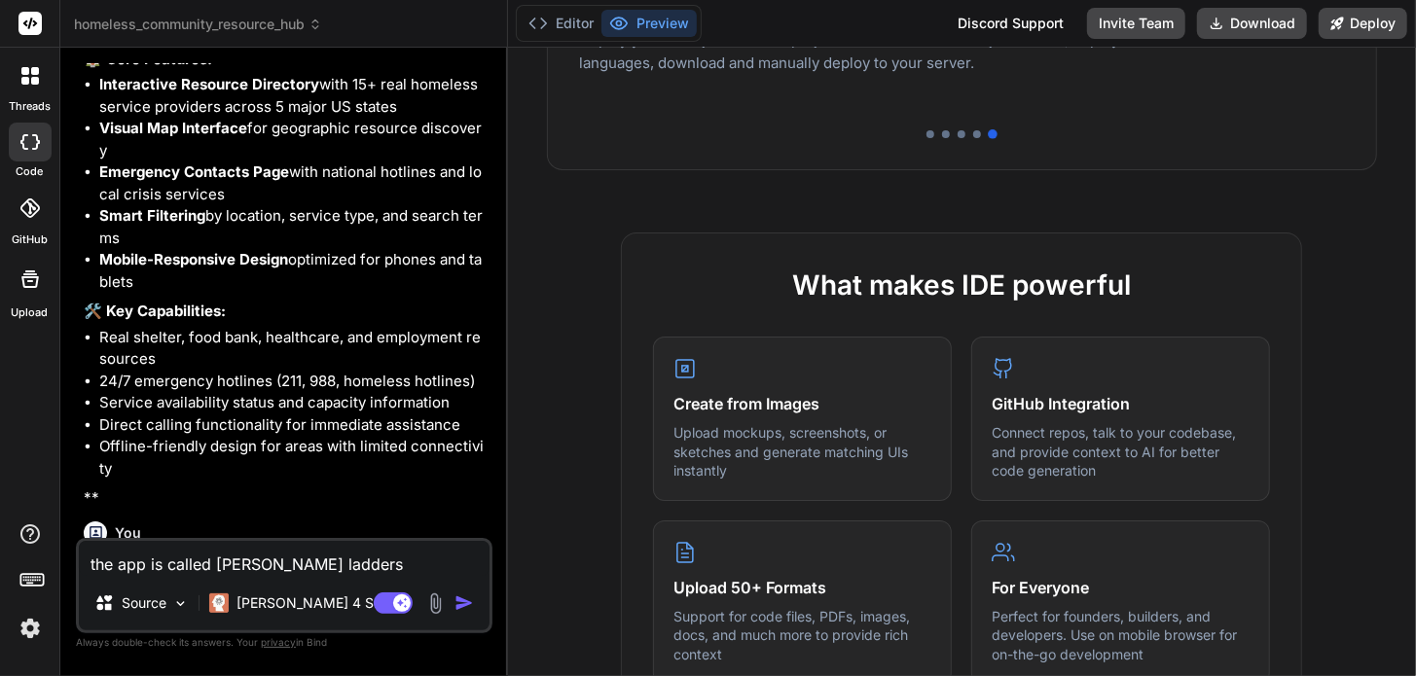
scroll to position [1816, 0]
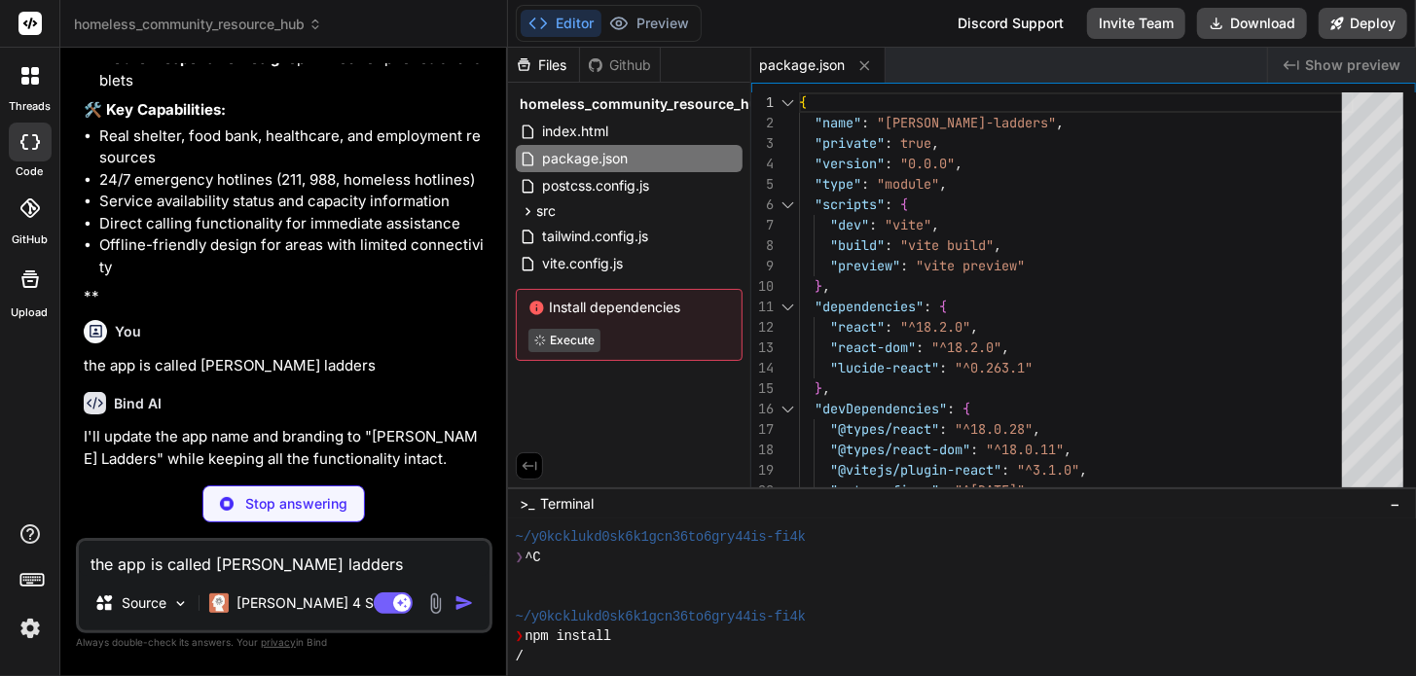
type textarea "x"
type textarea "<div id="root"></div> <script type="module" src="/src/main.jsx"></script> </bod…"
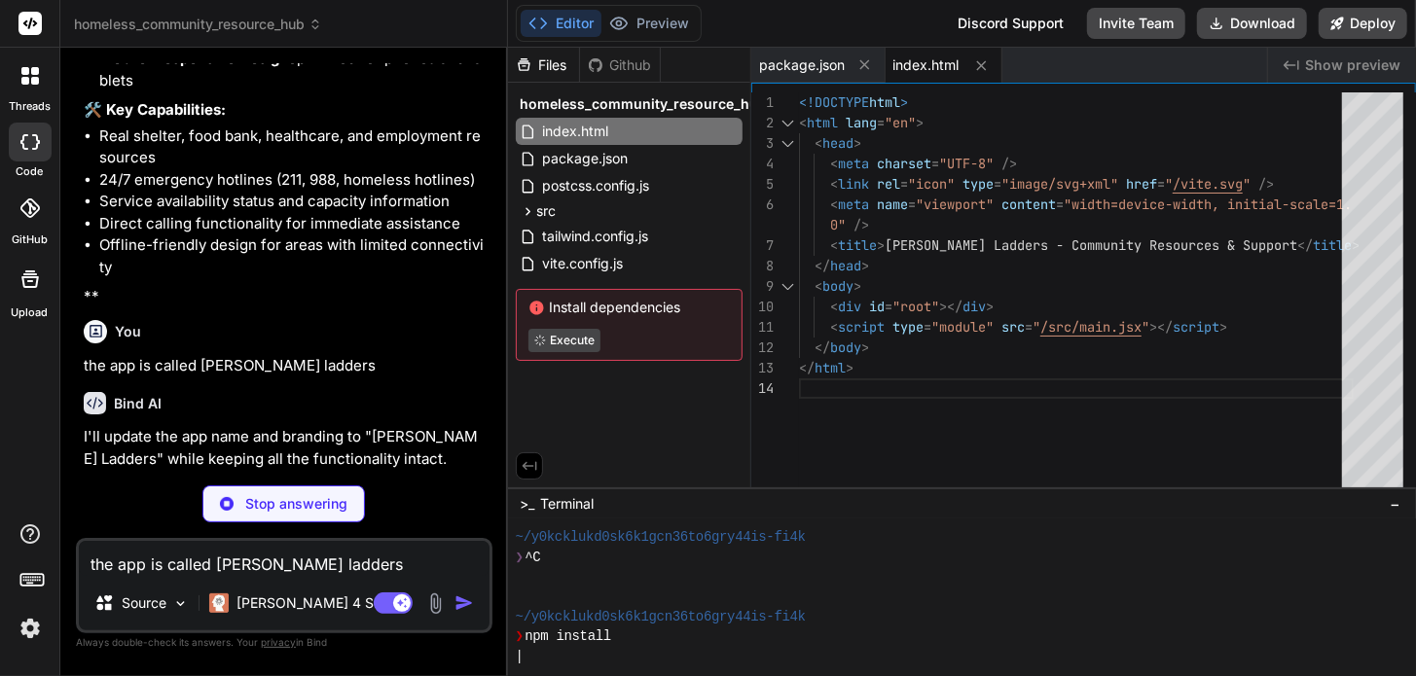
type textarea "x"
type textarea "} export default App;"
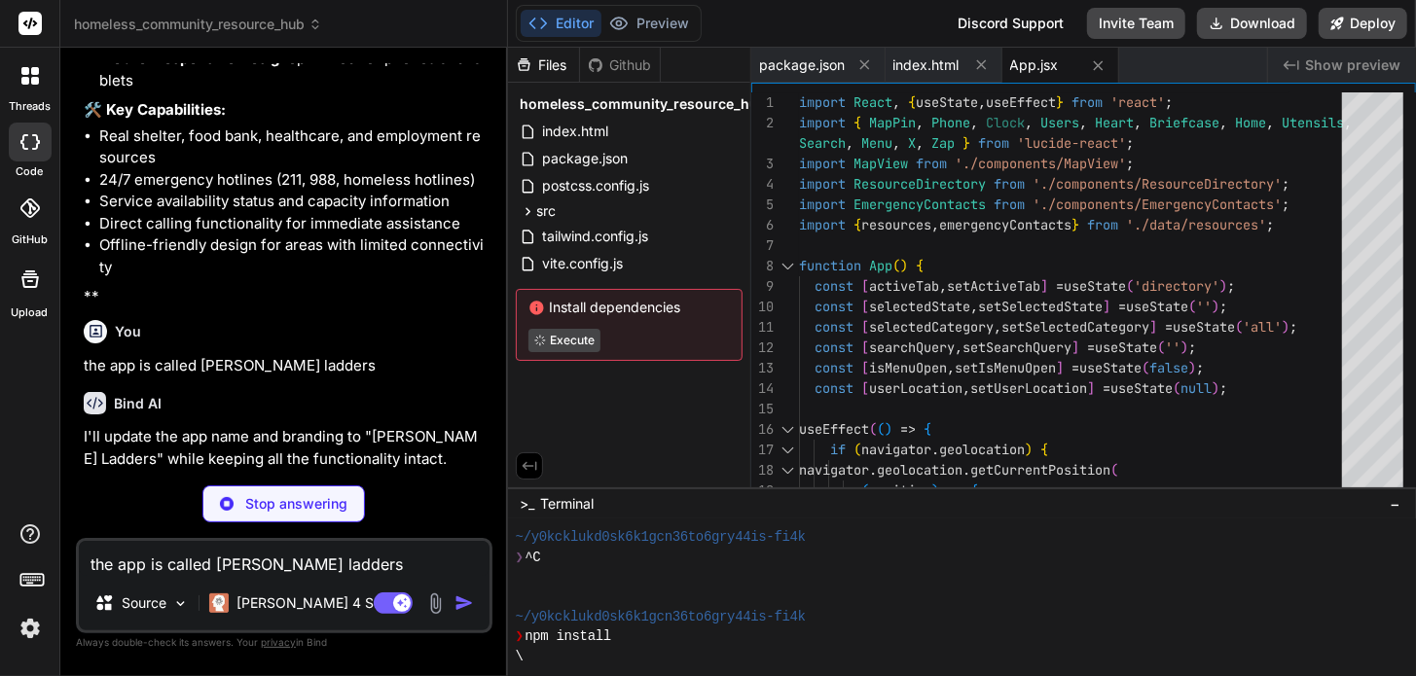
type textarea "x"
type textarea "</div> </div> ); } export default ServiceCard;"
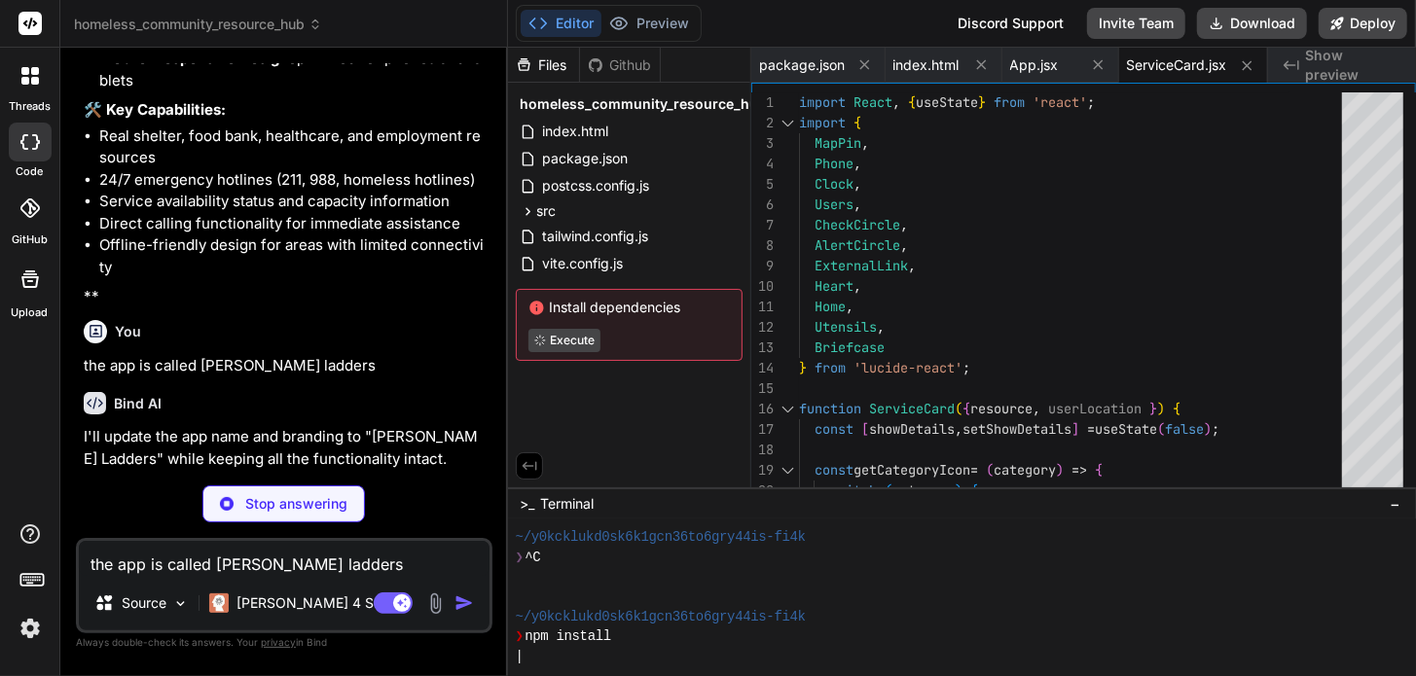
type textarea "x"
type textarea "</div> </div> ); } export default MapView;"
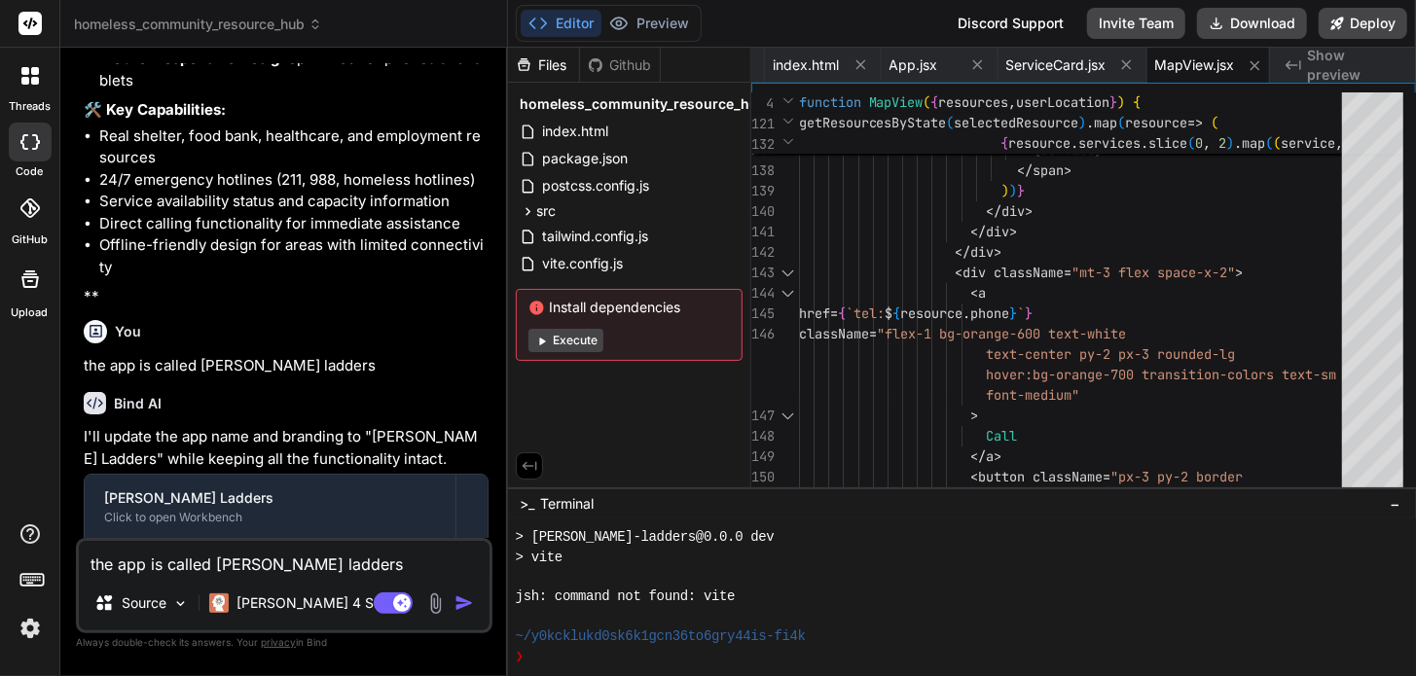
scroll to position [458, 0]
click at [570, 332] on button "Execute" at bounding box center [565, 340] width 75 height 23
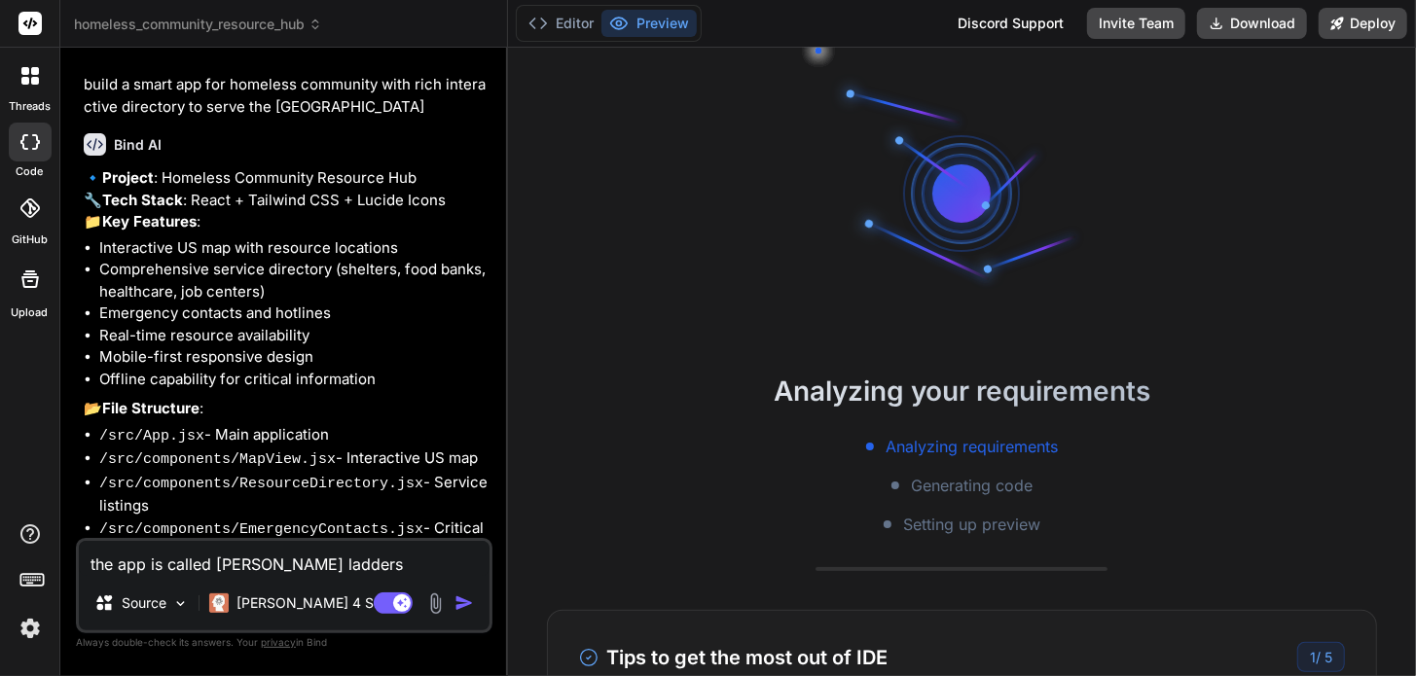
scroll to position [0, 0]
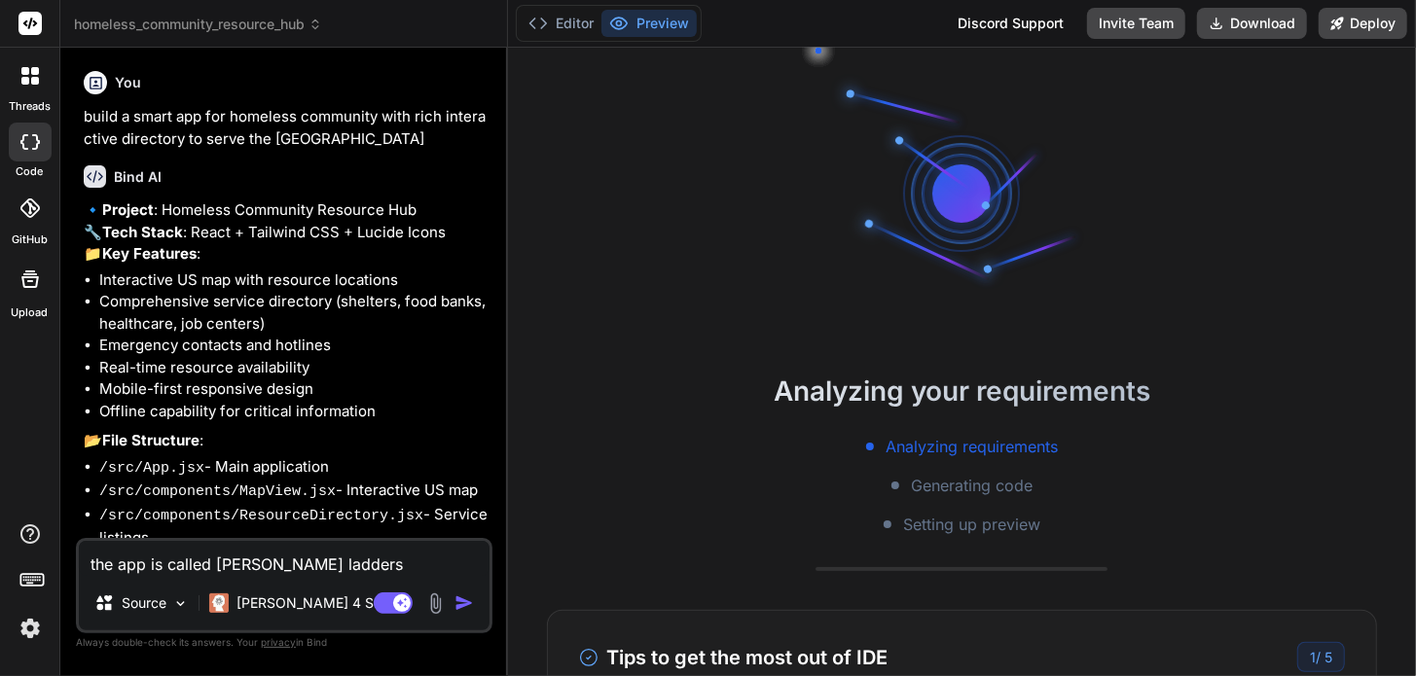
click at [35, 27] on rect at bounding box center [29, 23] width 23 height 23
drag, startPoint x: 31, startPoint y: 19, endPoint x: 10, endPoint y: 64, distance: 49.6
click at [28, 22] on icon at bounding box center [29, 23] width 23 height 23
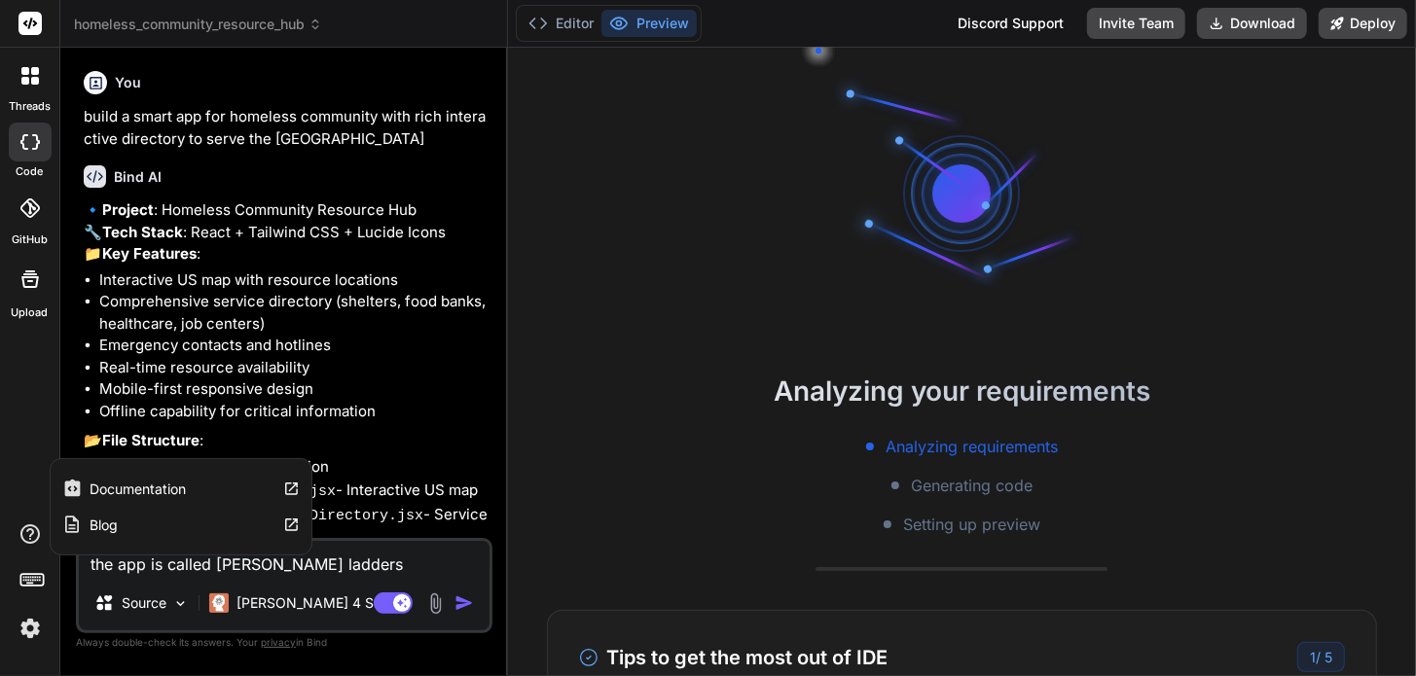
click at [33, 535] on icon at bounding box center [29, 534] width 23 height 23
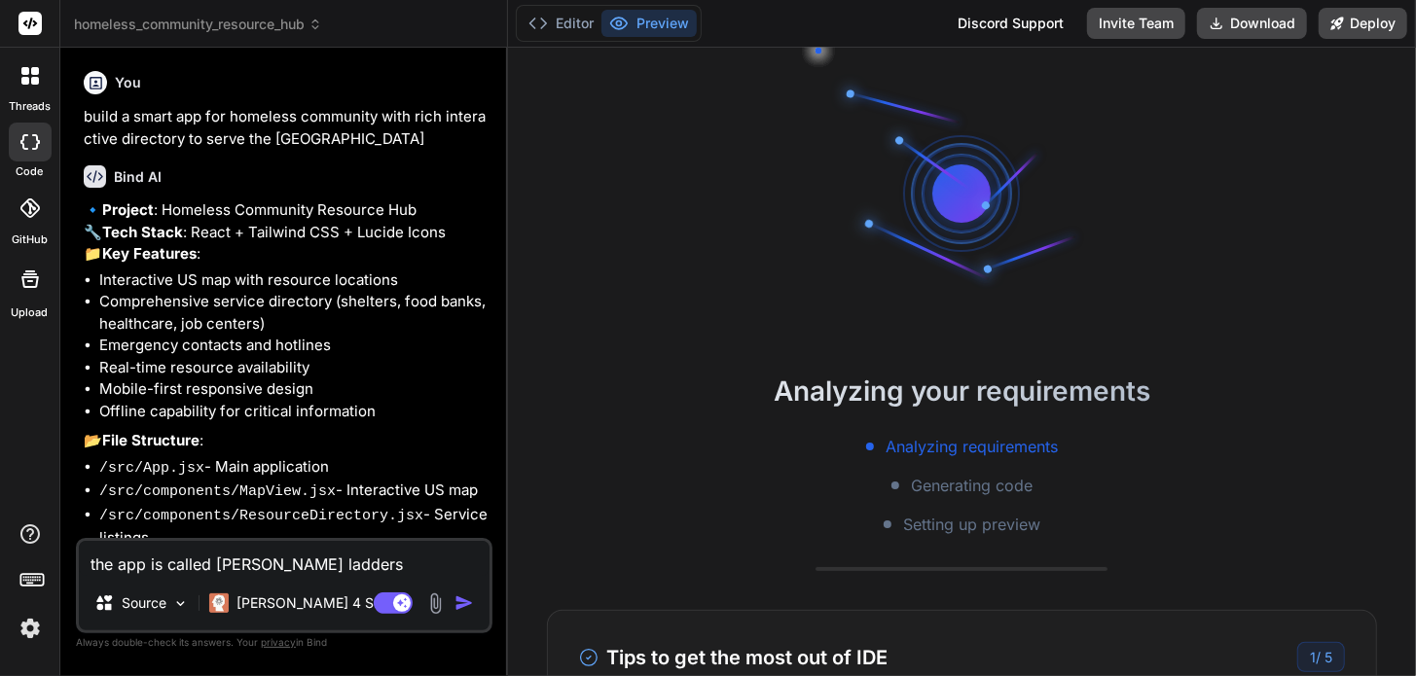
click at [33, 573] on icon at bounding box center [31, 578] width 27 height 27
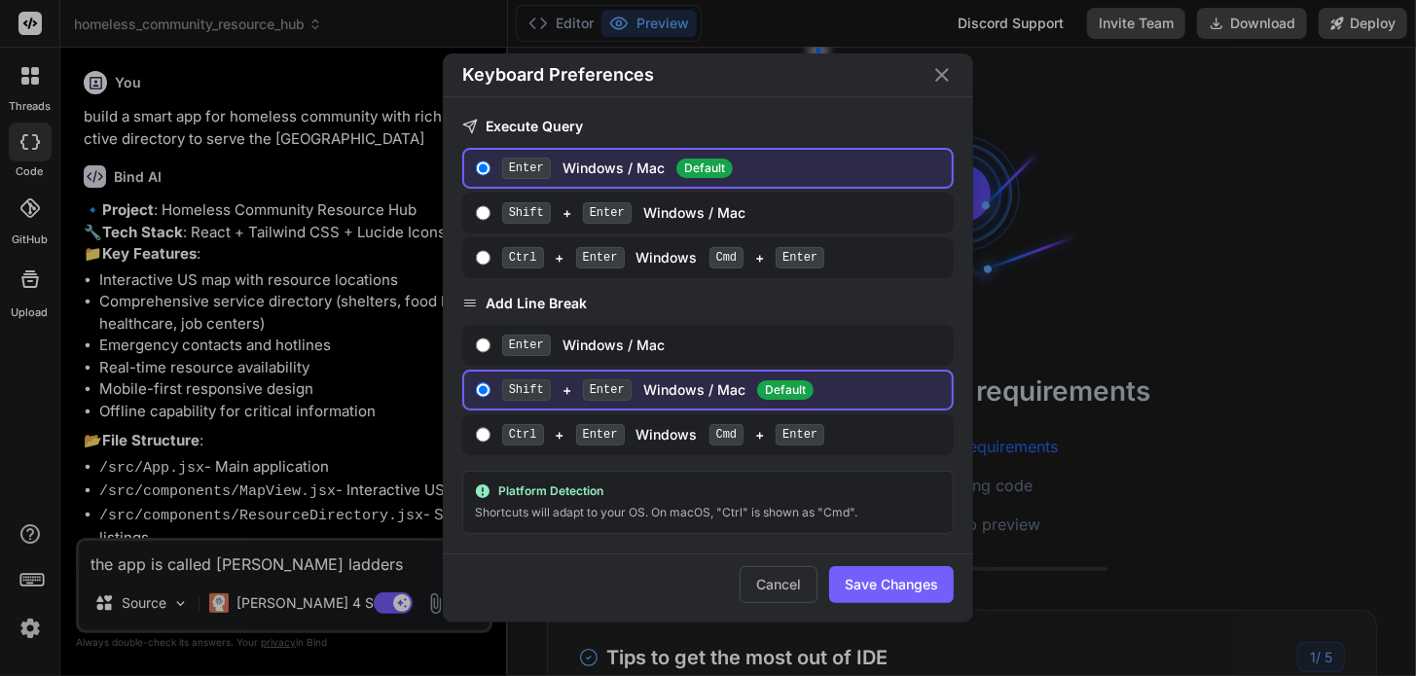
click at [33, 572] on div "Keyboard Preferences Execute Query Enter Windows / Mac Default Shift + Enter Wi…" at bounding box center [708, 338] width 1416 height 676
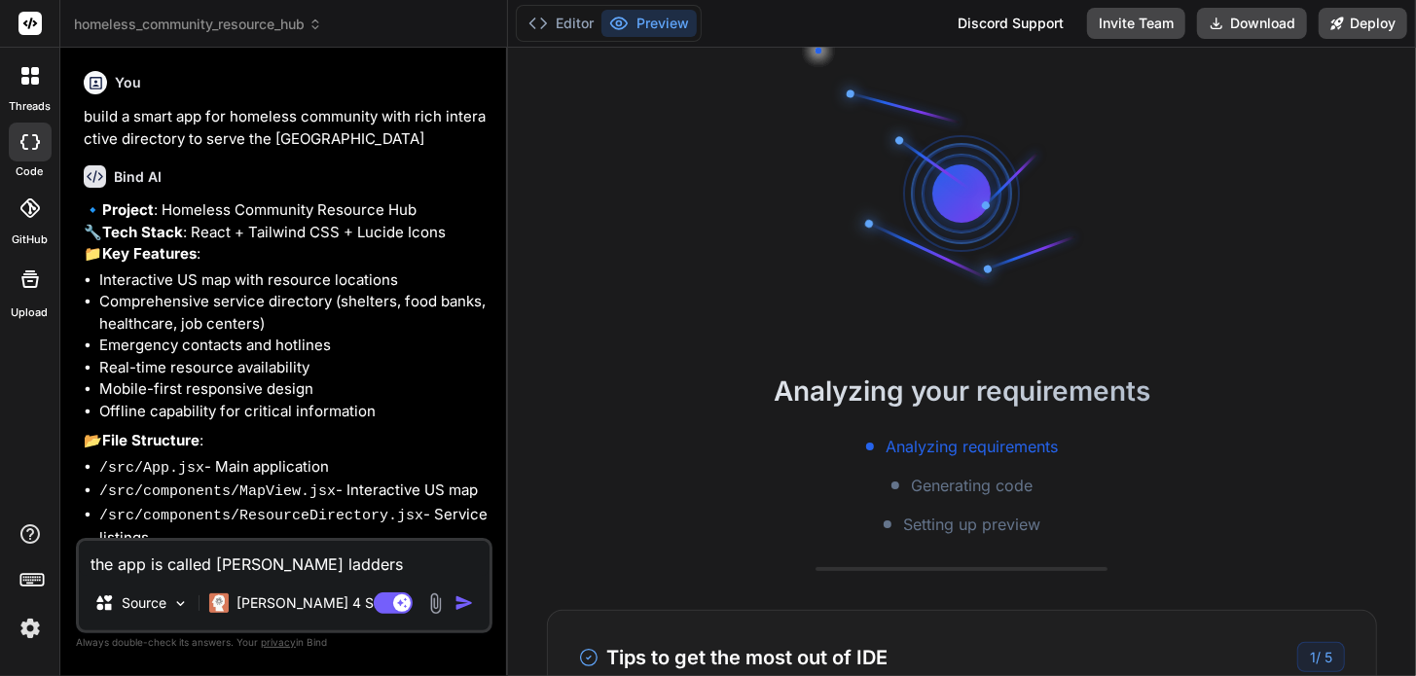
click at [31, 582] on icon at bounding box center [31, 578] width 27 height 27
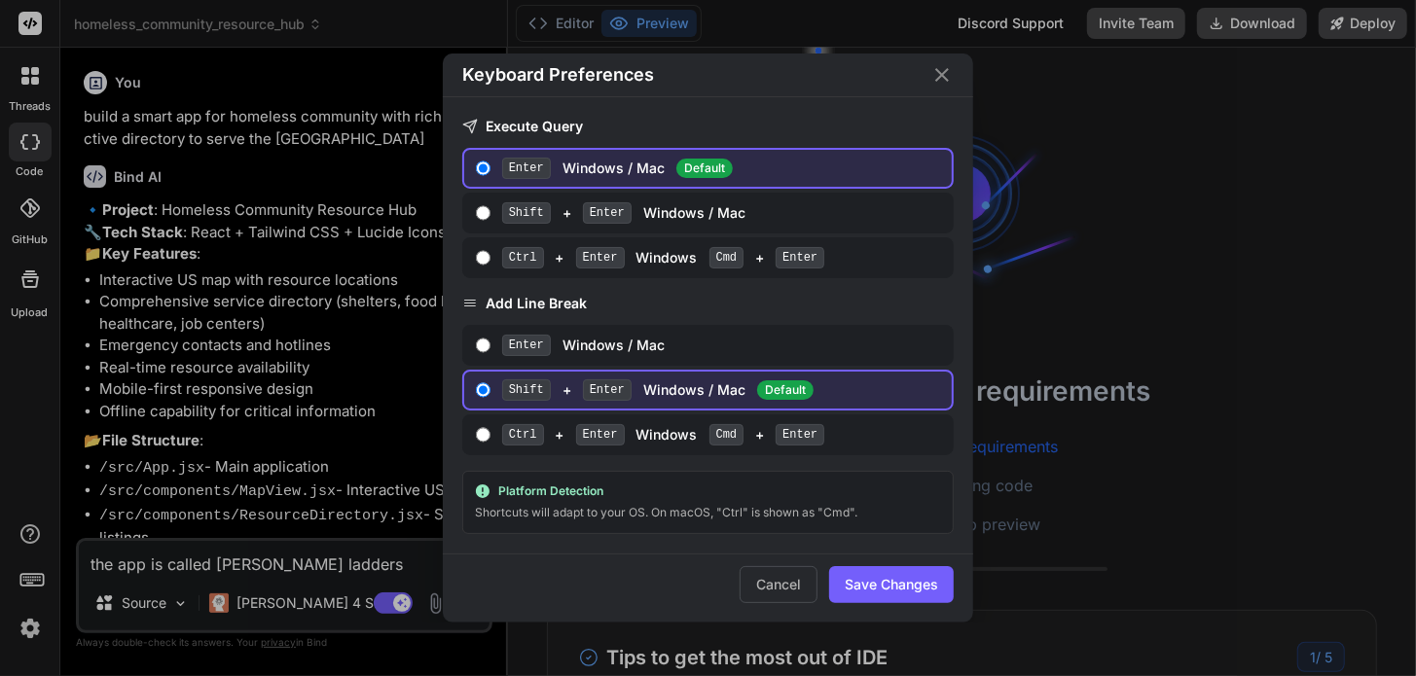
click at [31, 582] on div "Keyboard Preferences Execute Query Enter Windows / Mac Default Shift + Enter Wi…" at bounding box center [708, 338] width 1416 height 676
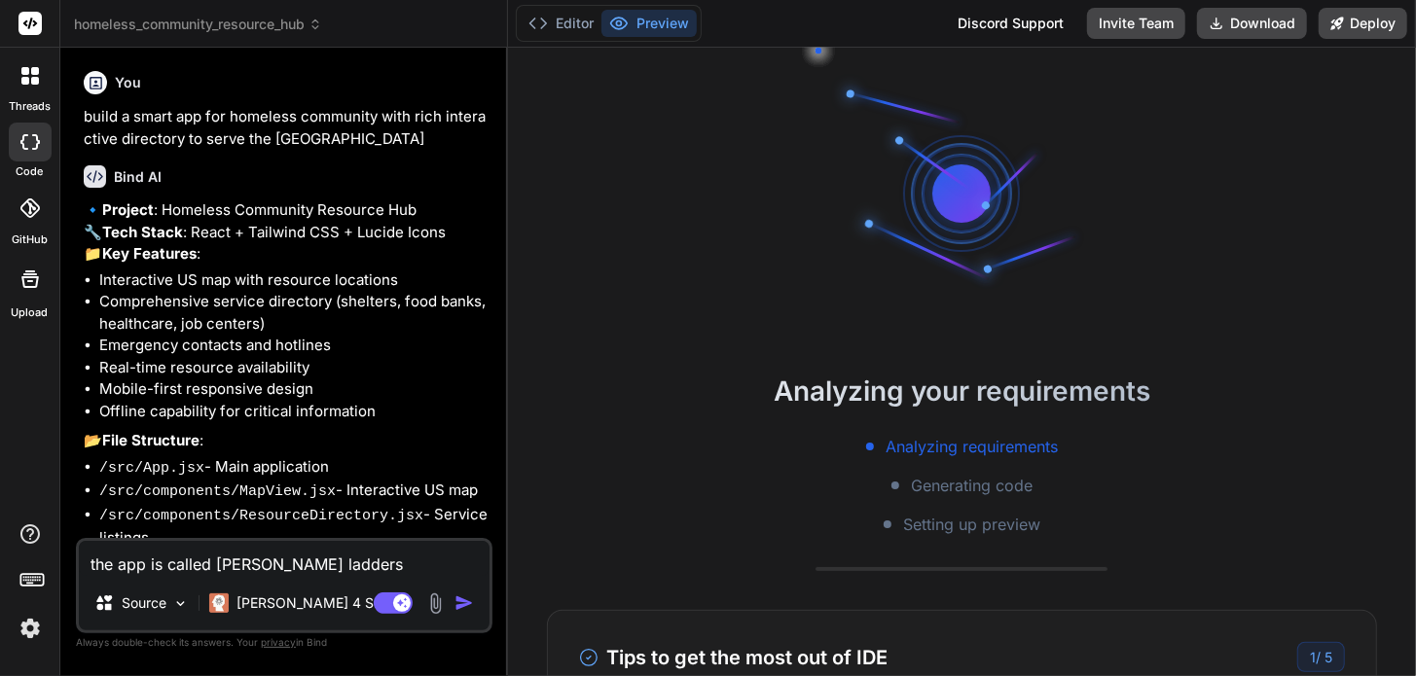
click at [32, 624] on img at bounding box center [30, 628] width 33 height 33
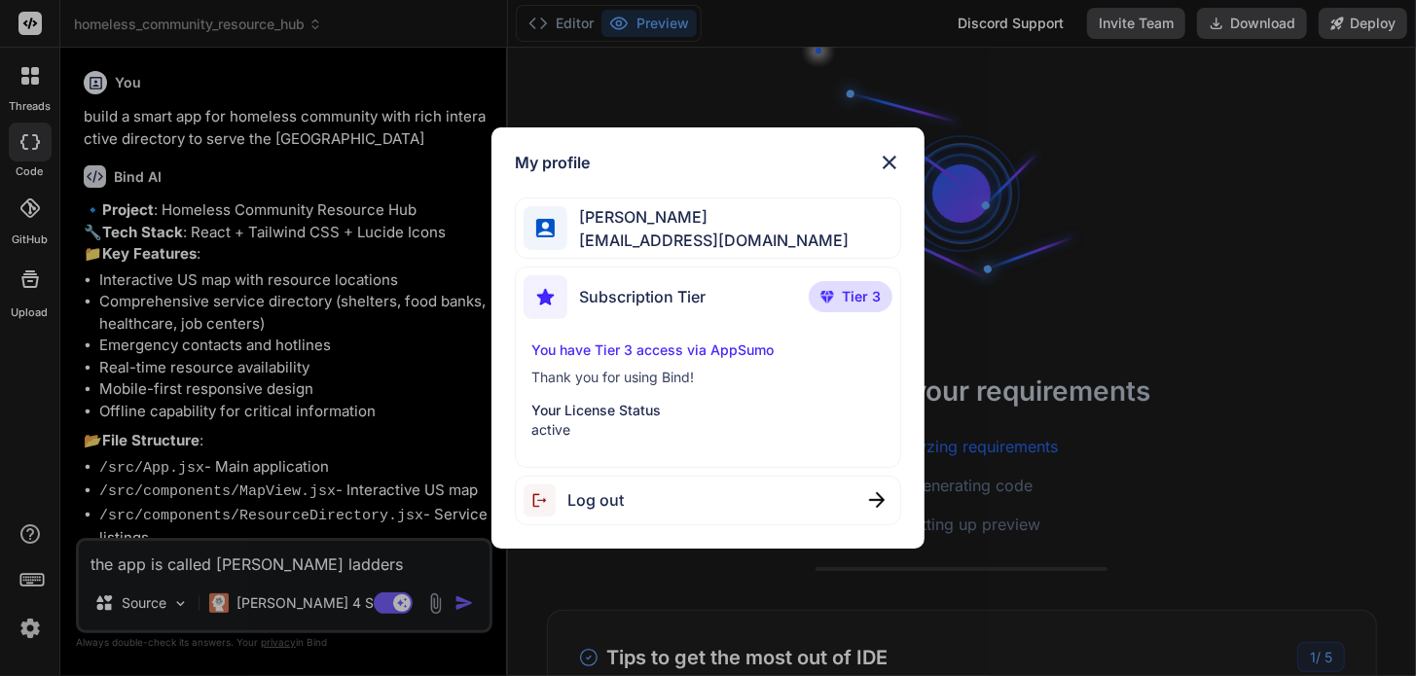
click at [610, 293] on span "Subscription Tier" at bounding box center [642, 296] width 127 height 23
click at [847, 301] on span "Tier 3" at bounding box center [861, 296] width 39 height 19
click at [627, 233] on span "[EMAIL_ADDRESS][DOMAIN_NAME]" at bounding box center [707, 240] width 281 height 23
click at [894, 160] on img at bounding box center [889, 162] width 23 height 23
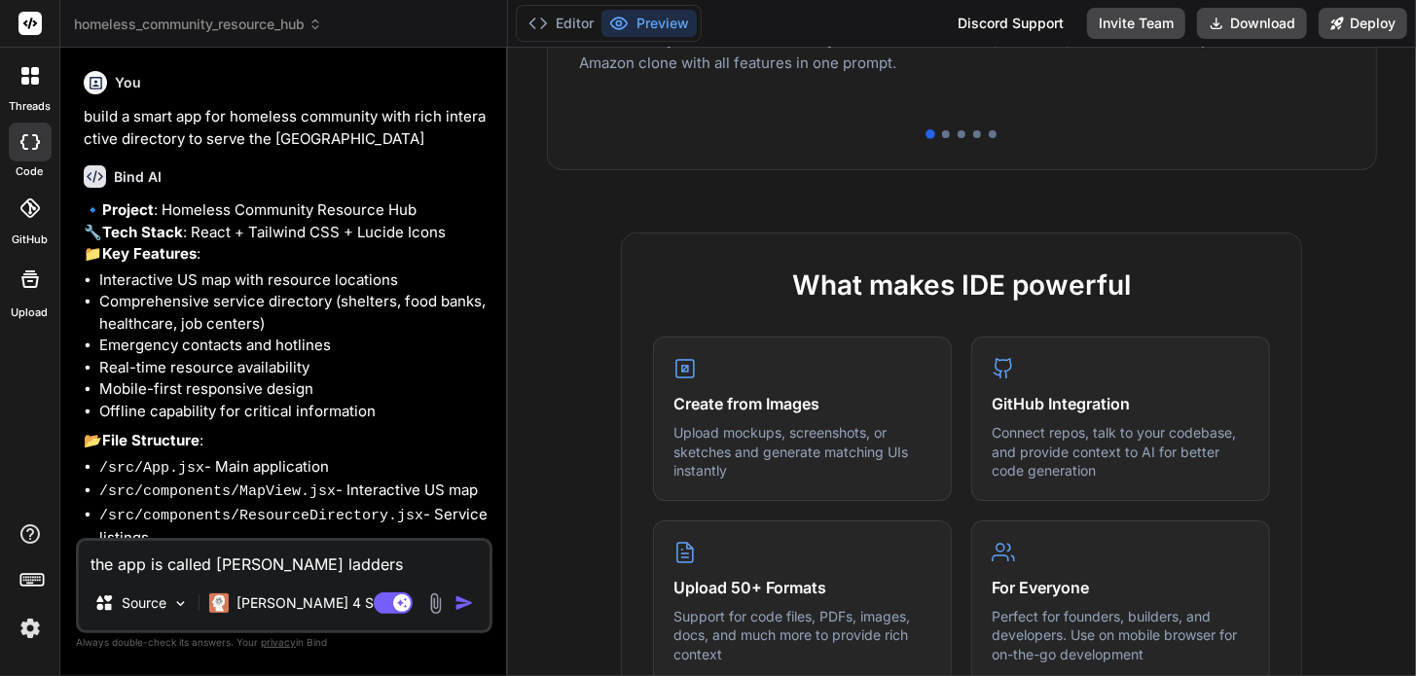
scroll to position [356, 0]
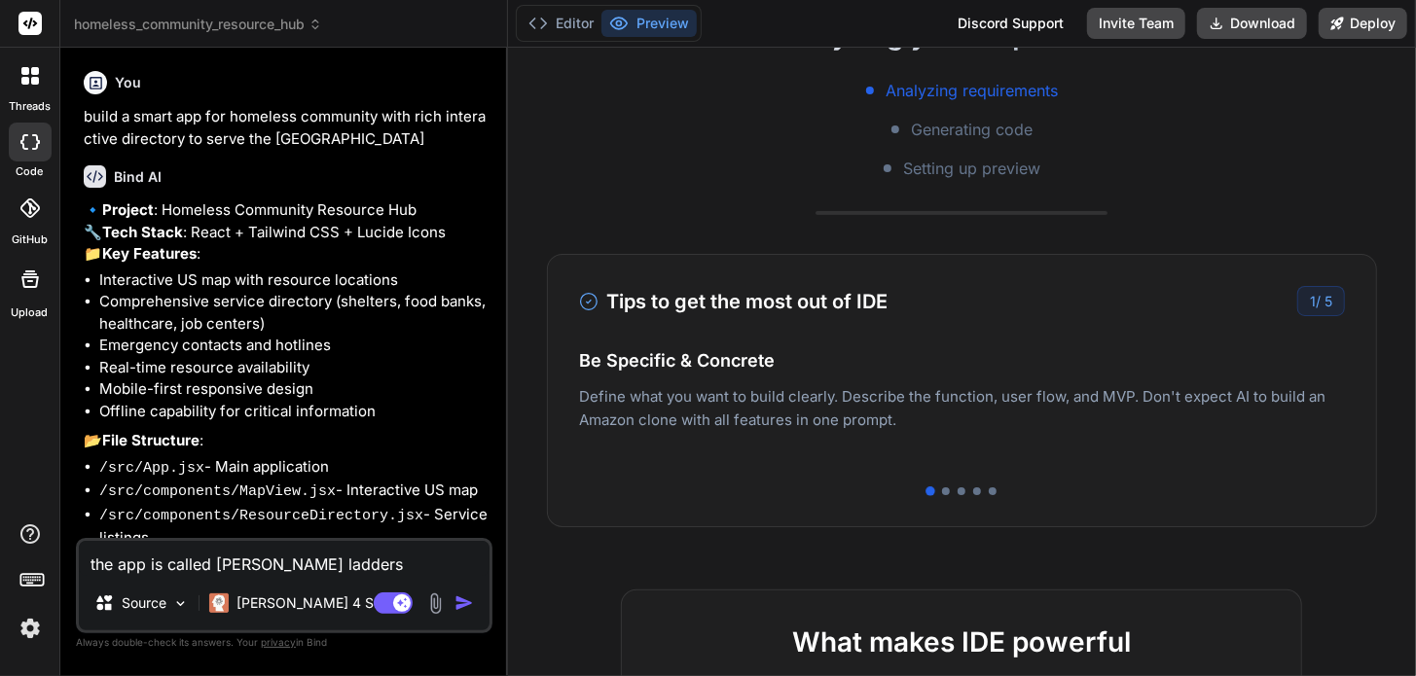
drag, startPoint x: 1309, startPoint y: 298, endPoint x: 1122, endPoint y: 362, distance: 197.6
click at [1297, 305] on div "1 / 5" at bounding box center [1321, 301] width 48 height 30
click at [942, 489] on div at bounding box center [946, 492] width 8 height 8
click at [958, 495] on div "Tips to get the most out of IDE 2 / 5 Be Specific & Concrete Define what you wa…" at bounding box center [962, 390] width 830 height 273
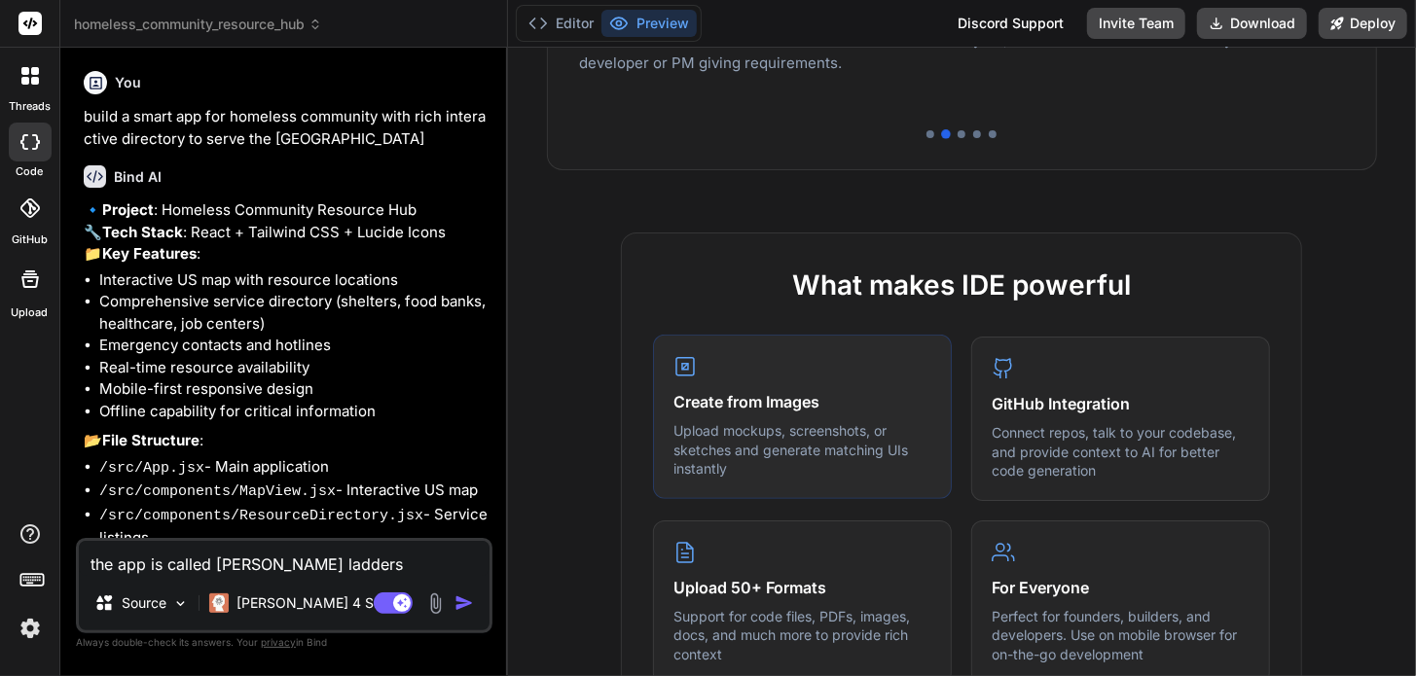
click at [784, 437] on p "Upload mockups, screenshots, or sketches and generate matching UIs instantly" at bounding box center [802, 449] width 258 height 57
click at [752, 394] on h4 "Create from Images" at bounding box center [802, 401] width 258 height 23
click at [680, 368] on icon at bounding box center [684, 366] width 23 height 23
click at [782, 416] on div "Create from Images Upload mockups, screenshots, or sketches and generate matchi…" at bounding box center [802, 417] width 299 height 164
click at [769, 589] on h4 "Upload 50+ Formats" at bounding box center [802, 585] width 258 height 23
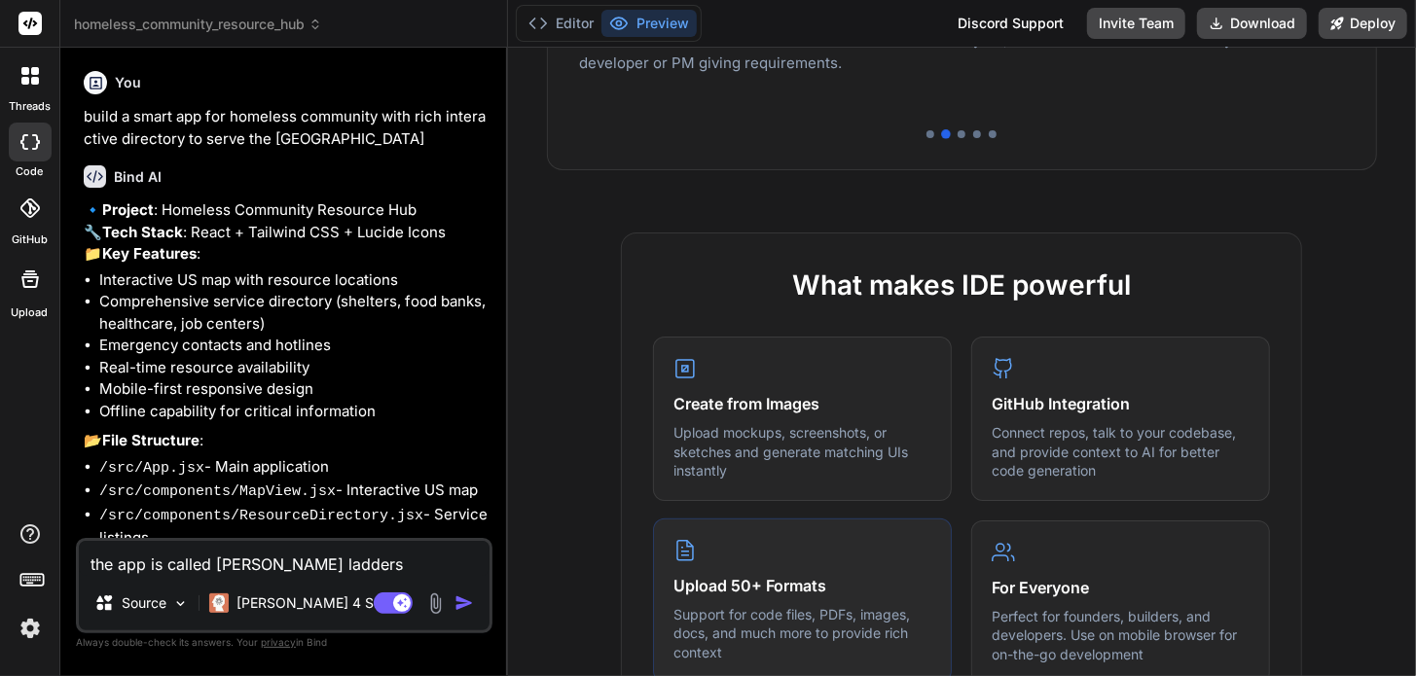
drag, startPoint x: 691, startPoint y: 535, endPoint x: 691, endPoint y: 520, distance: 15.6
click at [690, 533] on div "Upload 50+ Formats Support for code files, PDFs, images, docs, and much more to…" at bounding box center [802, 601] width 299 height 164
click at [733, 398] on h4 "Create from Images" at bounding box center [802, 401] width 258 height 23
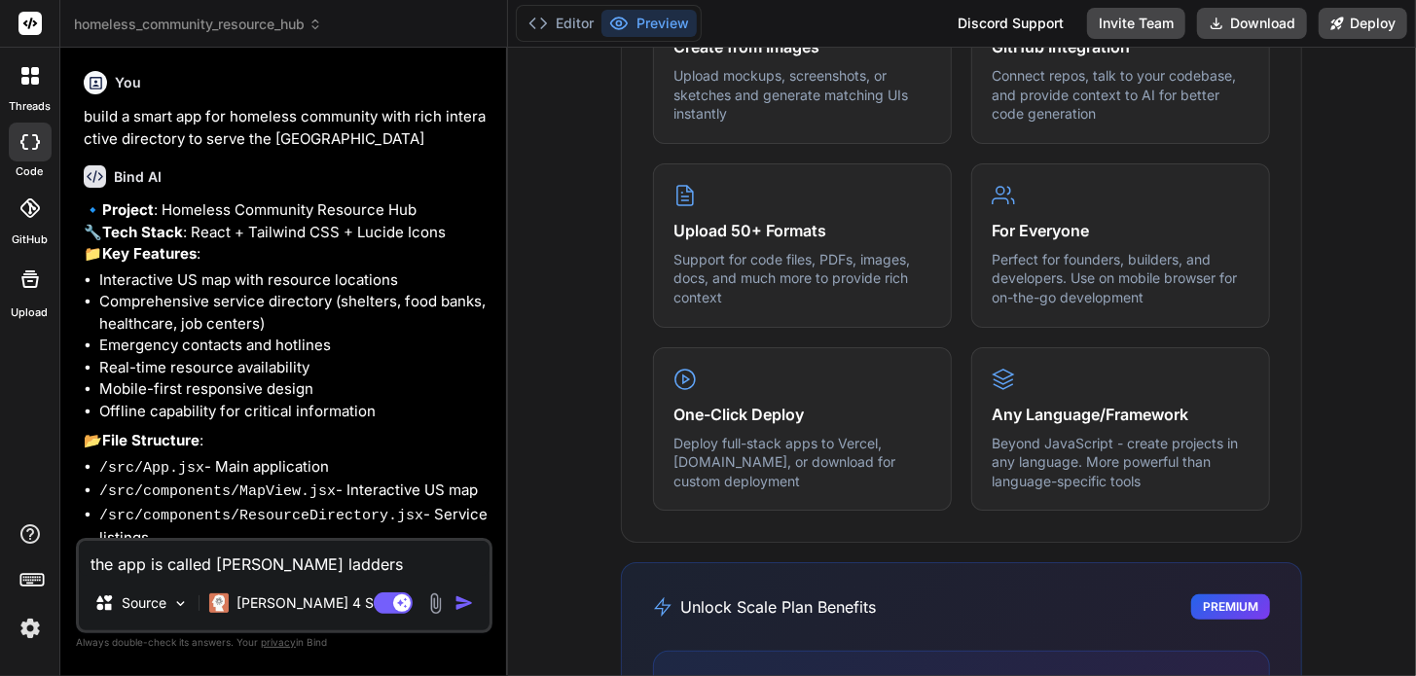
scroll to position [1312, 0]
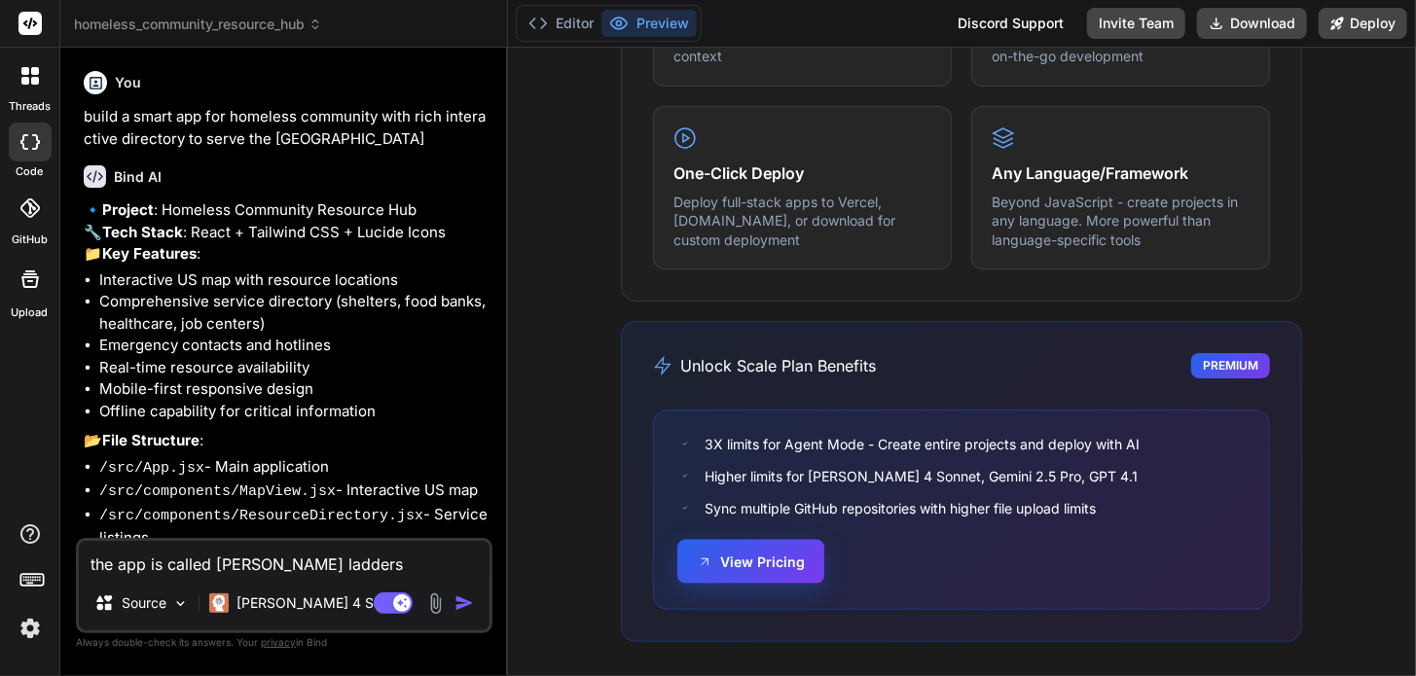
click at [757, 564] on button "View Pricing" at bounding box center [750, 562] width 147 height 44
drag, startPoint x: 1357, startPoint y: 15, endPoint x: 1348, endPoint y: 27, distance: 15.4
click at [1353, 21] on button "Deploy" at bounding box center [1363, 23] width 89 height 31
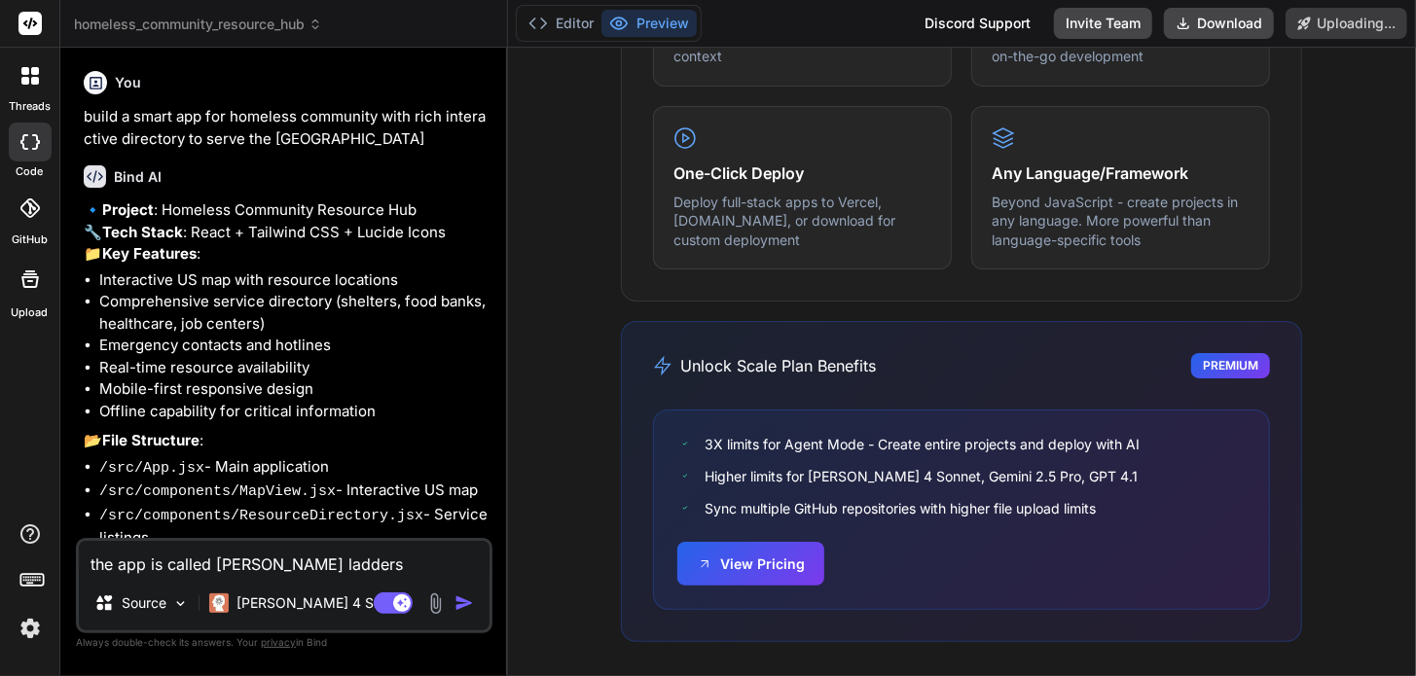
scroll to position [2155, 0]
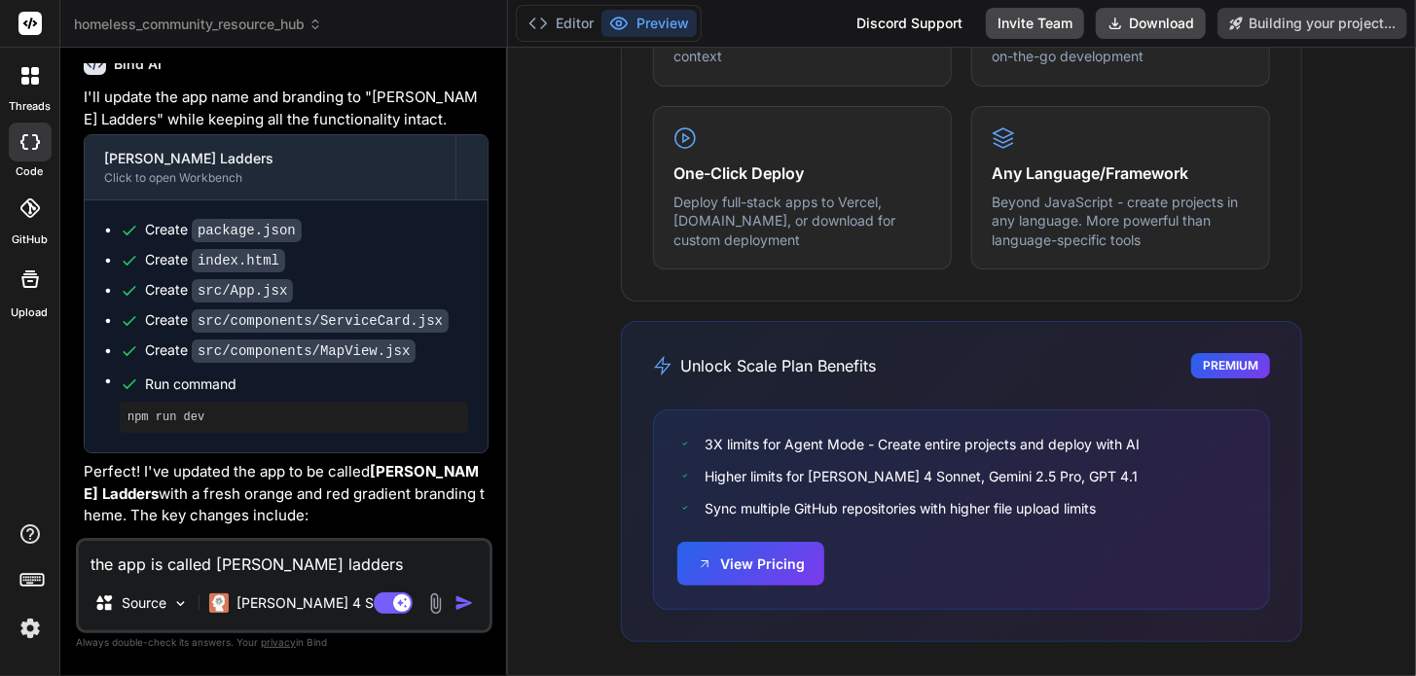
click at [465, 602] on img "button" at bounding box center [463, 603] width 19 height 19
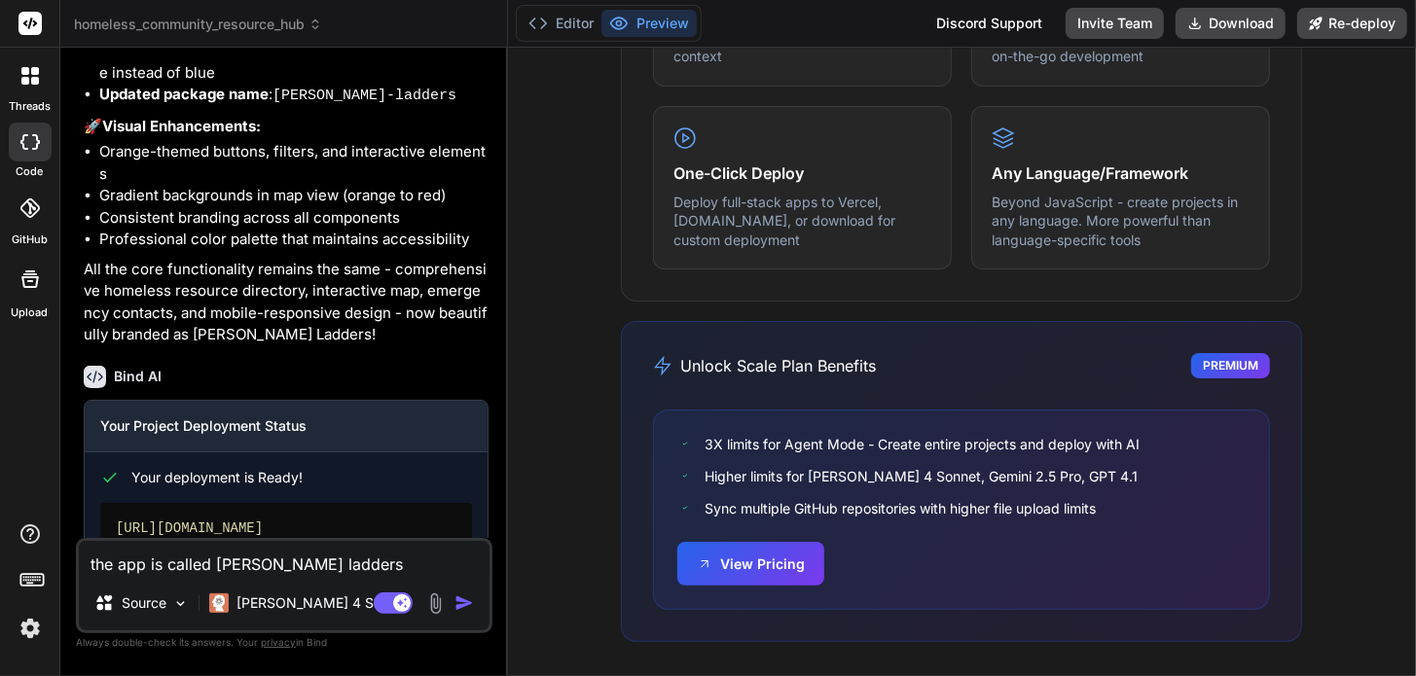
type textarea "x"
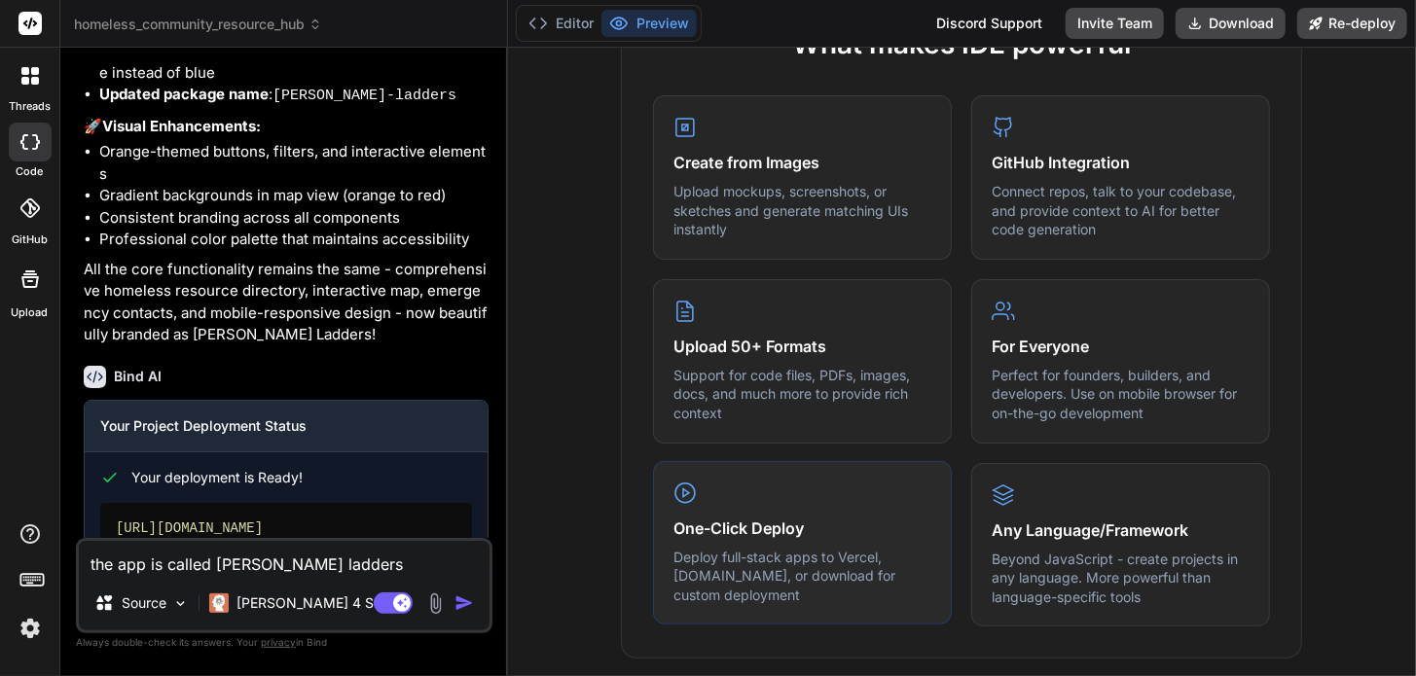
click at [751, 533] on h4 "One-Click Deploy" at bounding box center [802, 528] width 258 height 23
click at [683, 489] on polygon at bounding box center [686, 493] width 6 height 8
click at [1024, 489] on div "Any Language/Framework Beyond JavaScript - create projects in any language. Mor…" at bounding box center [1120, 543] width 299 height 164
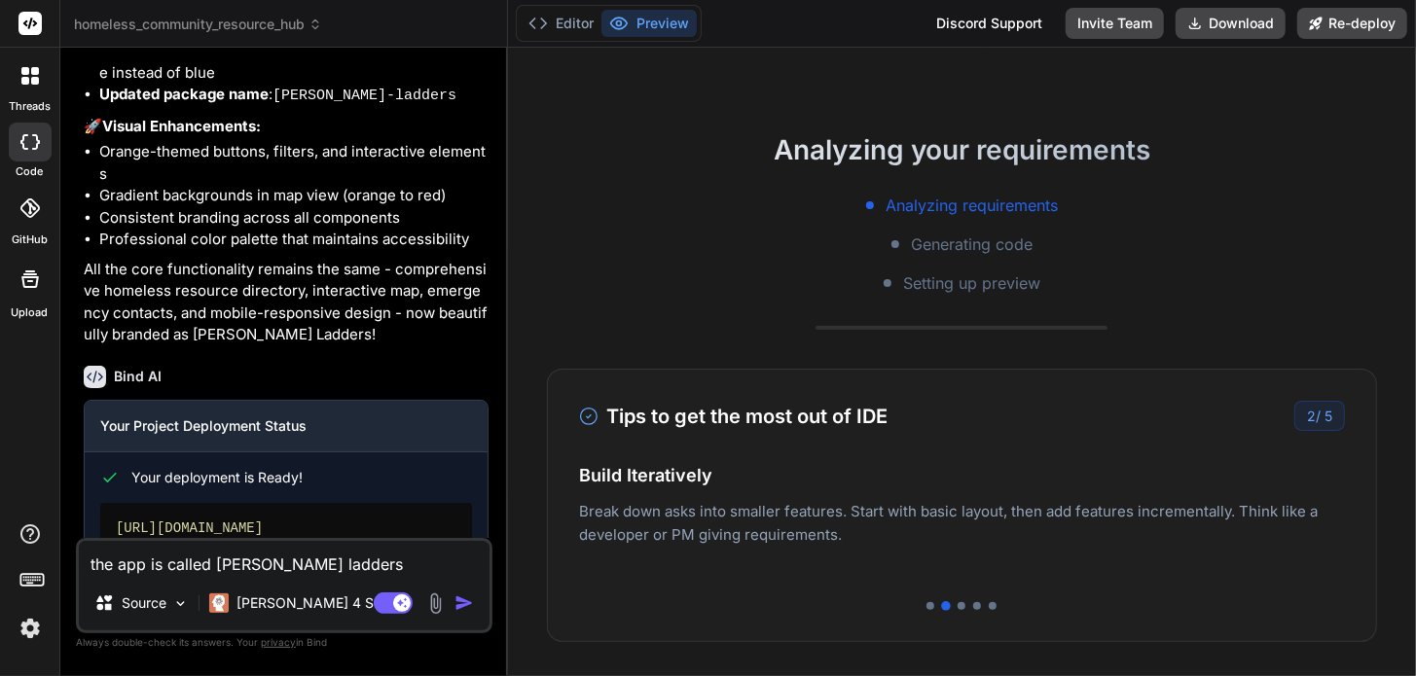
scroll to position [0, 0]
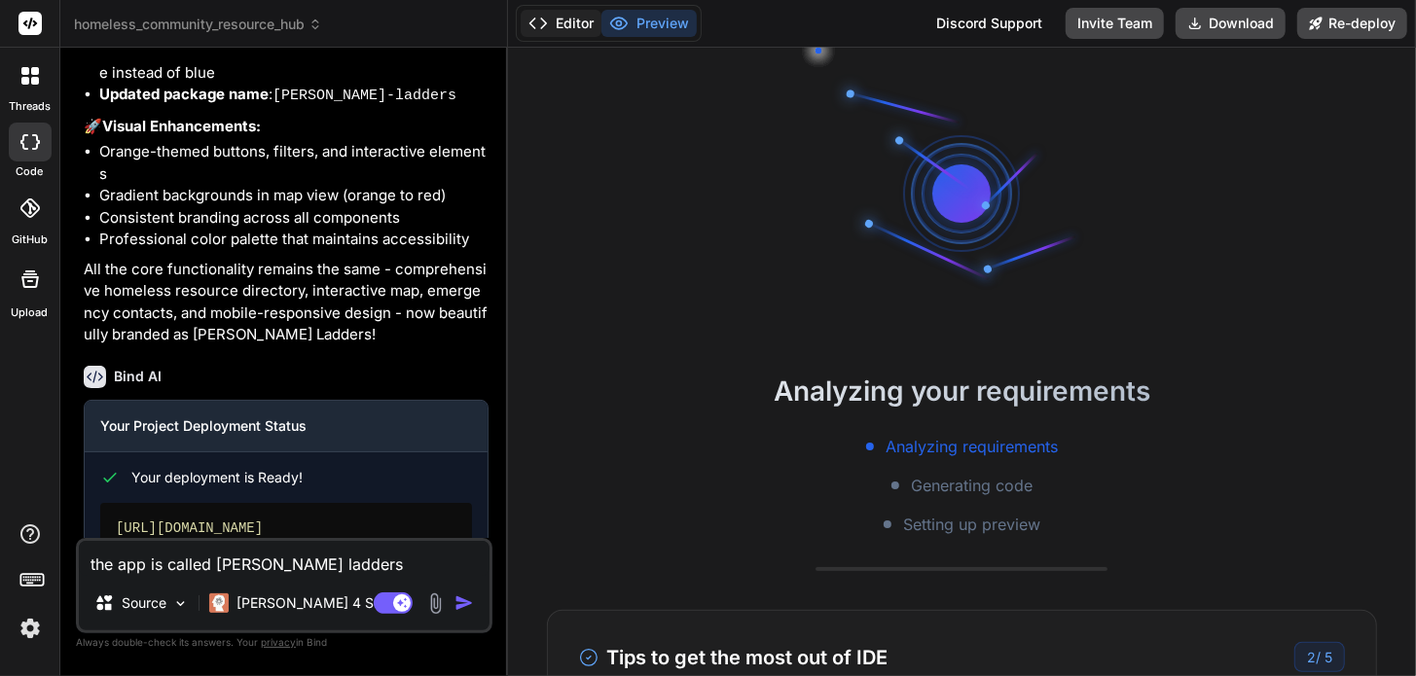
click at [560, 20] on button "Editor" at bounding box center [561, 23] width 81 height 27
